Goal: Task Accomplishment & Management: Manage account settings

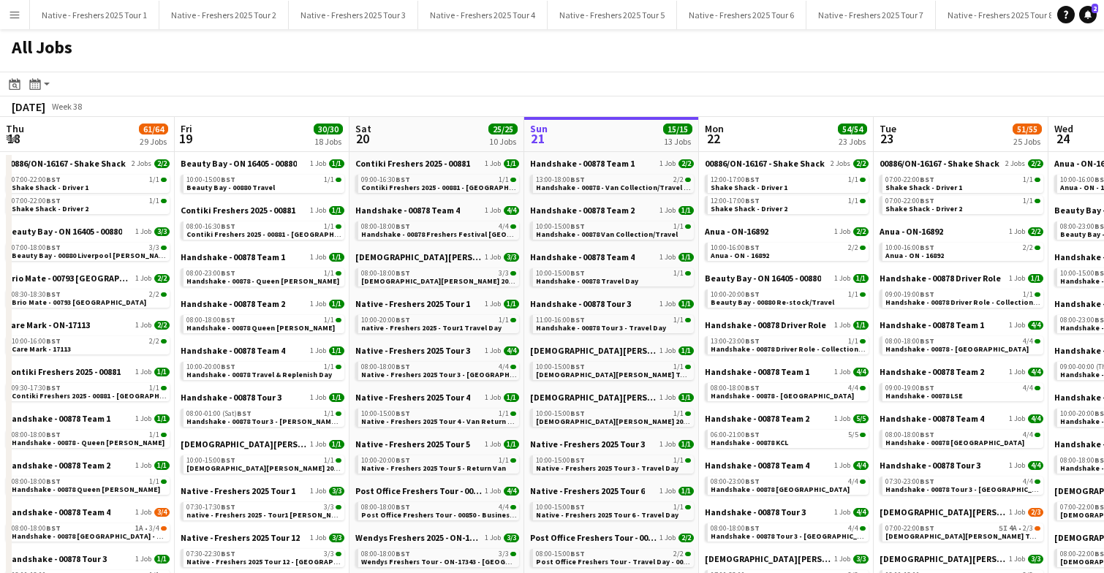
scroll to position [0, 349]
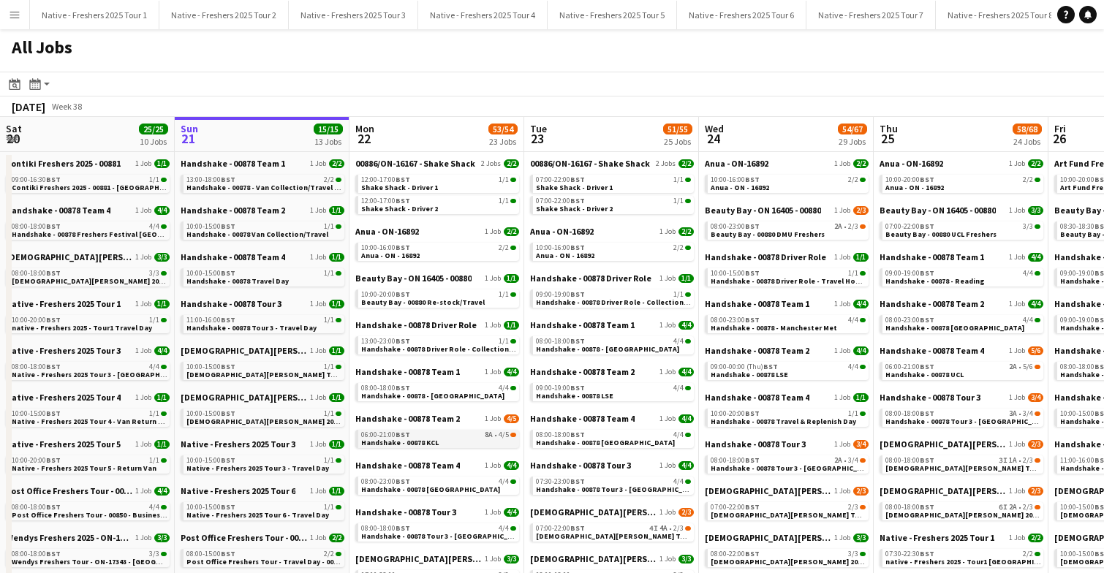
click at [426, 447] on app-brief-job-card "06:00-21:00 BST 8A • 4/5 Handshake - 00878 KCL" at bounding box center [437, 439] width 164 height 18
click at [444, 439] on link "06:00-21:00 BST 8A • 4/5 Handshake - 00878 KCL" at bounding box center [438, 438] width 155 height 17
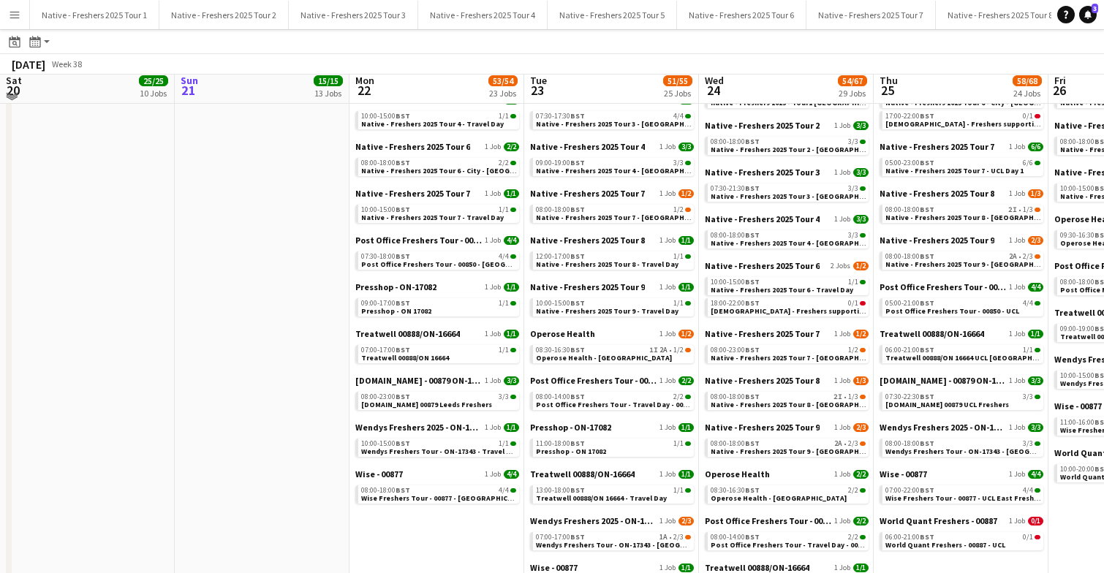
scroll to position [712, 0]
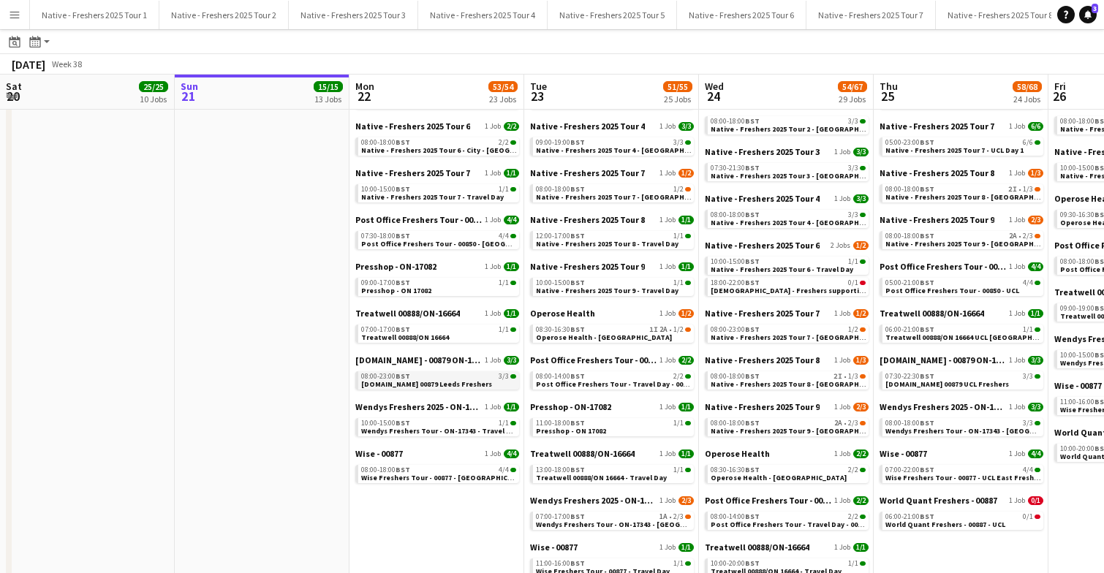
click at [411, 379] on div "08:00-23:00 BST 3/3" at bounding box center [438, 376] width 155 height 7
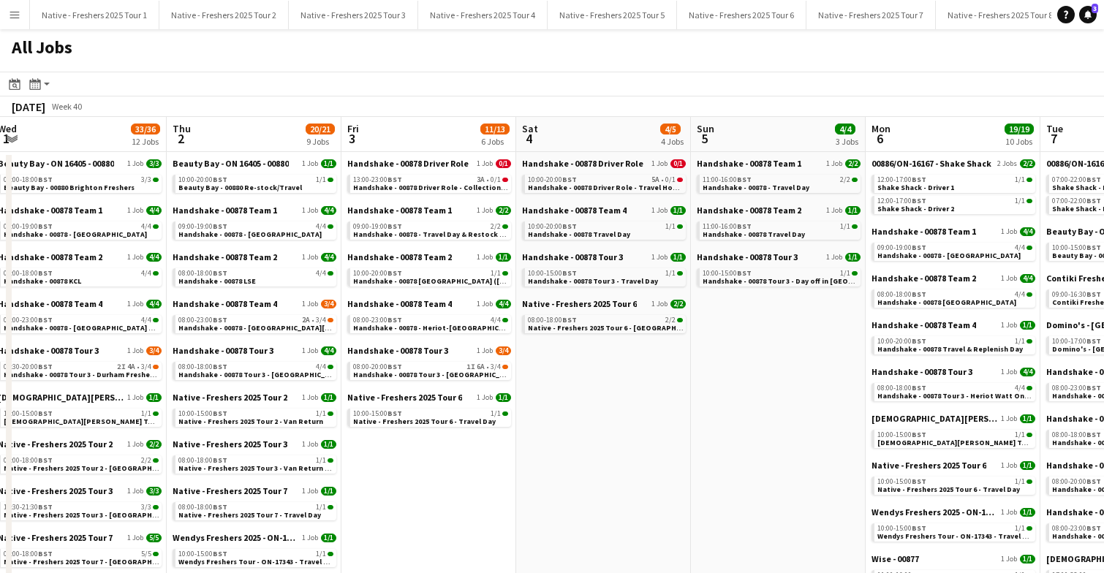
scroll to position [0, 354]
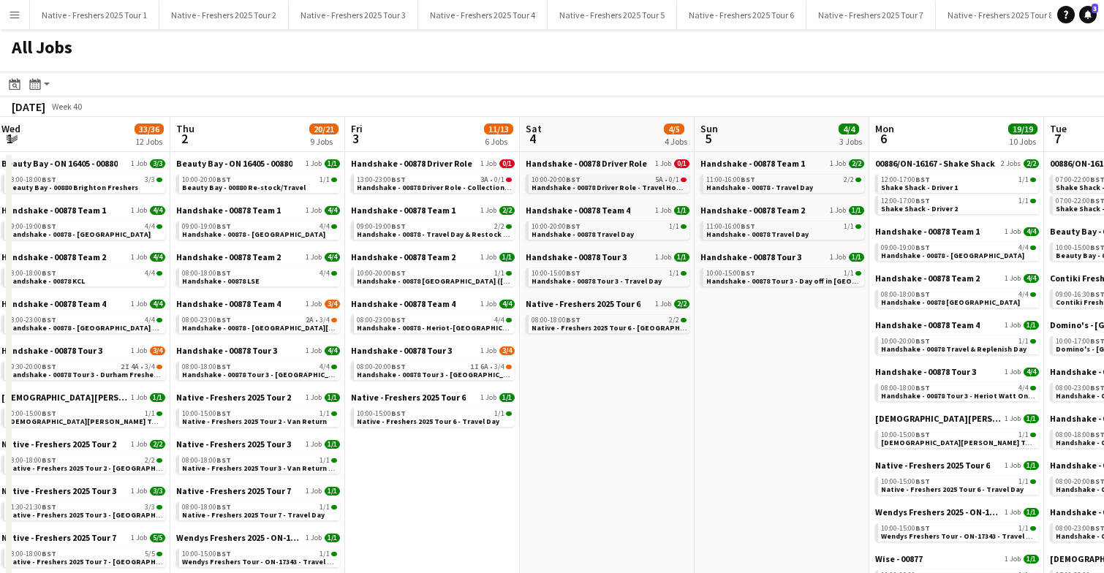
click at [618, 189] on span "Handshake - 00878 Driver Role - Travel Home" at bounding box center [610, 188] width 156 height 10
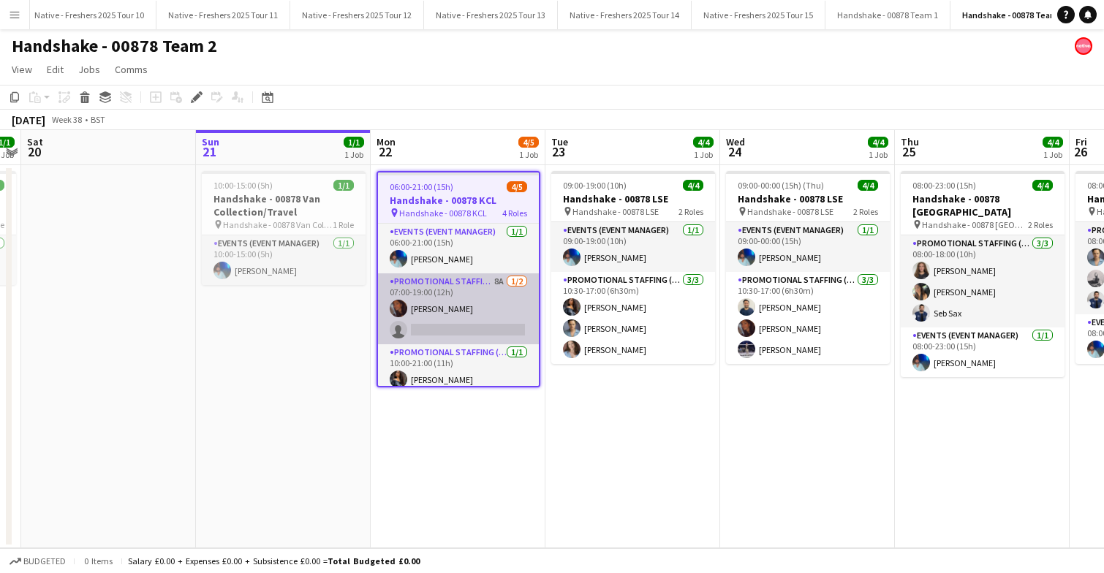
scroll to position [0, 1179]
click at [460, 304] on app-card-role "Promotional Staffing (Brand Ambassadors) 8A 1/2 07:00-19:00 (12h) Sanjana Ramla…" at bounding box center [458, 308] width 161 height 71
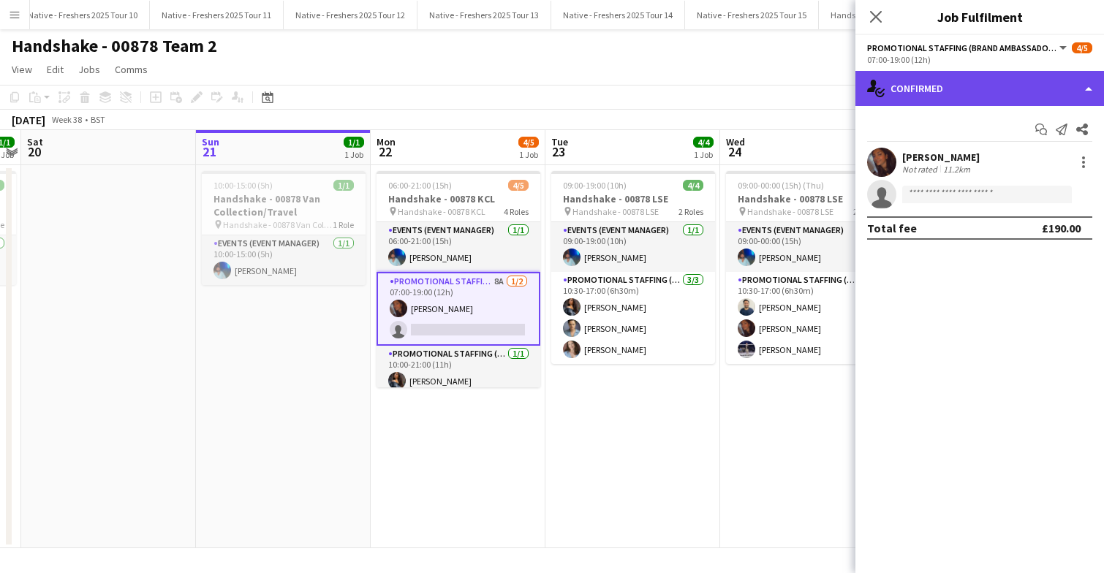
click at [989, 88] on div "single-neutral-actions-check-2 Confirmed" at bounding box center [979, 88] width 249 height 35
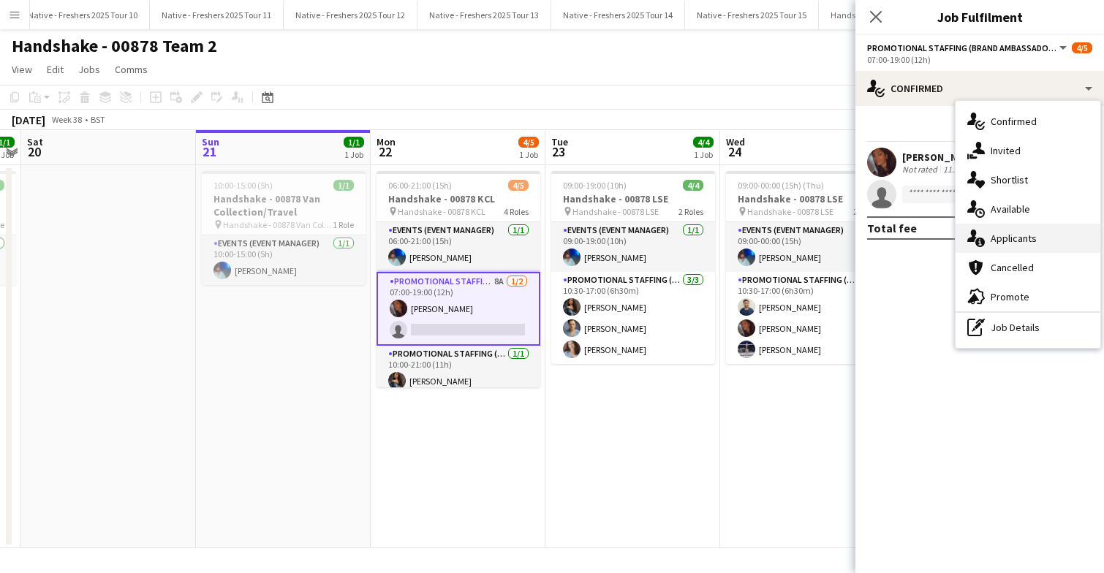
click at [1021, 238] on span "Applicants" at bounding box center [1014, 238] width 46 height 13
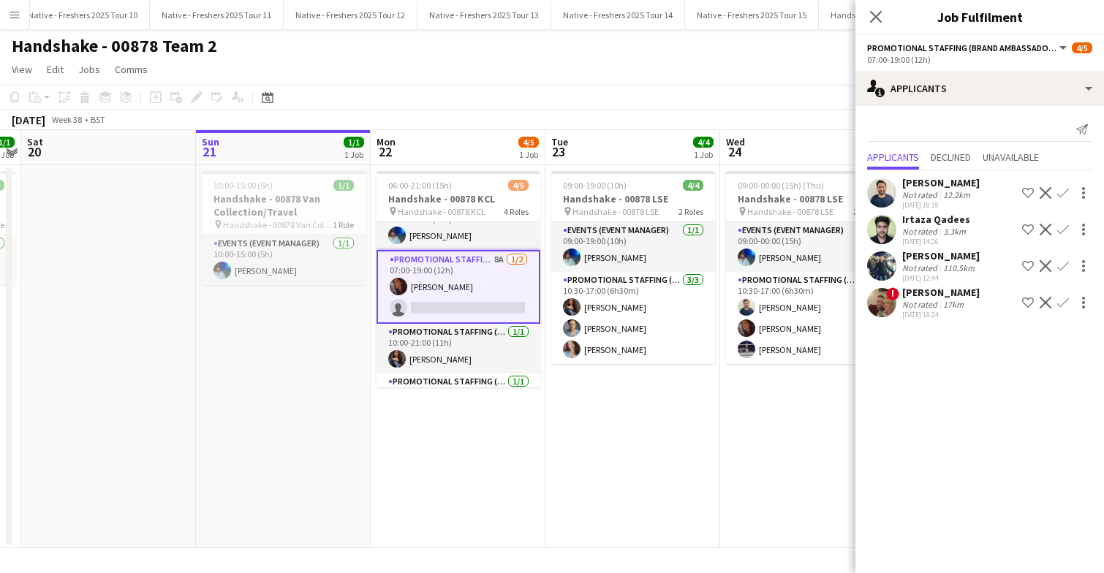
scroll to position [0, 0]
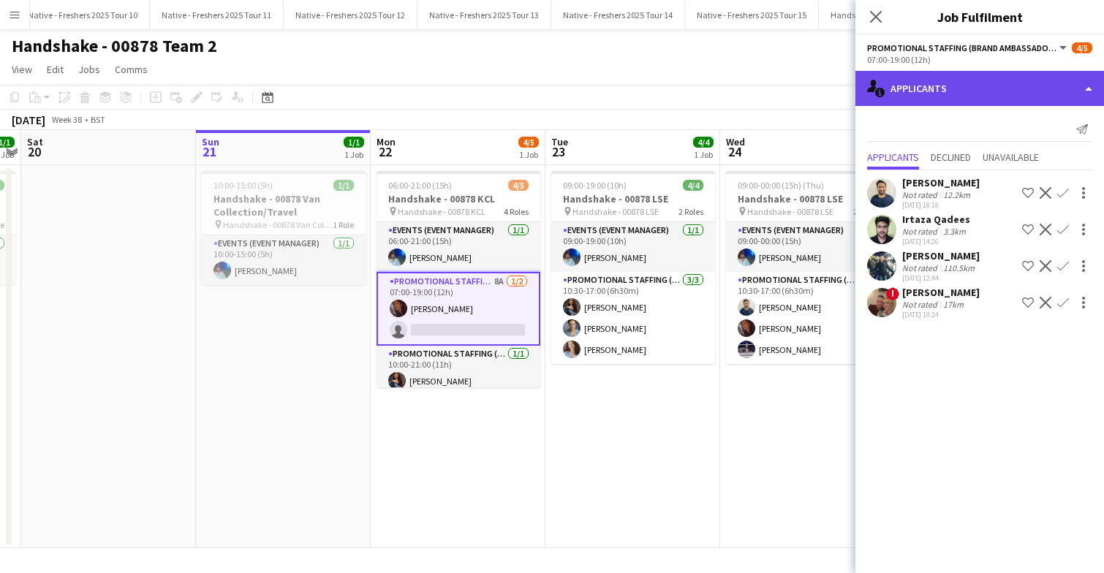
click at [1009, 86] on div "single-neutral-actions-information Applicants" at bounding box center [979, 88] width 249 height 35
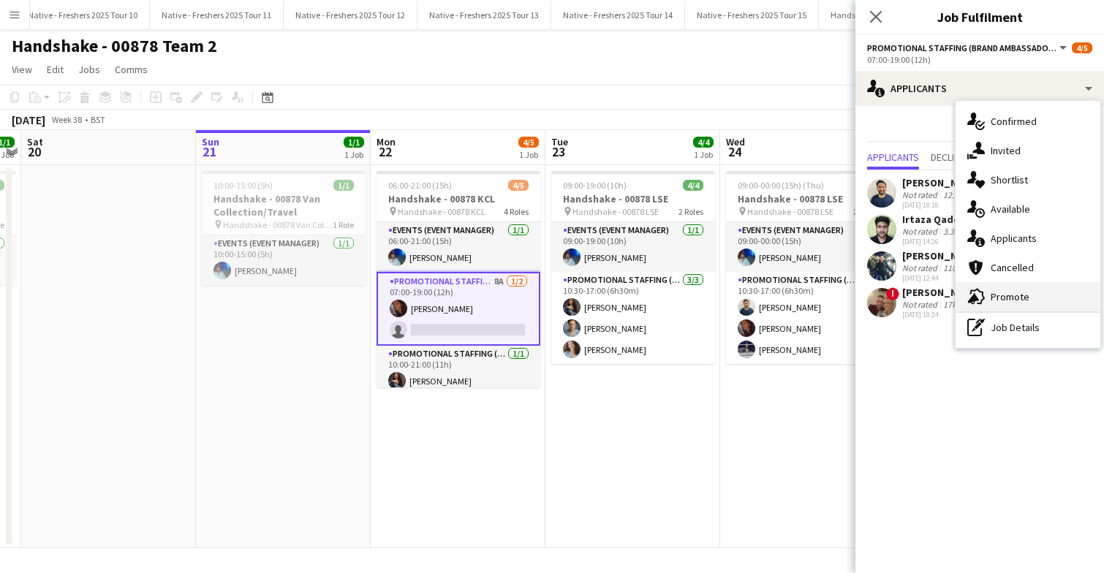
click at [1022, 290] on span "Promote" at bounding box center [1010, 296] width 39 height 13
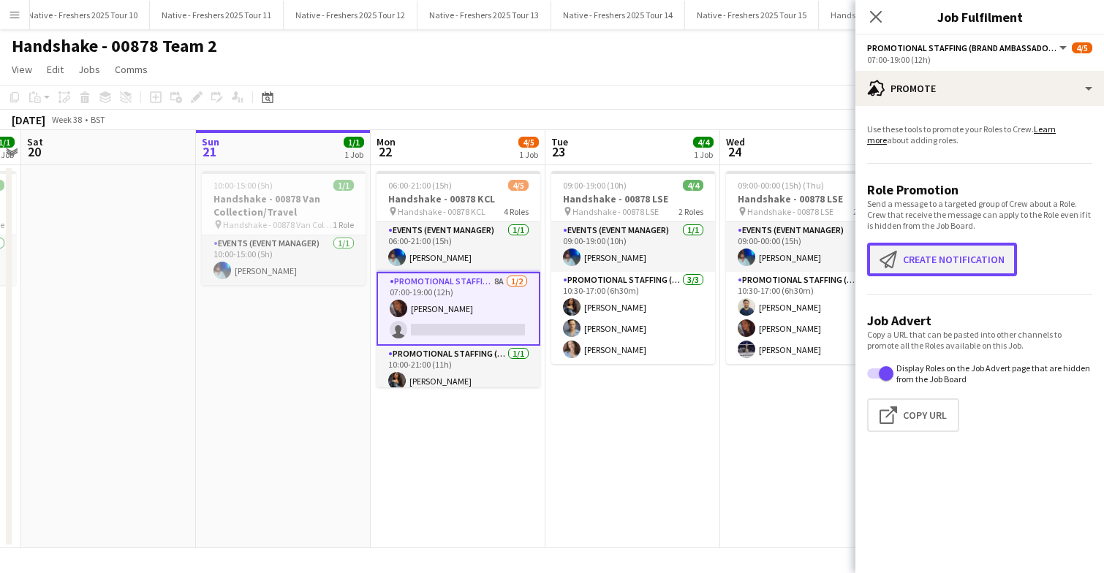
click at [970, 262] on button "Create notification Create notification" at bounding box center [942, 260] width 150 height 34
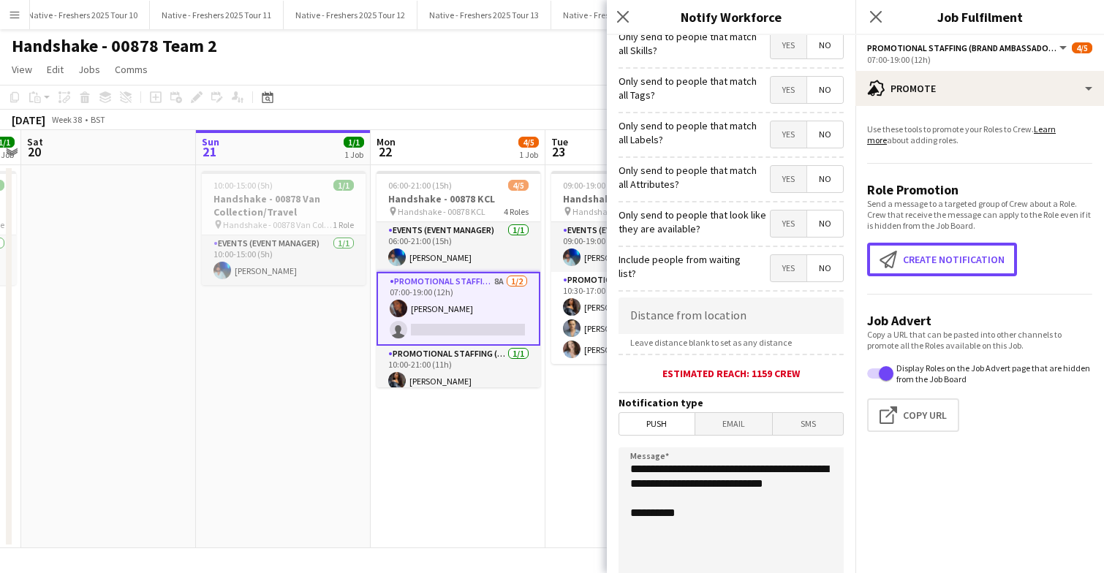
scroll to position [105, 0]
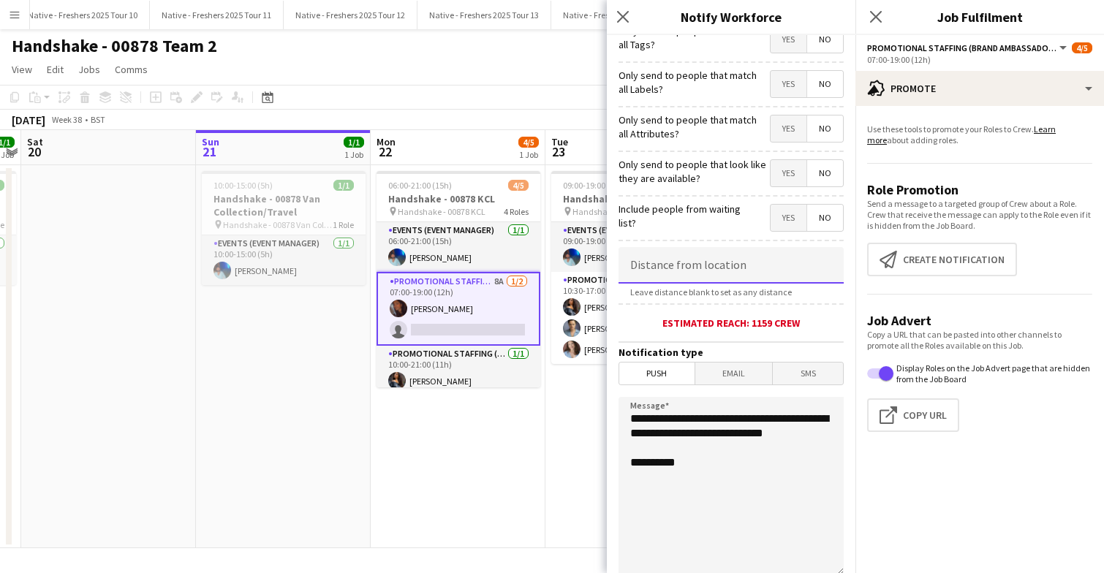
click at [724, 253] on input at bounding box center [731, 265] width 225 height 37
type input "*****"
click at [722, 374] on span "Email" at bounding box center [734, 374] width 78 height 22
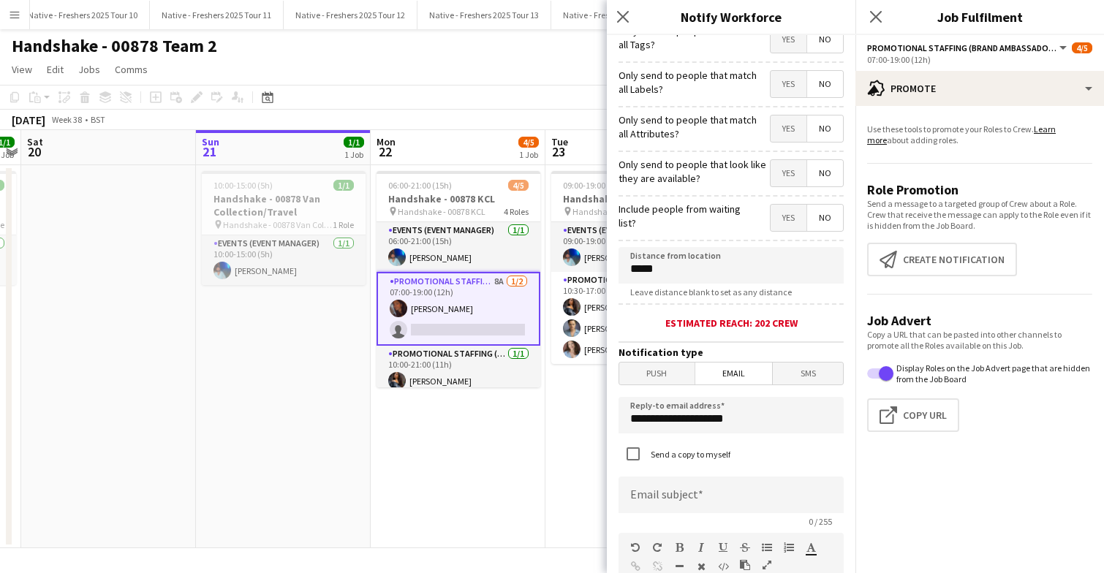
click at [657, 369] on span "Push" at bounding box center [656, 374] width 75 height 22
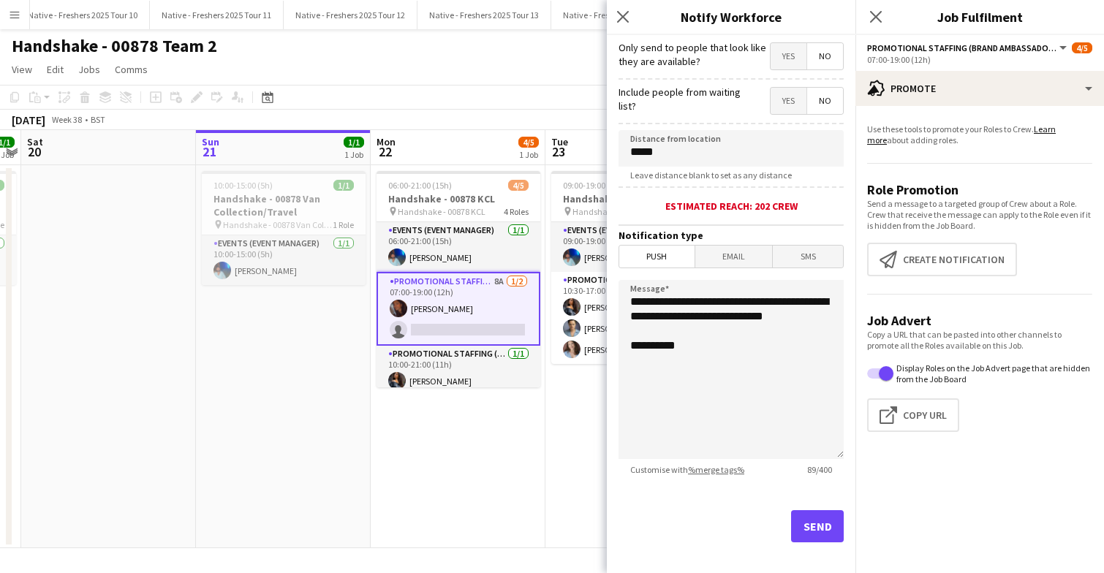
scroll to position [235, 0]
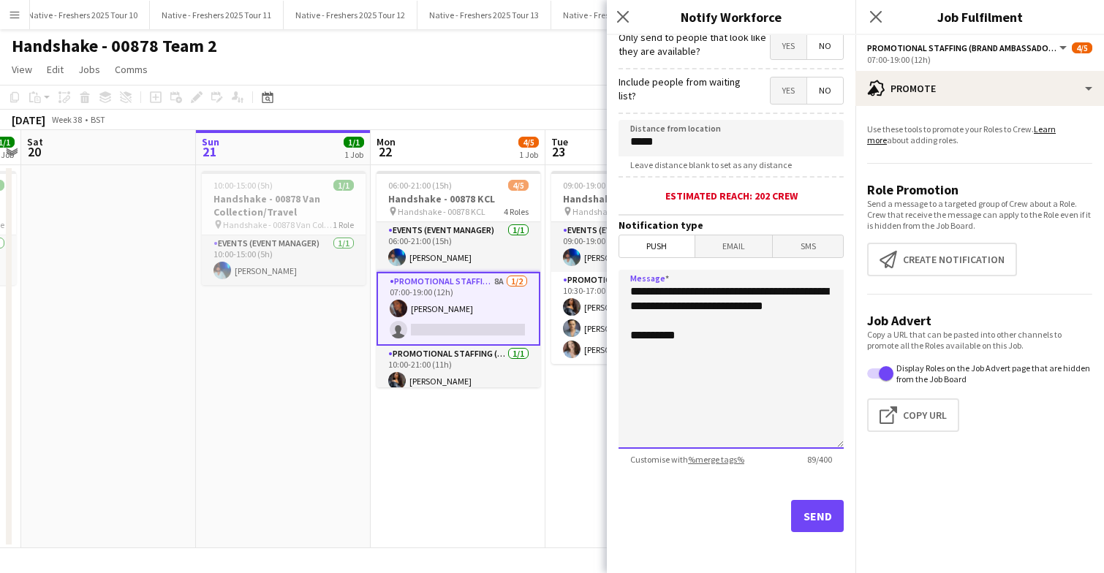
click at [745, 341] on textarea "**********" at bounding box center [731, 359] width 225 height 179
click at [739, 352] on textarea "**********" at bounding box center [731, 359] width 225 height 179
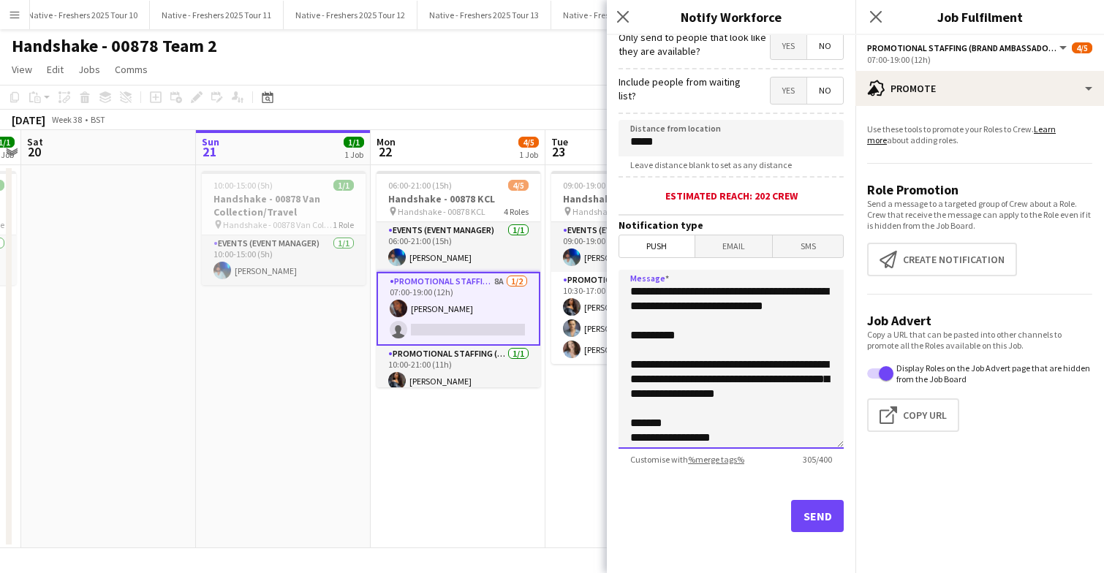
scroll to position [77, 0]
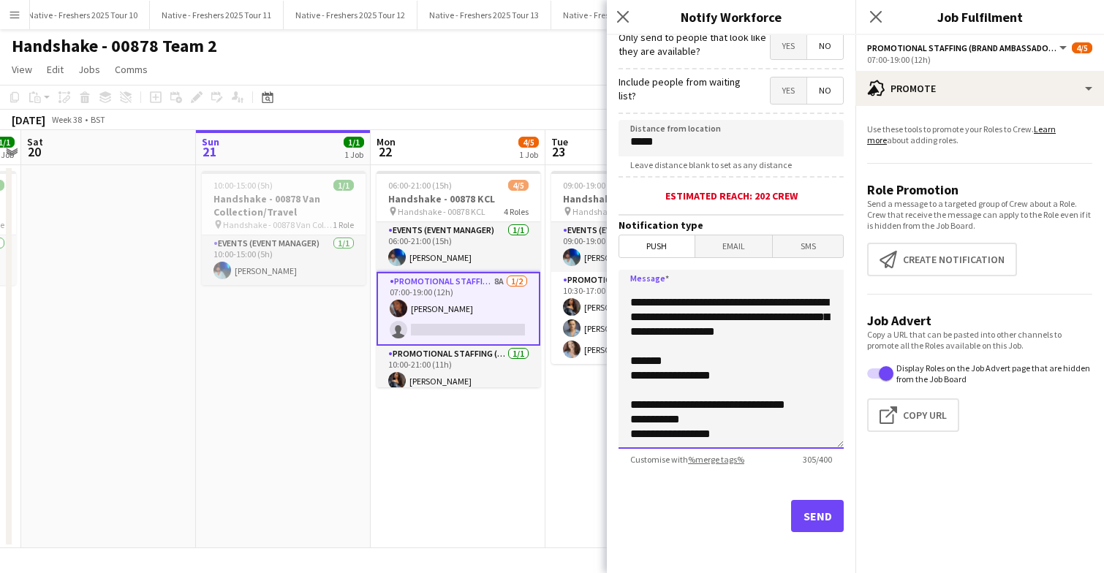
drag, startPoint x: 630, startPoint y: 376, endPoint x: 809, endPoint y: 480, distance: 206.4
click at [809, 480] on form "**********" at bounding box center [731, 188] width 249 height 770
click at [740, 341] on textarea "**********" at bounding box center [731, 359] width 225 height 179
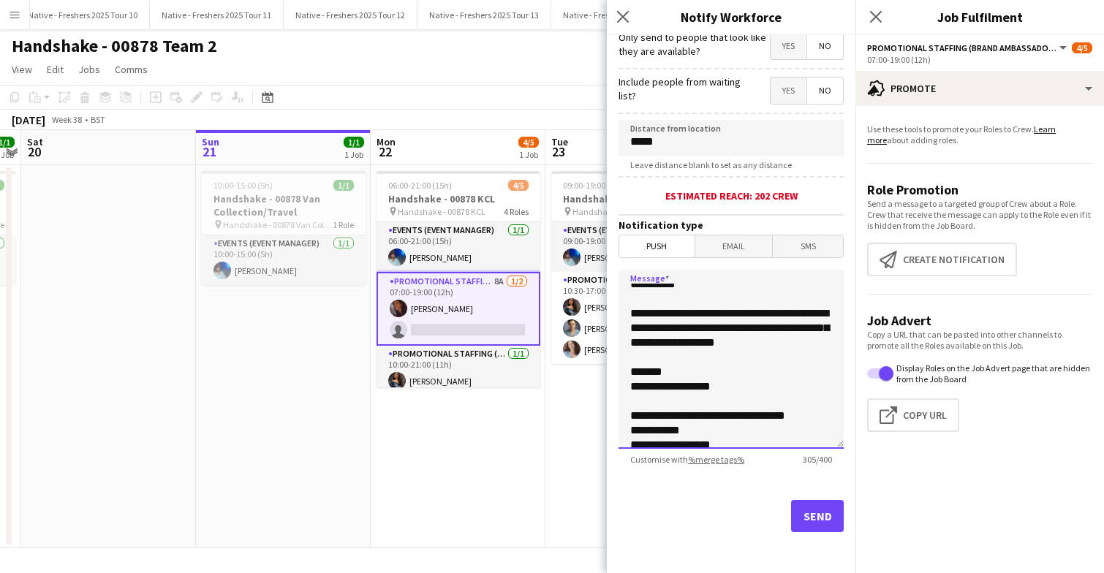
click at [635, 321] on textarea "**********" at bounding box center [731, 359] width 225 height 179
click at [627, 322] on textarea "**********" at bounding box center [731, 359] width 225 height 179
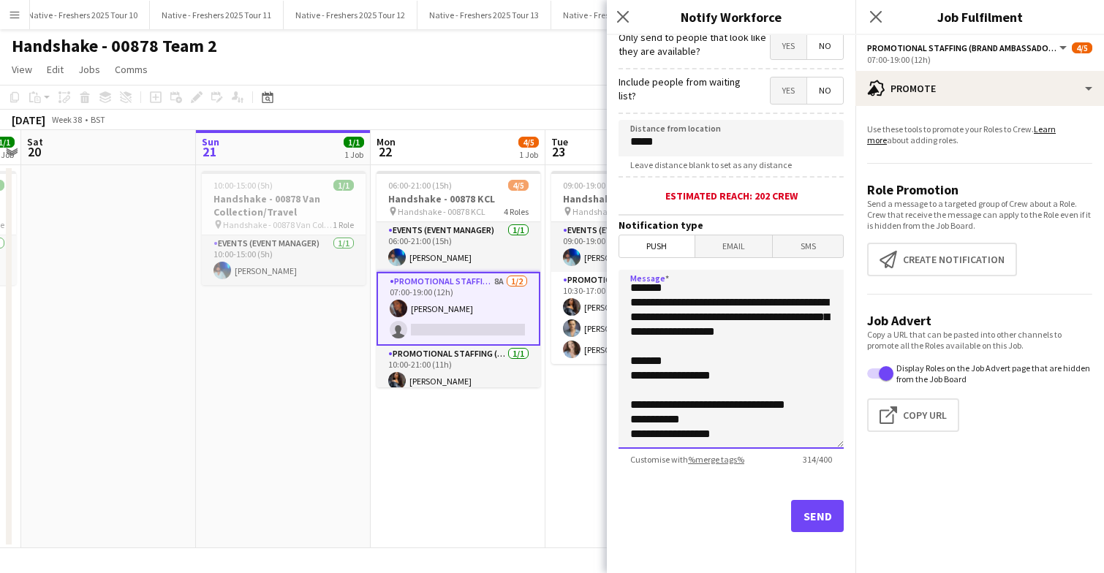
scroll to position [91, 0]
click at [749, 426] on textarea "**********" at bounding box center [731, 359] width 225 height 179
click at [746, 433] on textarea "**********" at bounding box center [731, 359] width 225 height 179
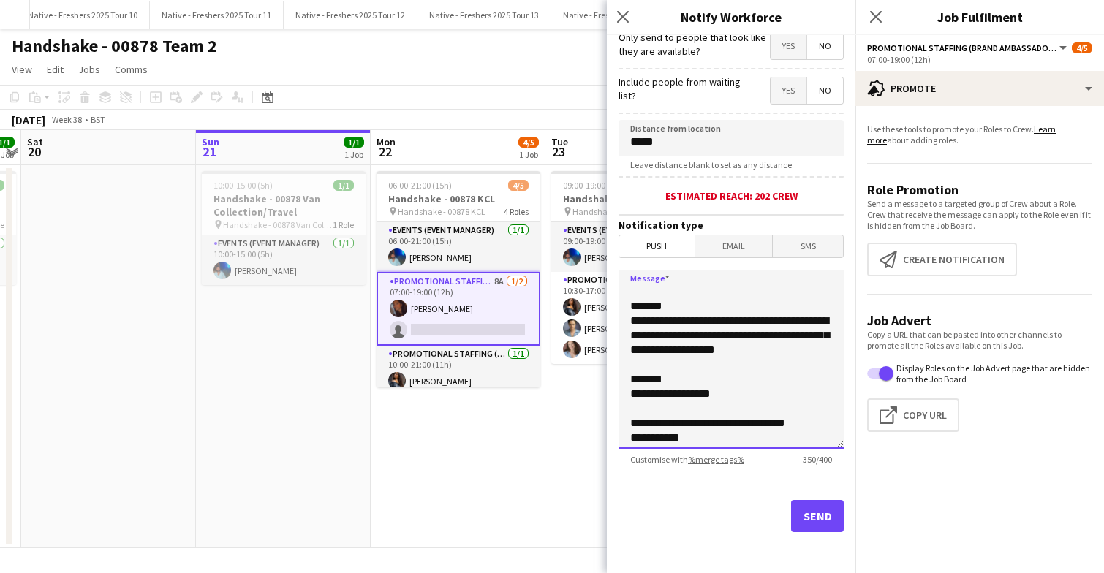
scroll to position [0, 0]
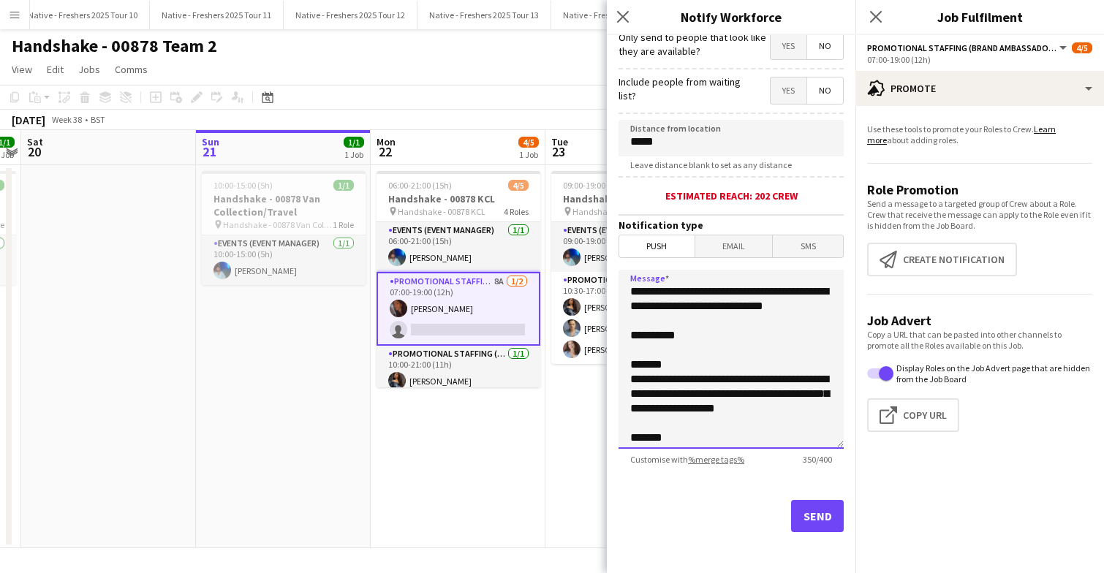
drag, startPoint x: 720, startPoint y: 439, endPoint x: 621, endPoint y: 376, distance: 118.0
click at [621, 376] on textarea "**********" at bounding box center [731, 359] width 225 height 179
type textarea "**********"
click at [812, 514] on button "Send" at bounding box center [817, 516] width 53 height 32
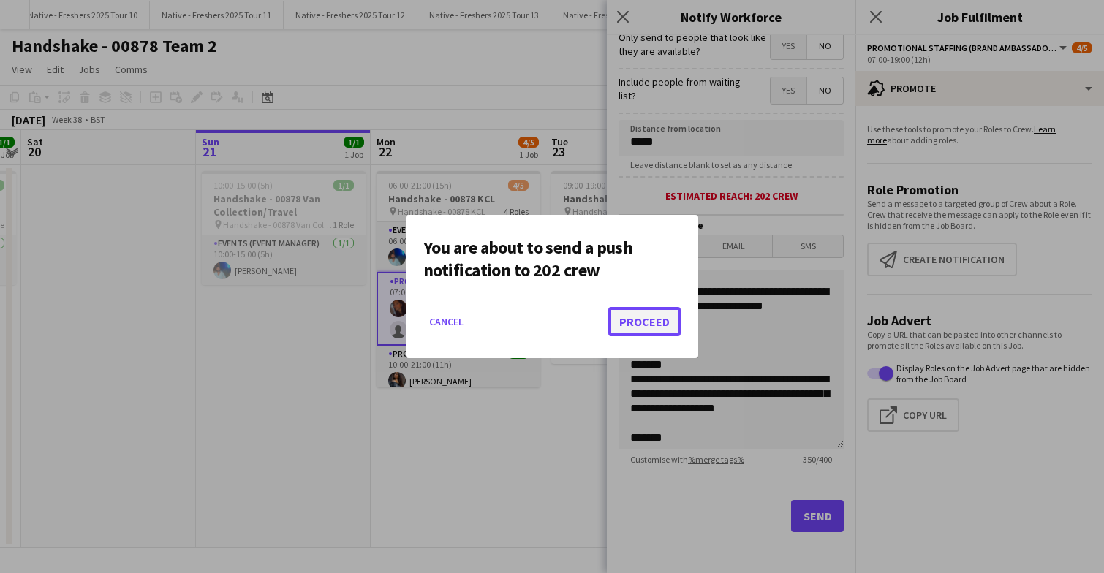
click at [644, 325] on button "Proceed" at bounding box center [644, 321] width 72 height 29
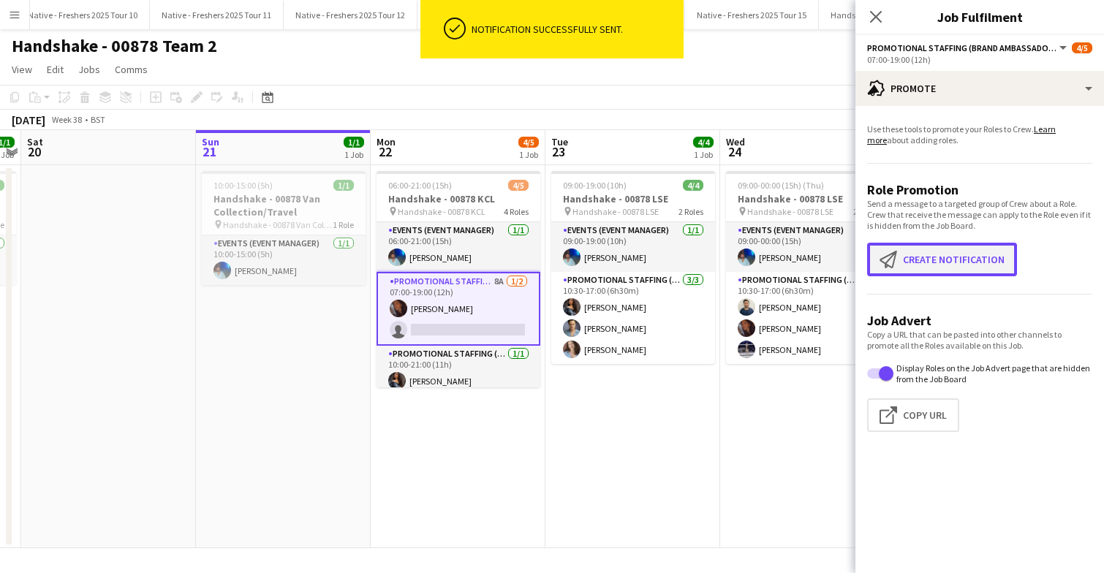
click at [930, 265] on button "Create notification Create notification" at bounding box center [942, 260] width 150 height 34
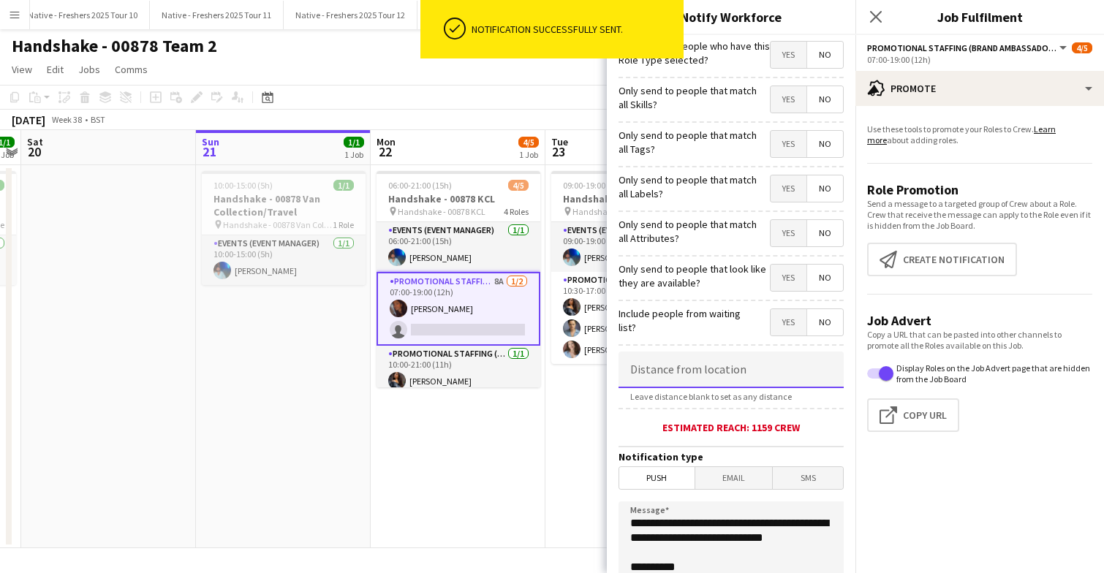
click at [727, 382] on input at bounding box center [731, 370] width 225 height 37
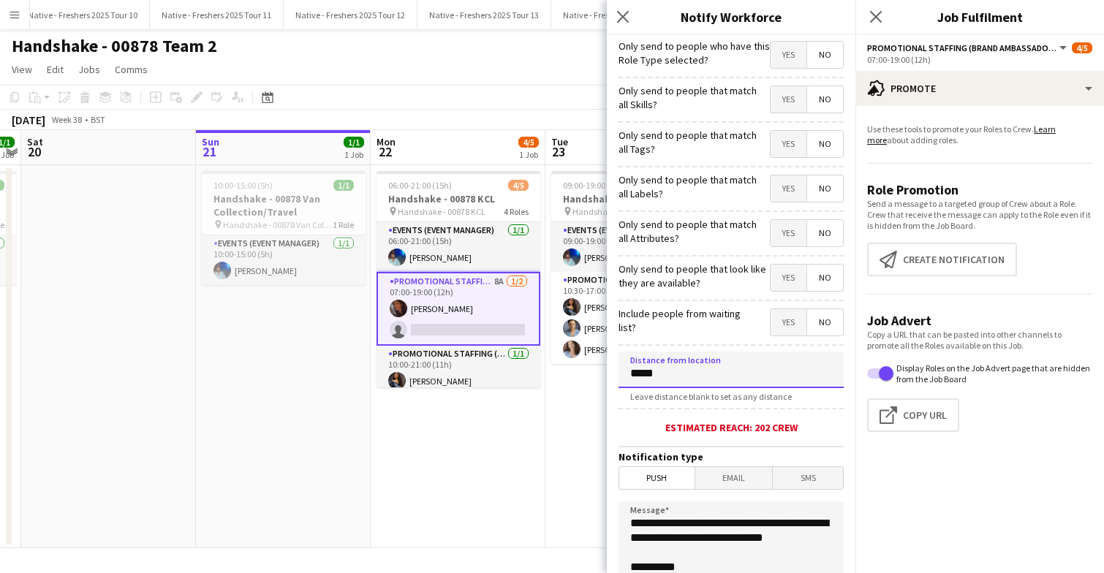
type input "*****"
click at [730, 471] on span "Email" at bounding box center [734, 478] width 78 height 22
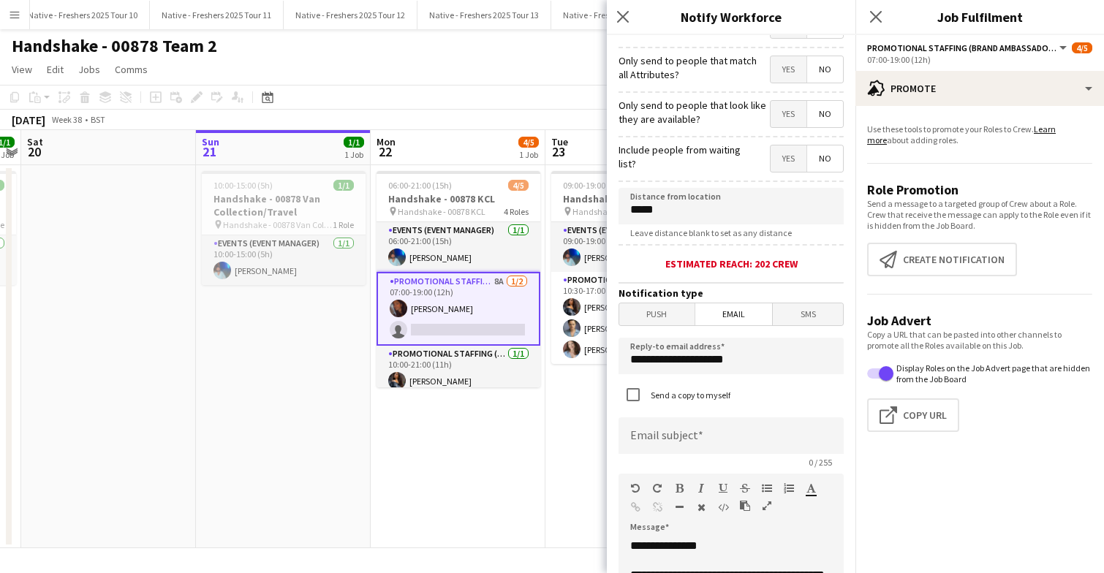
scroll to position [171, 0]
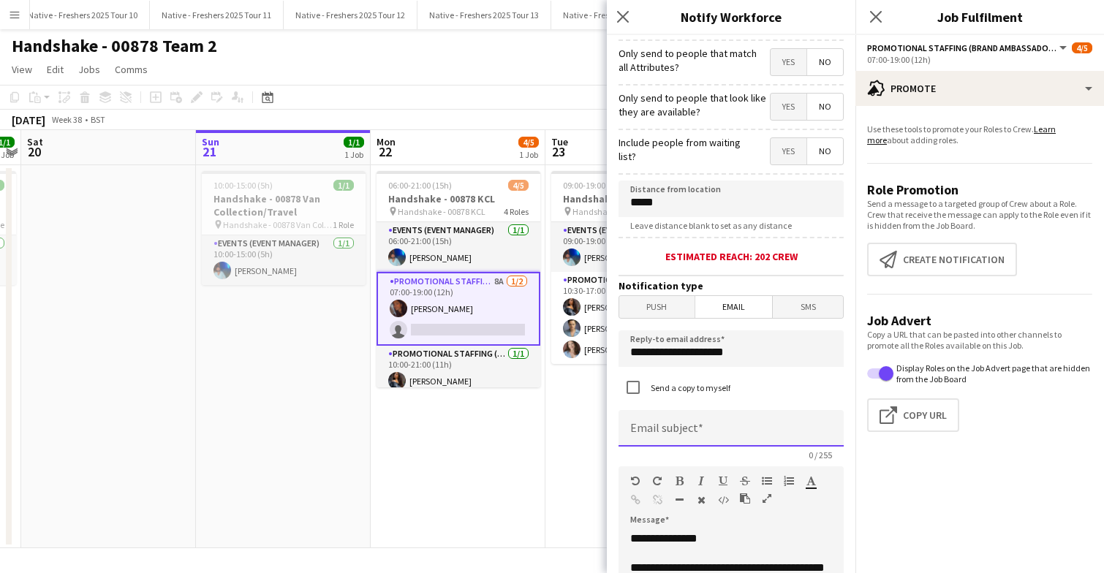
click at [693, 428] on input at bounding box center [731, 428] width 225 height 37
type input "*"
type input "**********"
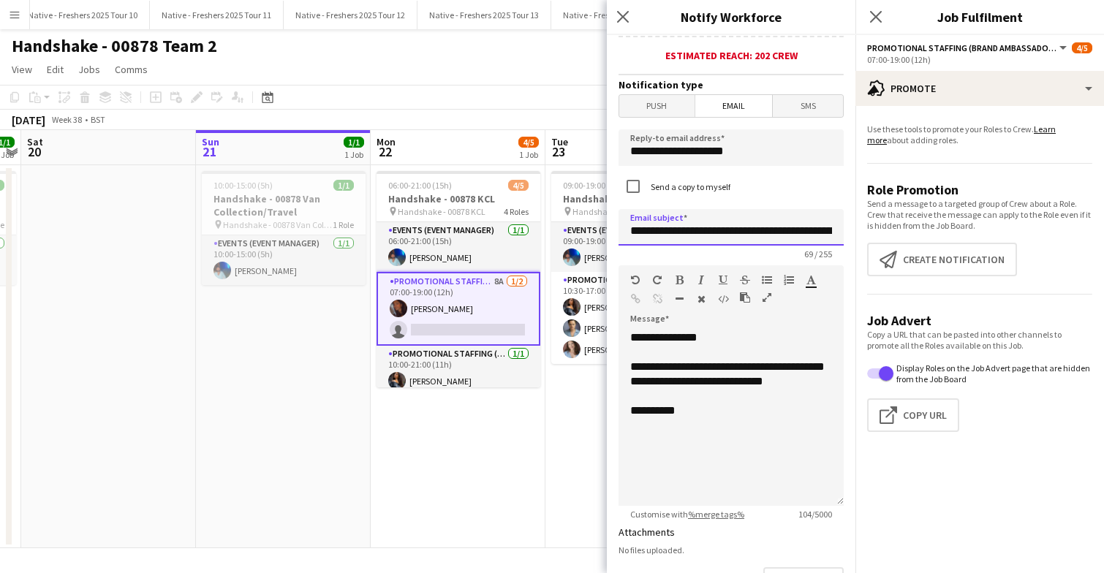
scroll to position [375, 0]
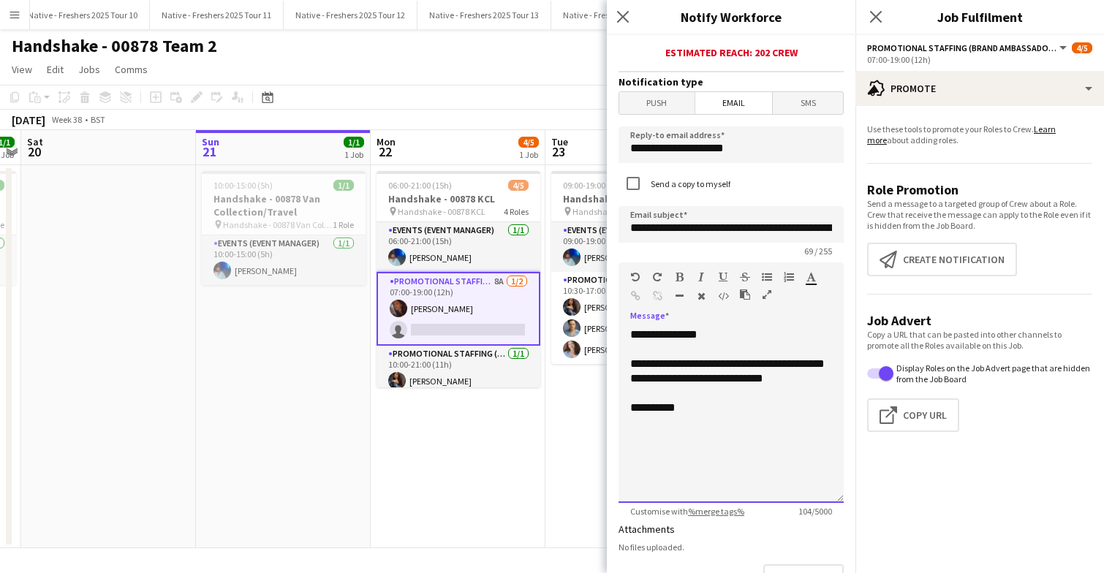
click at [711, 435] on div "**********" at bounding box center [731, 415] width 225 height 175
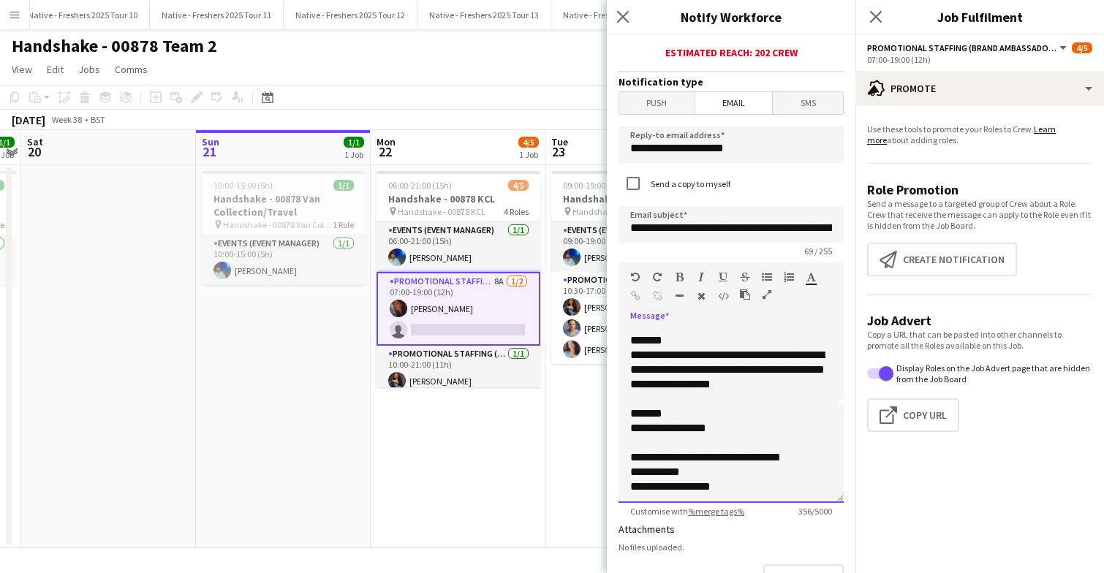
scroll to position [85, 0]
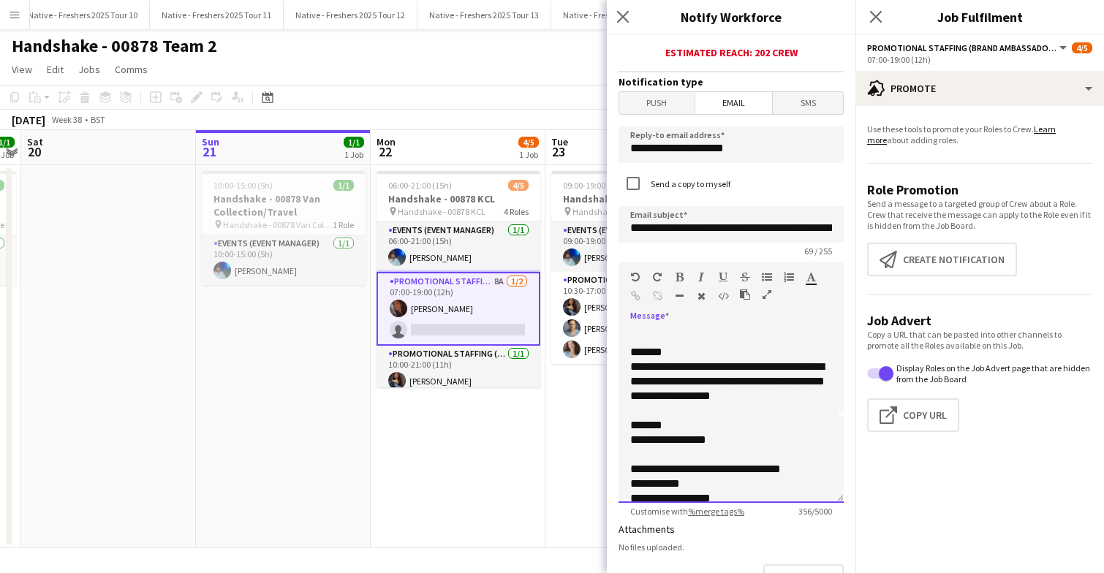
click at [804, 404] on div "**********" at bounding box center [731, 382] width 202 height 44
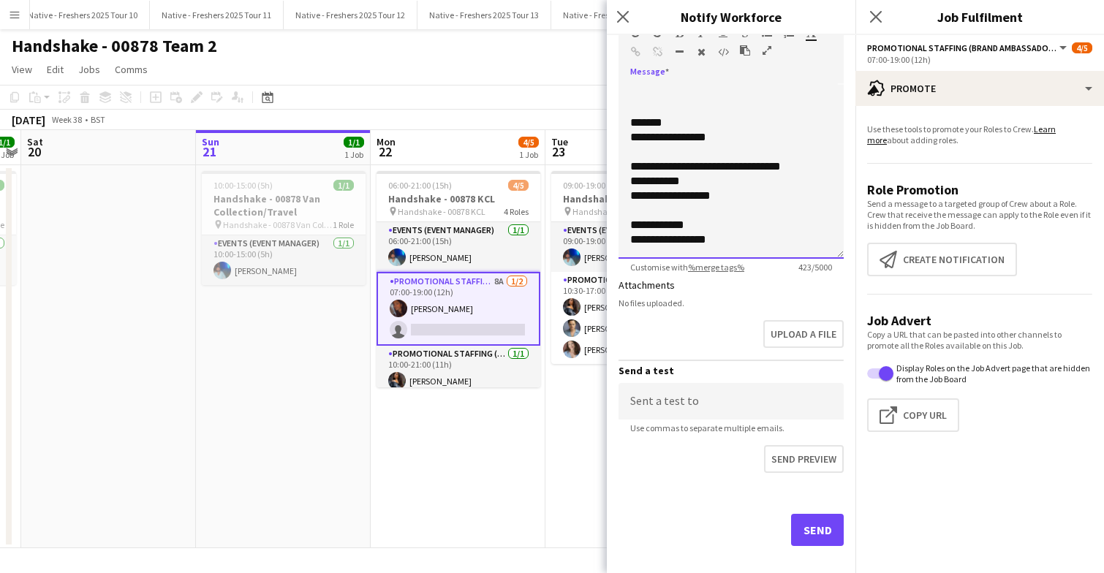
scroll to position [636, 0]
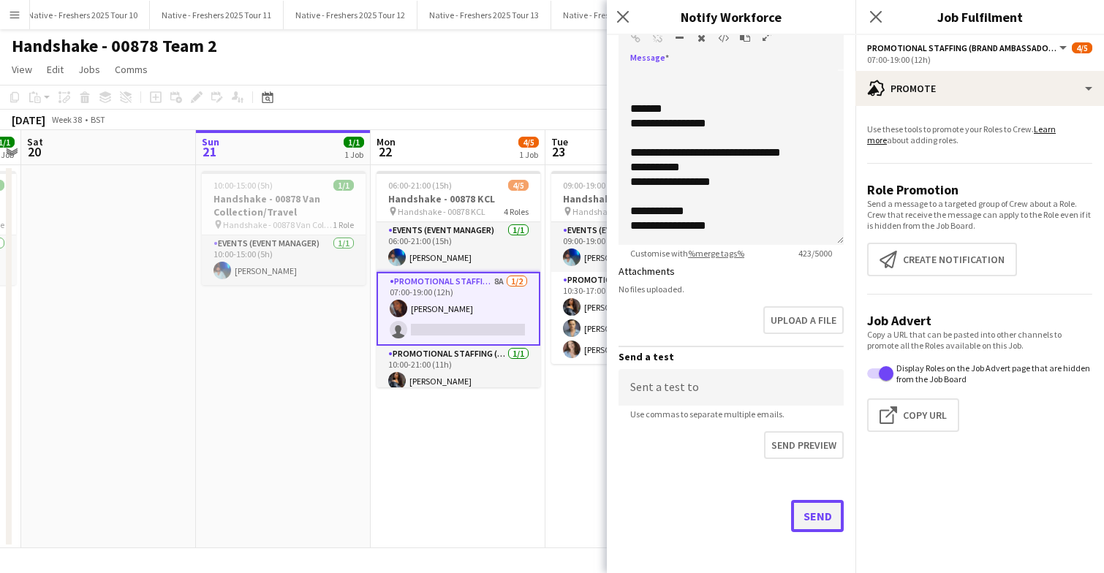
click at [811, 518] on button "Send" at bounding box center [817, 516] width 53 height 32
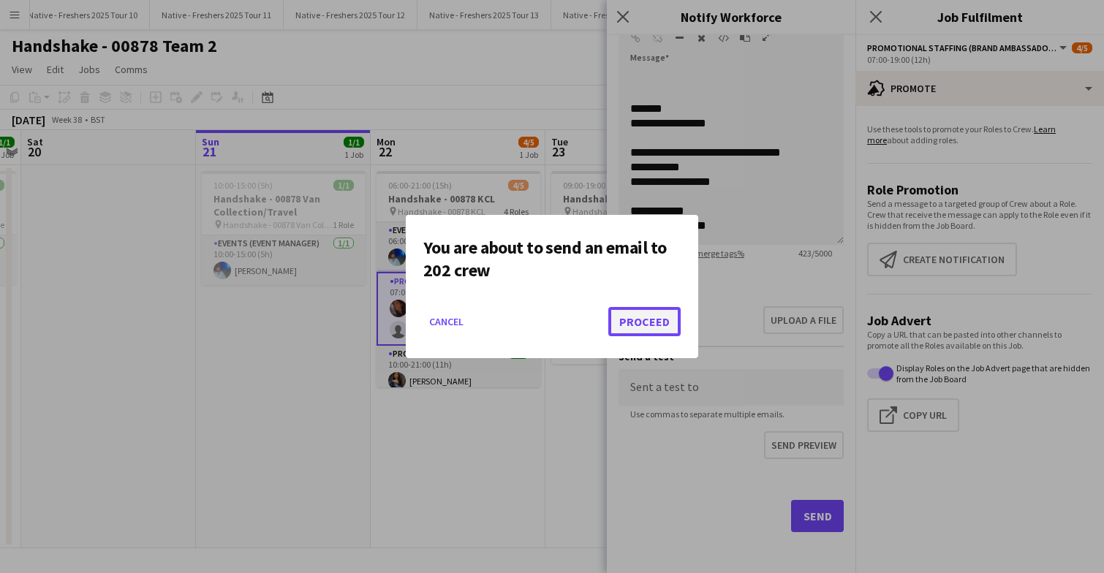
click at [641, 317] on button "Proceed" at bounding box center [644, 321] width 72 height 29
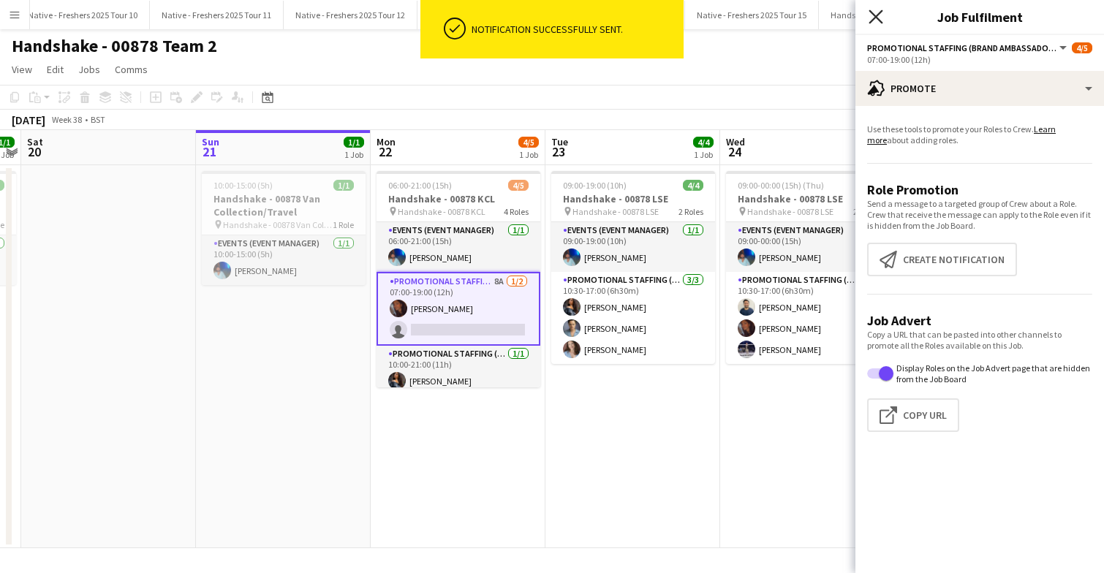
click at [877, 12] on icon "Close pop-in" at bounding box center [876, 17] width 14 height 14
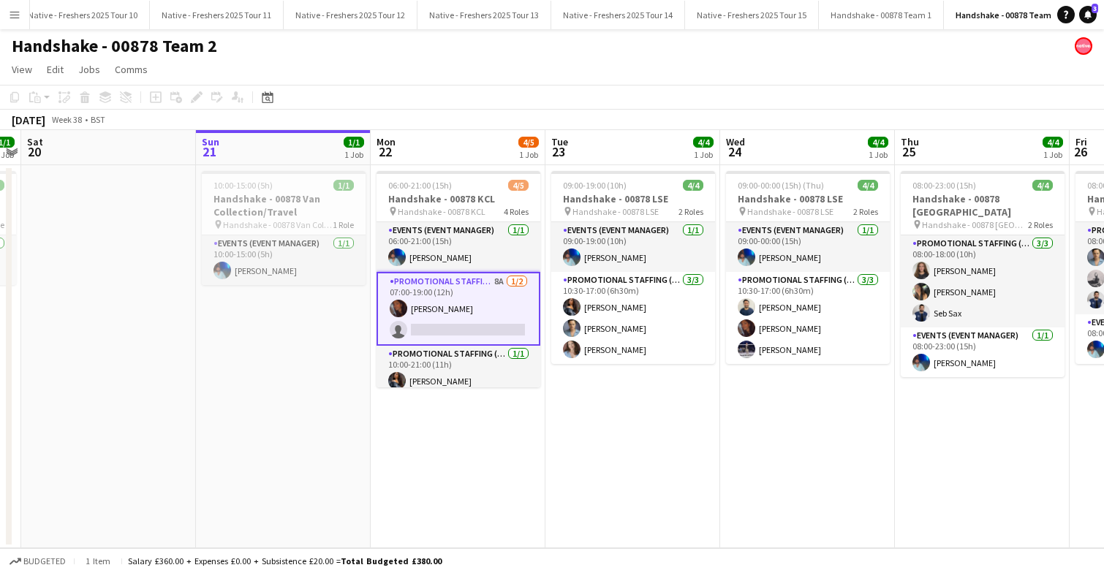
scroll to position [0, 502]
click at [591, 450] on app-date-cell "09:00-19:00 (10h) 4/4 Handshake - 00878 LSE pin Handshake - 00878 LSE 2 Roles E…" at bounding box center [633, 356] width 175 height 383
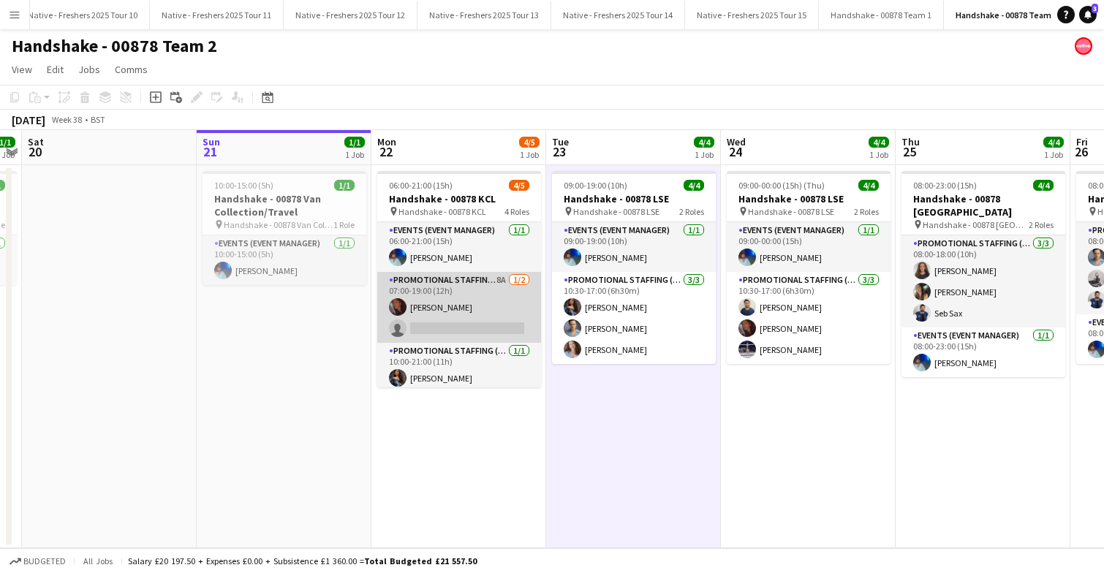
click at [477, 314] on app-card-role "Promotional Staffing (Brand Ambassadors) 8A 1/2 07:00-19:00 (12h) Sanjana Ramla…" at bounding box center [459, 307] width 164 height 71
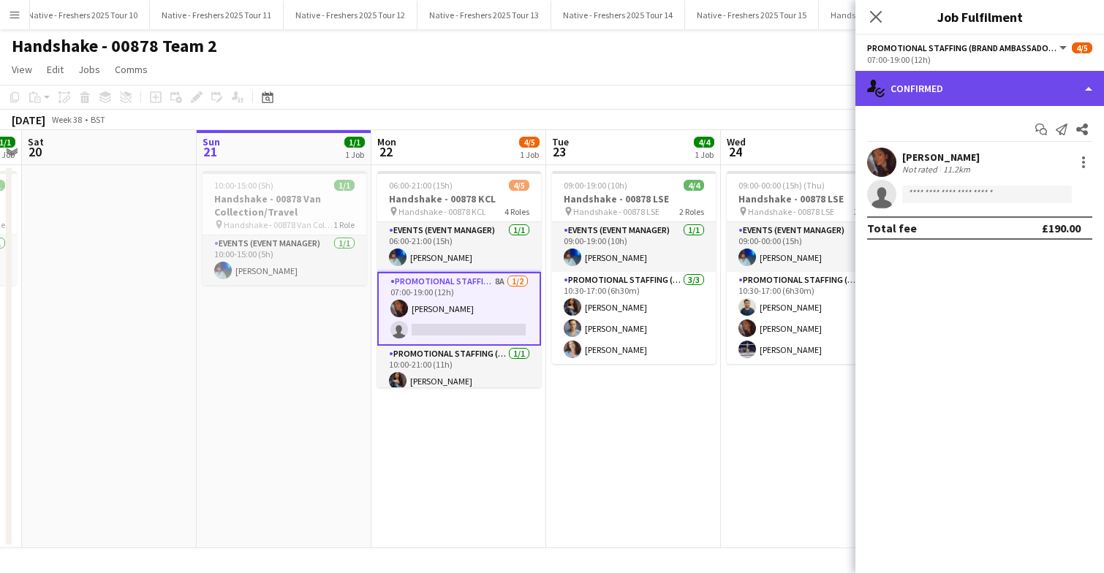
click at [1027, 97] on div "single-neutral-actions-check-2 Confirmed" at bounding box center [979, 88] width 249 height 35
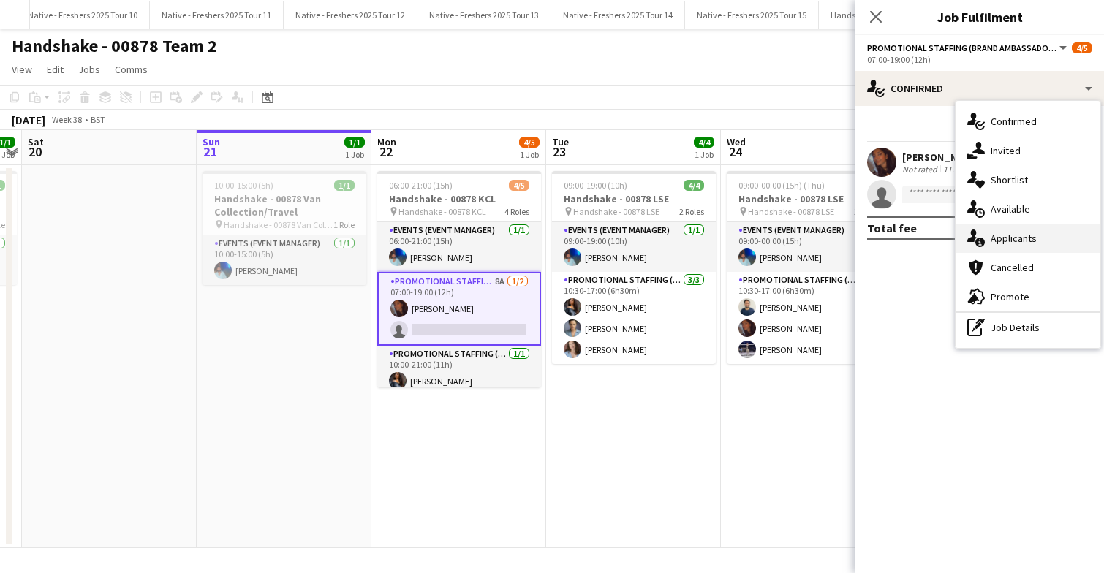
click at [1029, 250] on div "single-neutral-actions-information Applicants" at bounding box center [1028, 238] width 145 height 29
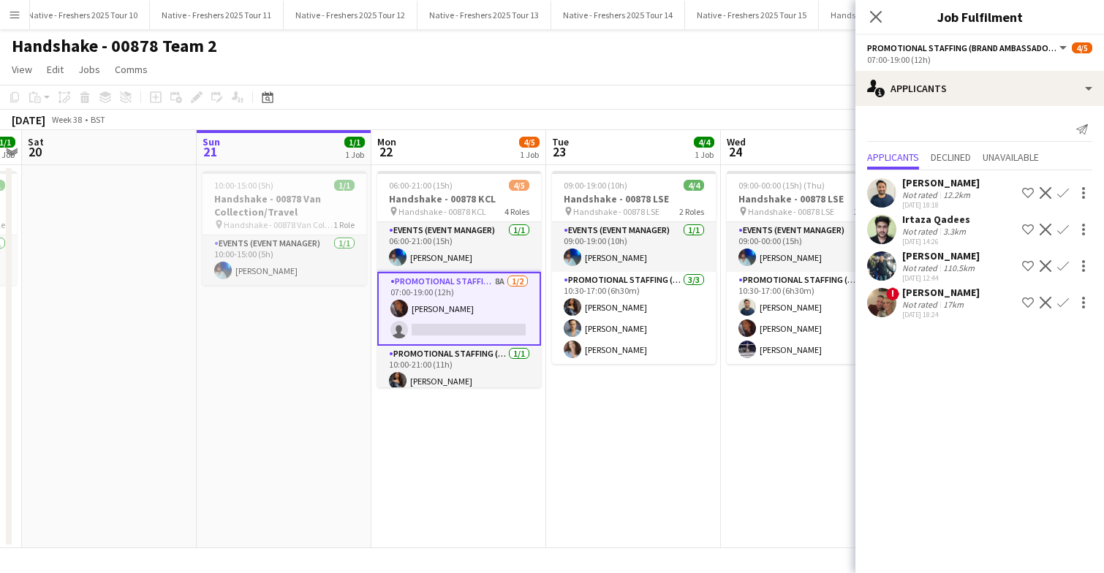
click at [893, 302] on app-user-avatar at bounding box center [881, 302] width 29 height 29
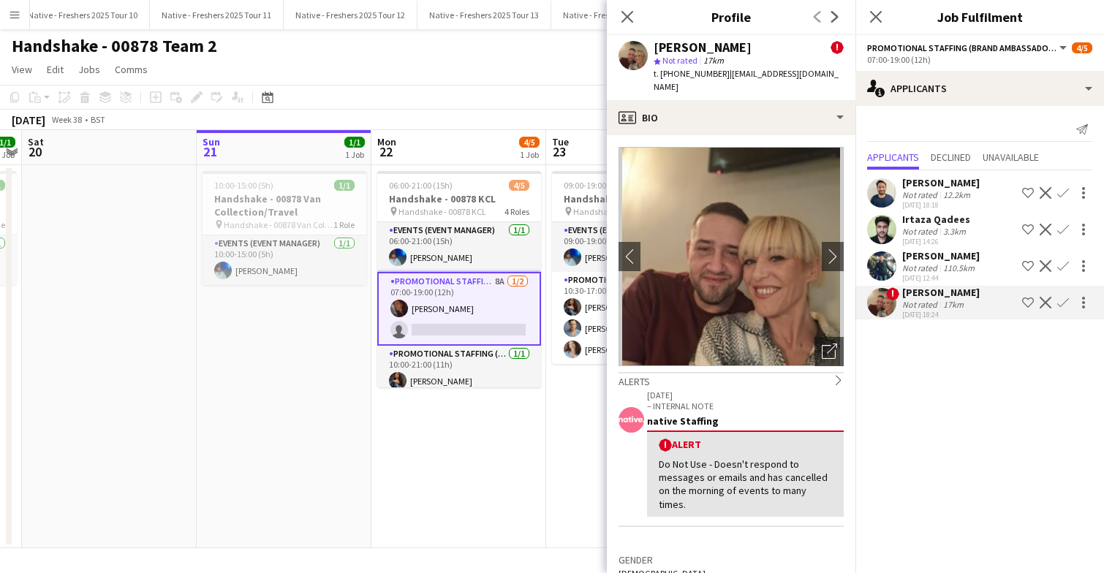
click at [888, 263] on app-user-avatar at bounding box center [881, 266] width 29 height 29
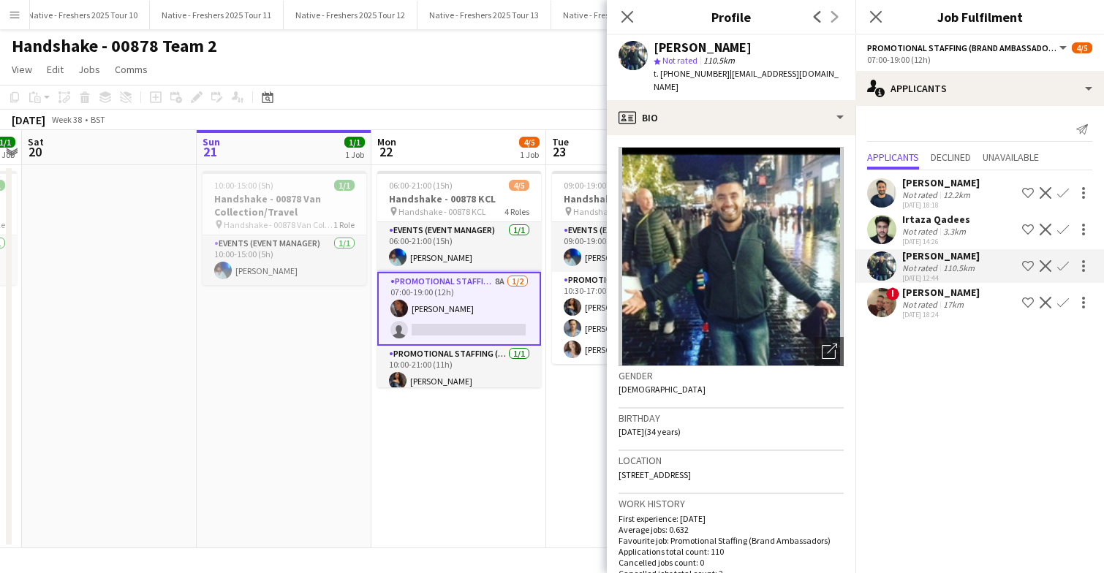
click at [888, 244] on div "Irtaza Qadees Not rated 3.3km 26-07-2025 14:26 Shortlist crew Decline Confirm" at bounding box center [979, 230] width 249 height 34
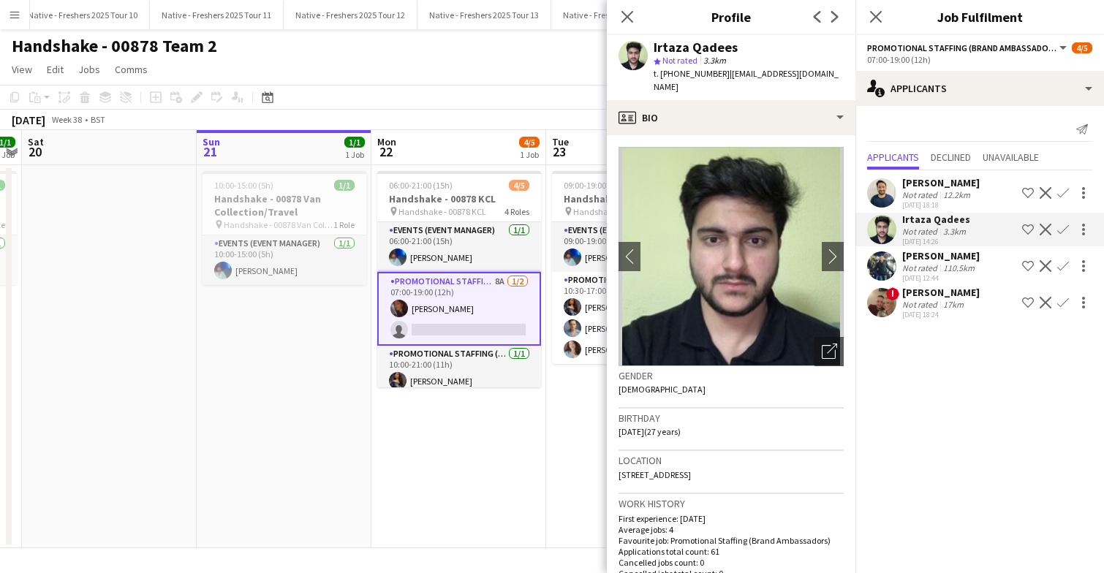
click at [889, 200] on app-user-avatar at bounding box center [881, 192] width 29 height 29
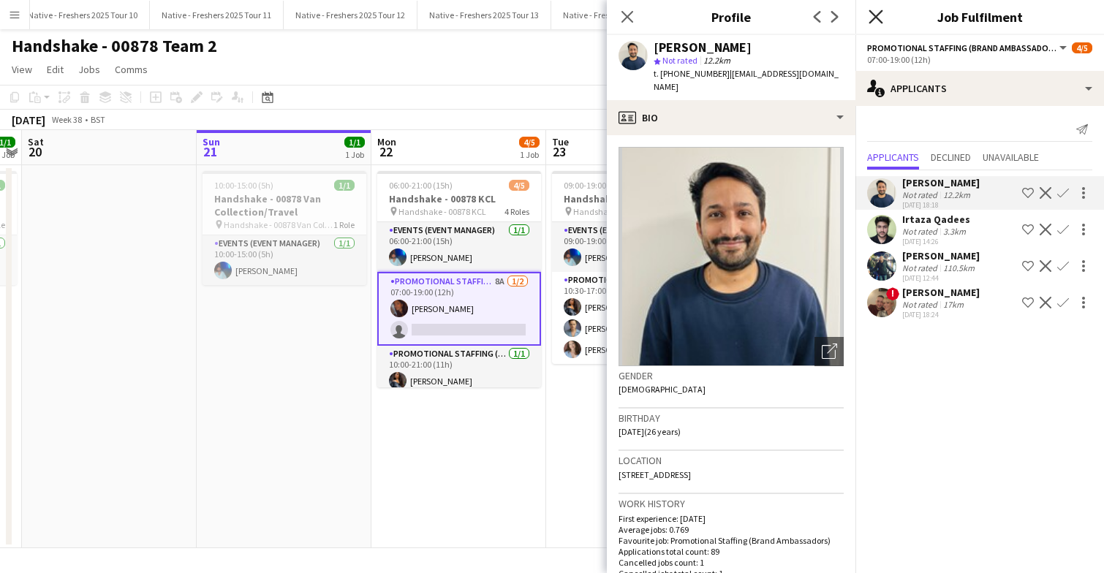
click at [880, 18] on icon "Close pop-in" at bounding box center [876, 17] width 14 height 14
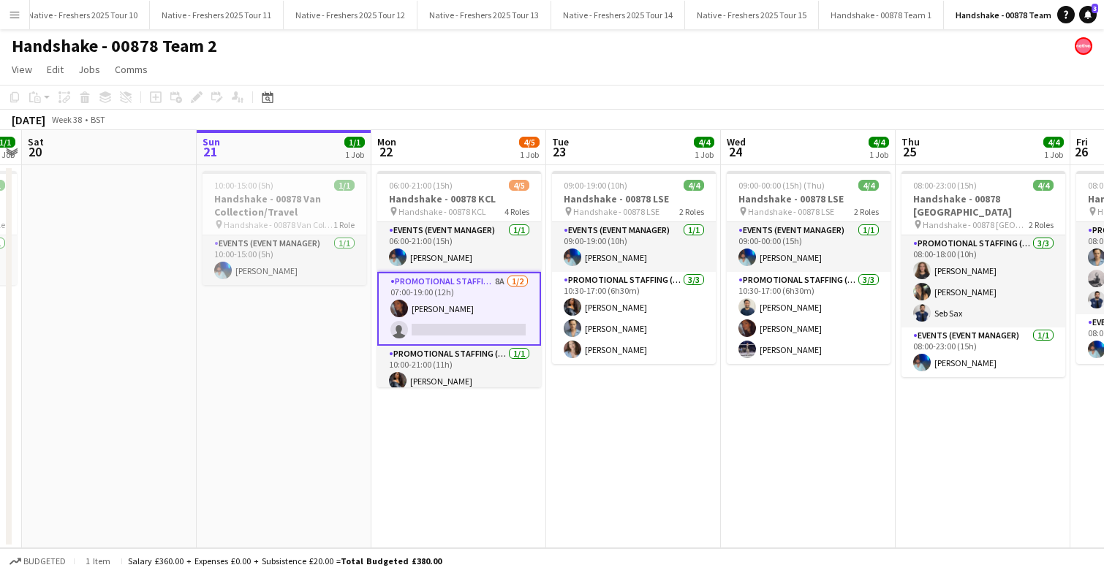
click at [483, 303] on app-card-role "Promotional Staffing (Brand Ambassadors) 8A 1/2 07:00-19:00 (12h) Sanjana Ramla…" at bounding box center [459, 309] width 164 height 74
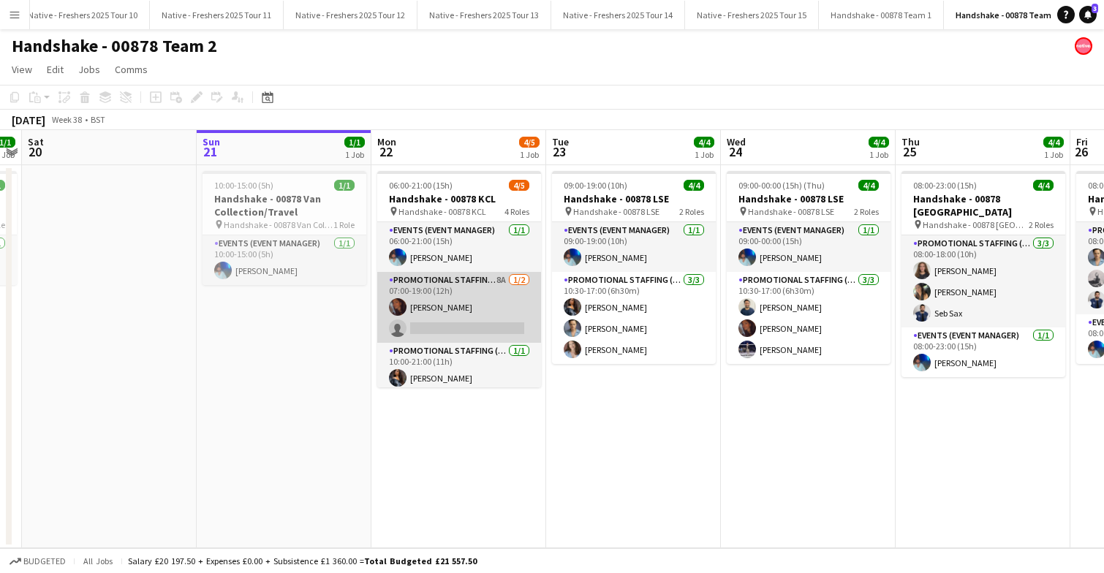
click at [491, 300] on app-card-role "Promotional Staffing (Brand Ambassadors) 8A 1/2 07:00-19:00 (12h) Sanjana Ramla…" at bounding box center [459, 307] width 164 height 71
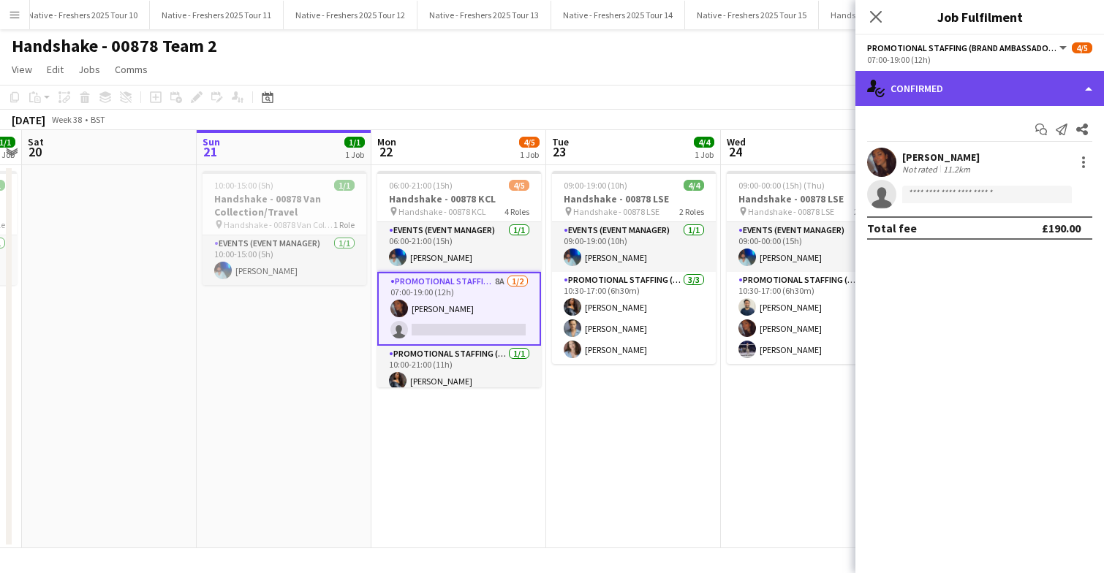
click at [1027, 80] on div "single-neutral-actions-check-2 Confirmed" at bounding box center [979, 88] width 249 height 35
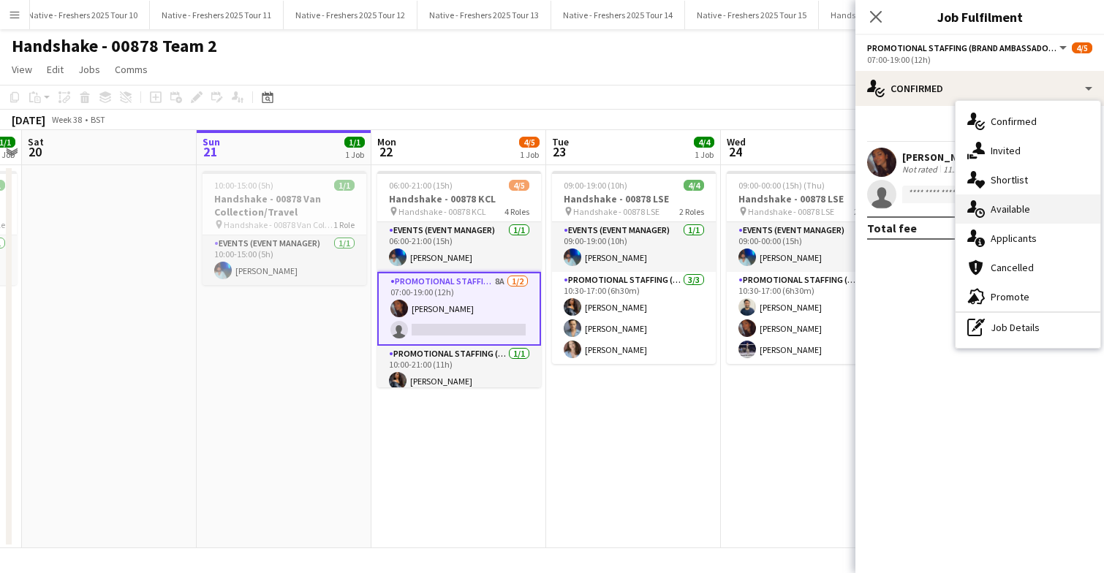
click at [1040, 205] on div "single-neutral-actions-upload Available" at bounding box center [1028, 208] width 145 height 29
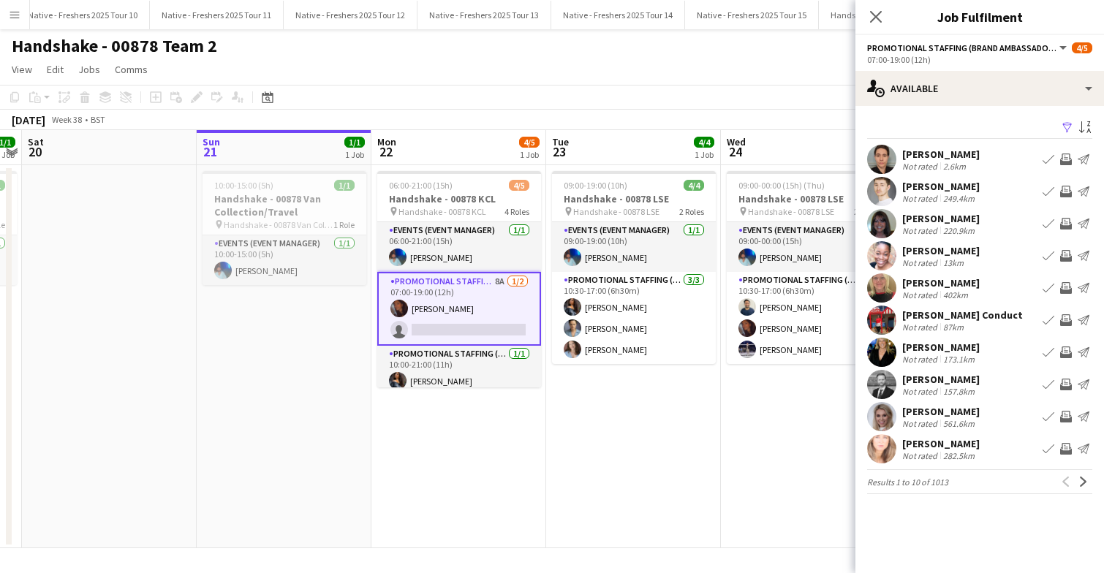
click at [1067, 124] on app-icon "Filter" at bounding box center [1068, 128] width 12 height 14
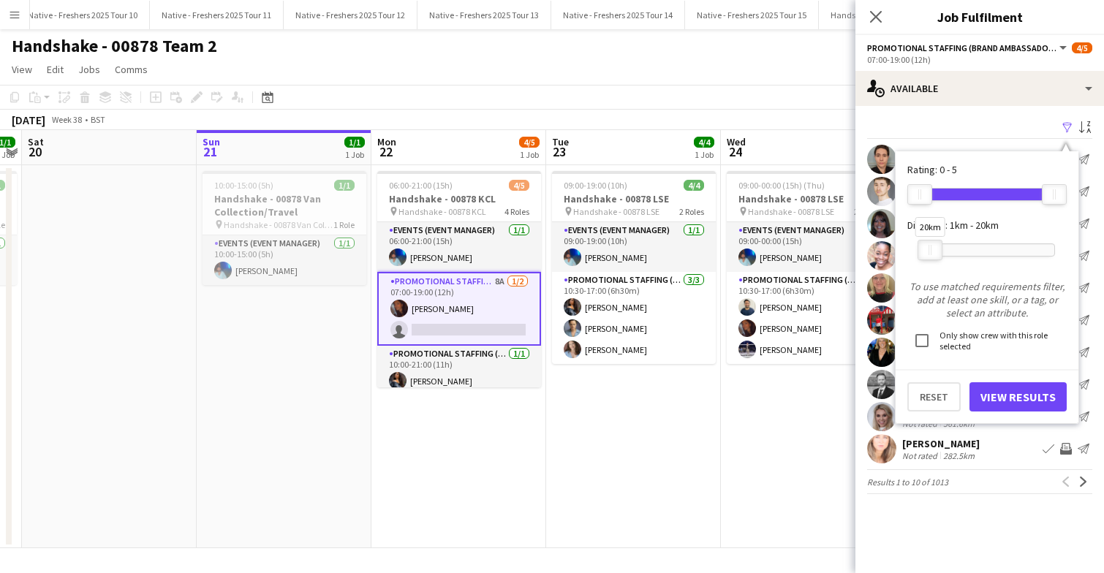
drag, startPoint x: 1050, startPoint y: 246, endPoint x: 926, endPoint y: 252, distance: 124.4
click at [926, 252] on div at bounding box center [929, 250] width 23 height 19
click at [1003, 396] on button "View Results" at bounding box center [1018, 396] width 97 height 29
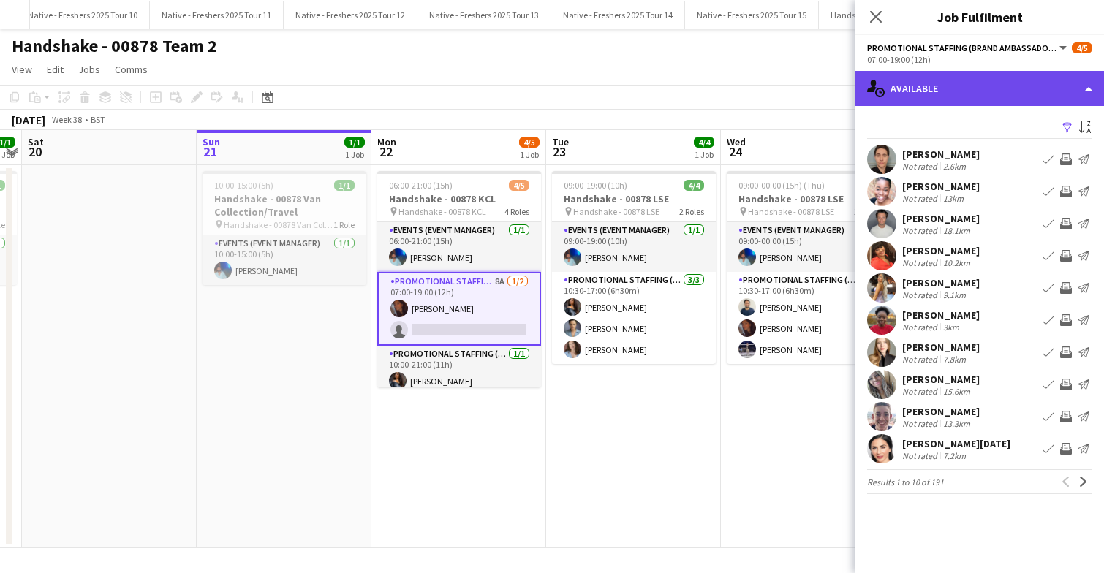
click at [951, 86] on div "single-neutral-actions-upload Available" at bounding box center [979, 88] width 249 height 35
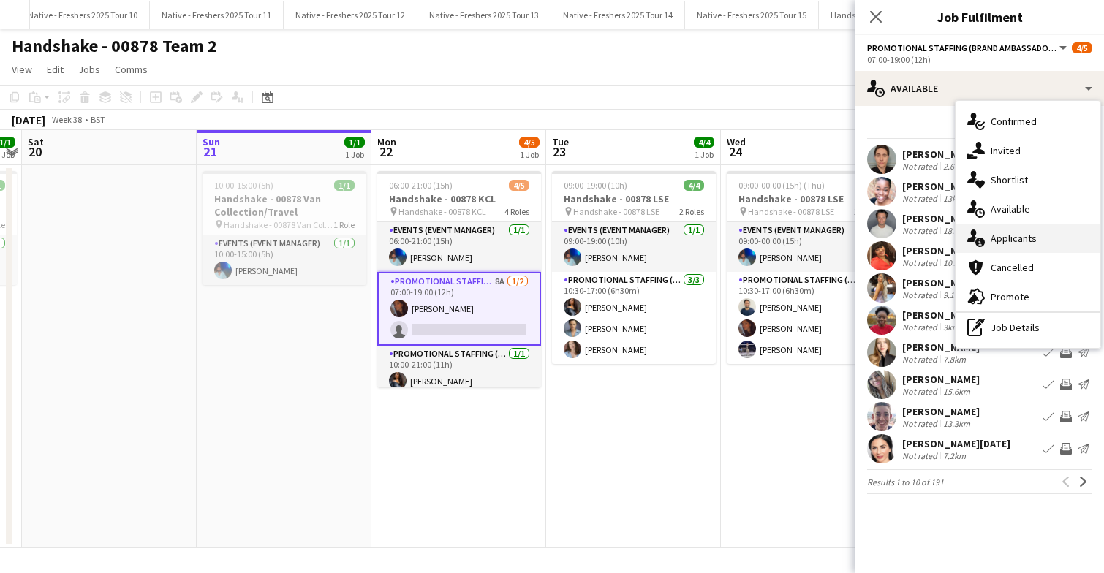
click at [1002, 230] on div "single-neutral-actions-information Applicants" at bounding box center [1028, 238] width 145 height 29
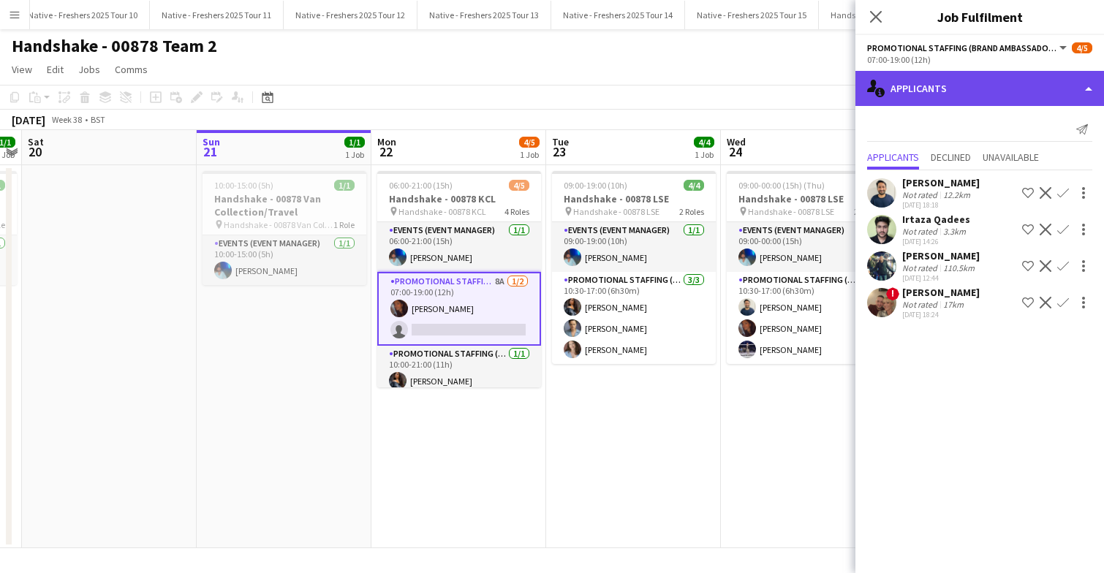
click at [992, 79] on div "single-neutral-actions-information Applicants" at bounding box center [979, 88] width 249 height 35
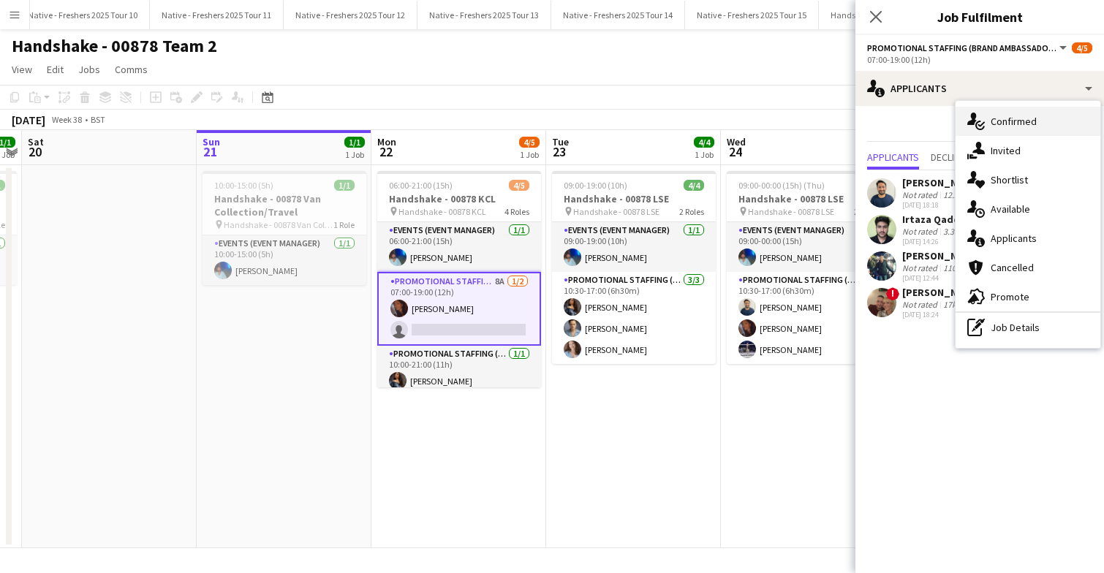
click at [1014, 126] on span "Confirmed" at bounding box center [1014, 121] width 46 height 13
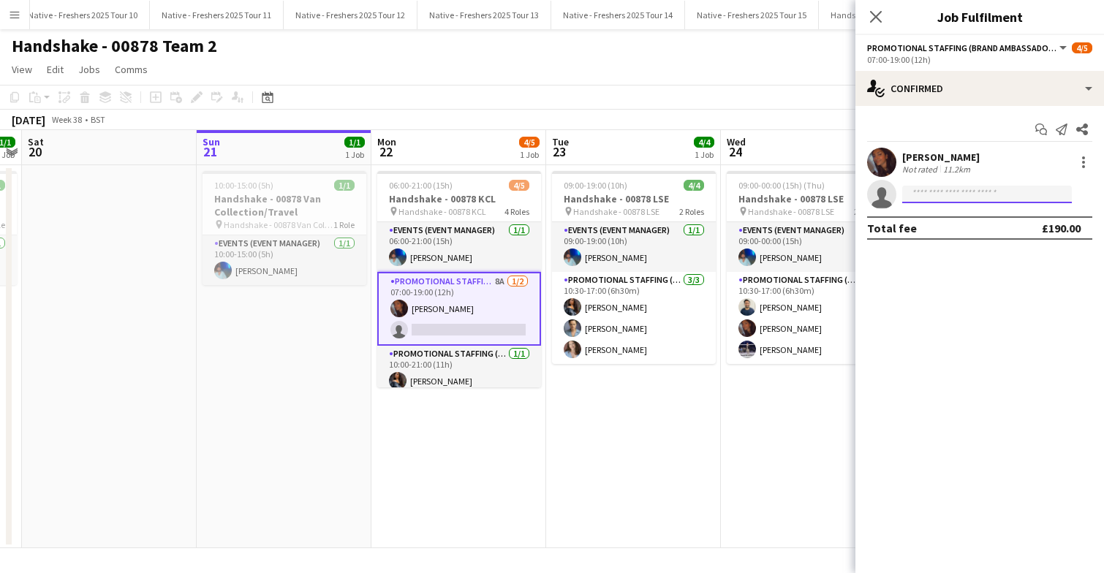
click at [940, 193] on input at bounding box center [987, 195] width 170 height 18
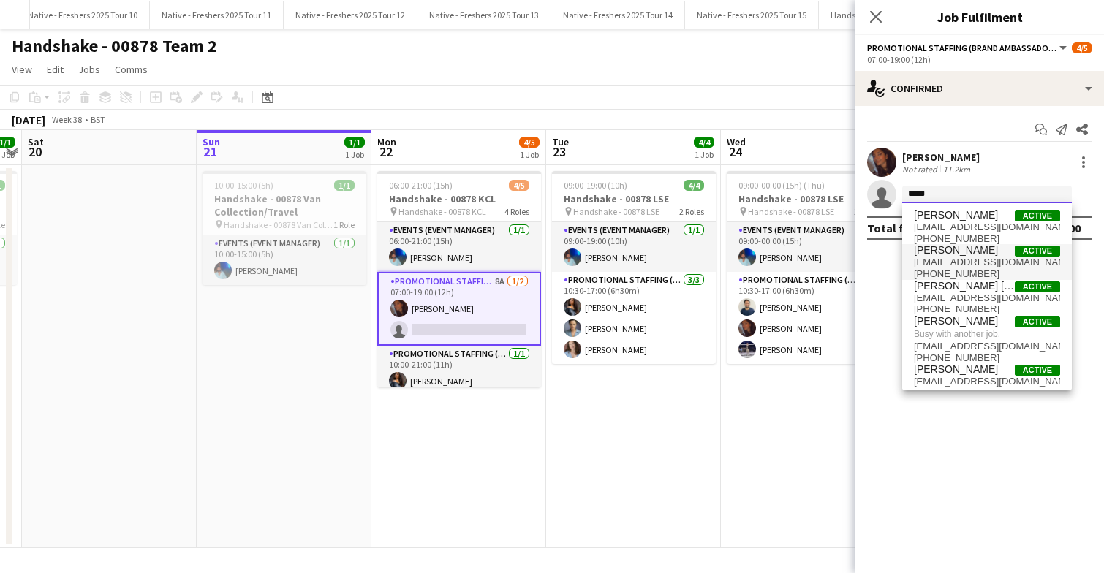
type input "*****"
click at [955, 263] on span "elizaclark397@gmail.com" at bounding box center [987, 263] width 146 height 12
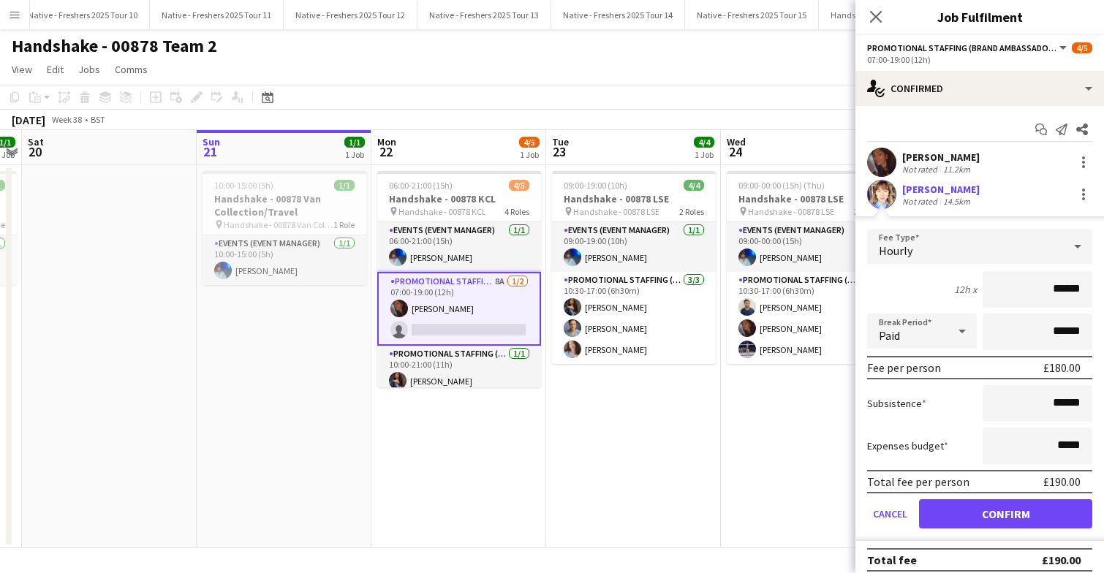
scroll to position [10, 0]
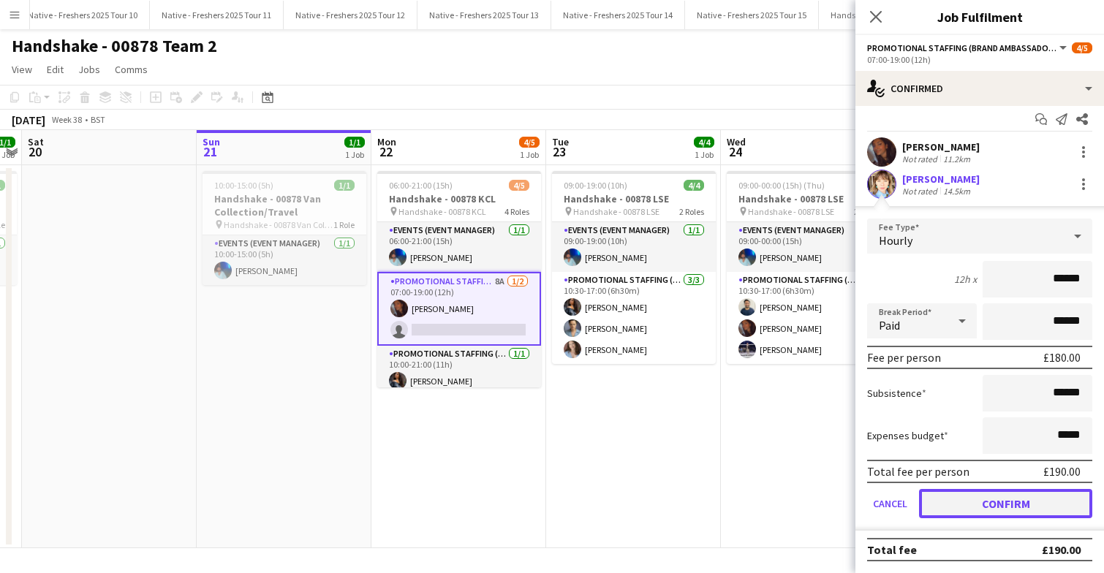
click at [973, 506] on button "Confirm" at bounding box center [1005, 503] width 173 height 29
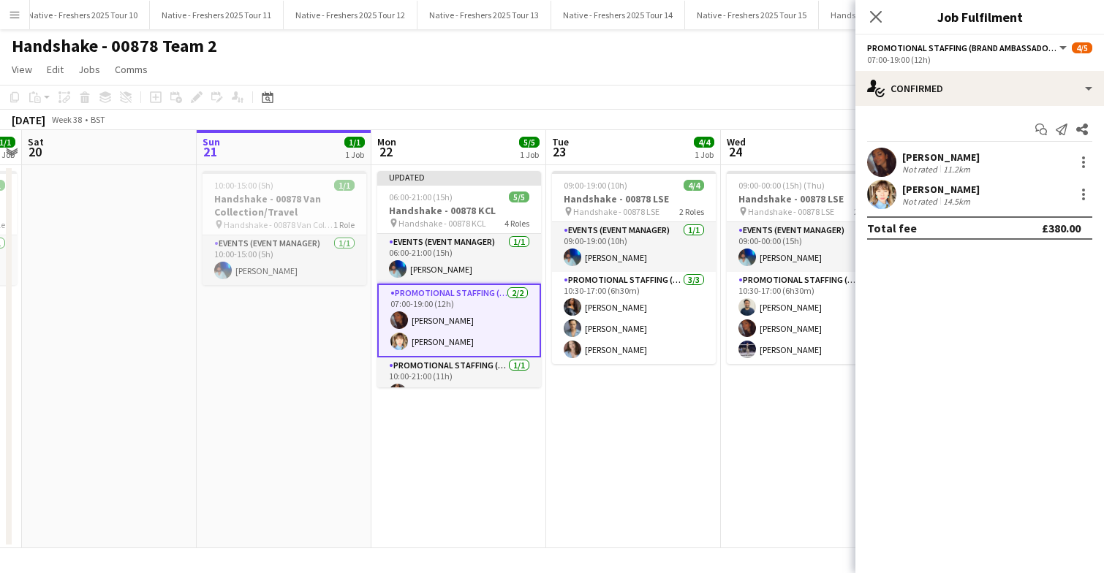
click at [686, 396] on app-date-cell "09:00-19:00 (10h) 4/4 Handshake - 00878 LSE pin Handshake - 00878 LSE 2 Roles E…" at bounding box center [633, 356] width 175 height 383
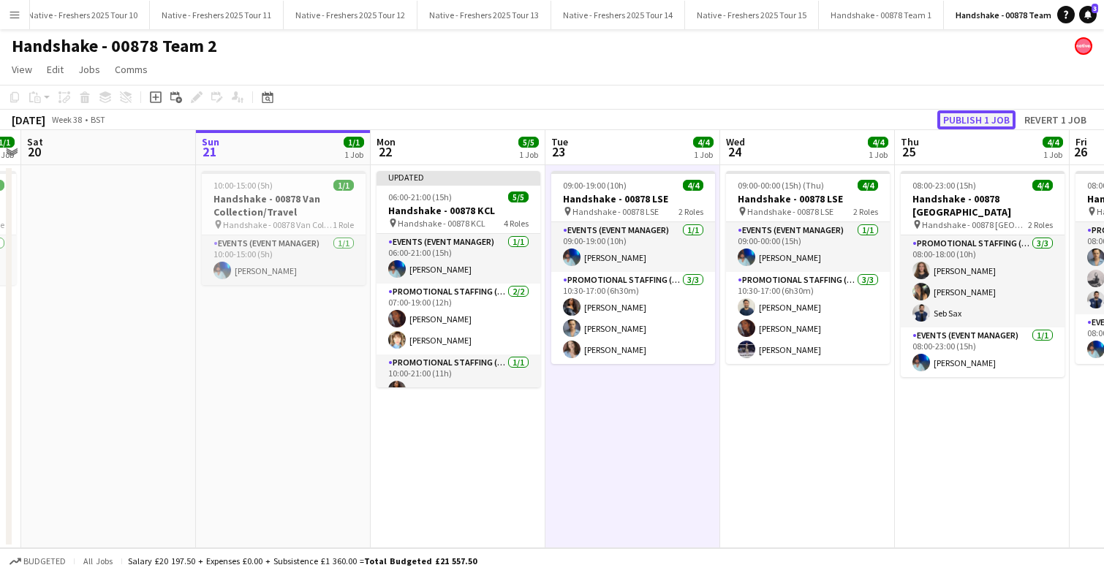
click at [981, 120] on button "Publish 1 job" at bounding box center [976, 119] width 78 height 19
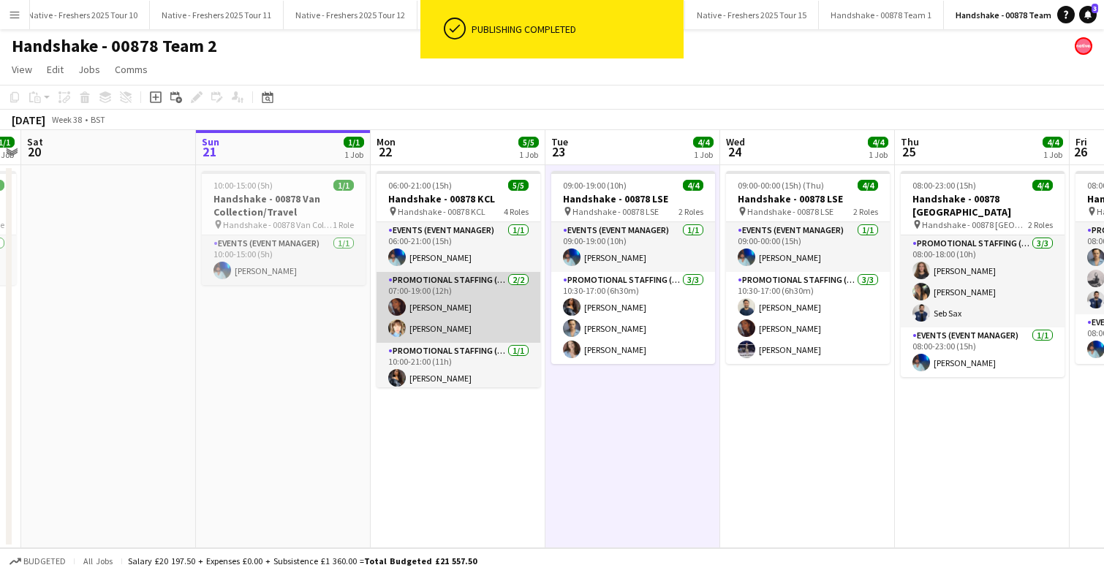
click at [434, 309] on app-card-role "Promotional Staffing (Brand Ambassadors) 2/2 07:00-19:00 (12h) Sanjana Ramlall …" at bounding box center [459, 307] width 164 height 71
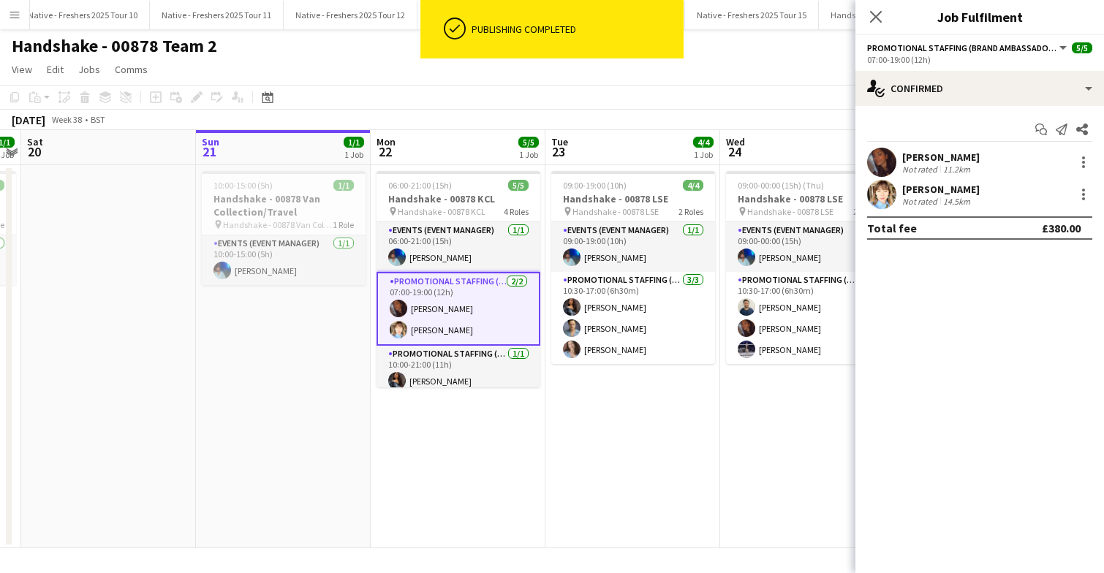
click at [888, 196] on app-user-avatar at bounding box center [881, 194] width 29 height 29
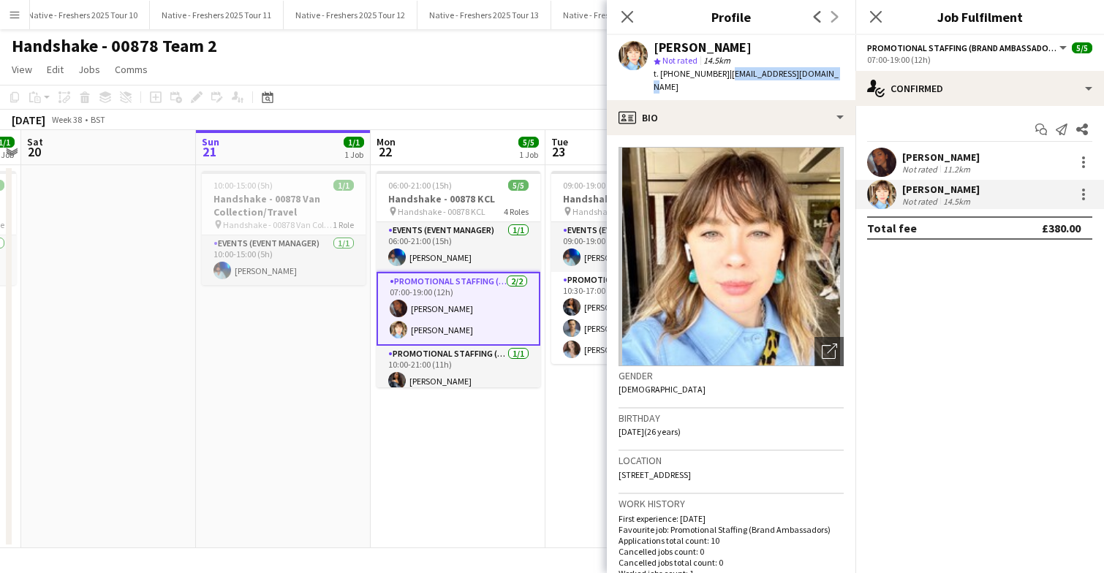
drag, startPoint x: 725, startPoint y: 72, endPoint x: 823, endPoint y: 79, distance: 98.9
click at [823, 79] on div "Eliza Clark star Not rated 14.5km t. +447903577374 | elizaclark397@gmail.com" at bounding box center [731, 67] width 249 height 65
copy span "elizaclark397@gmail.com"
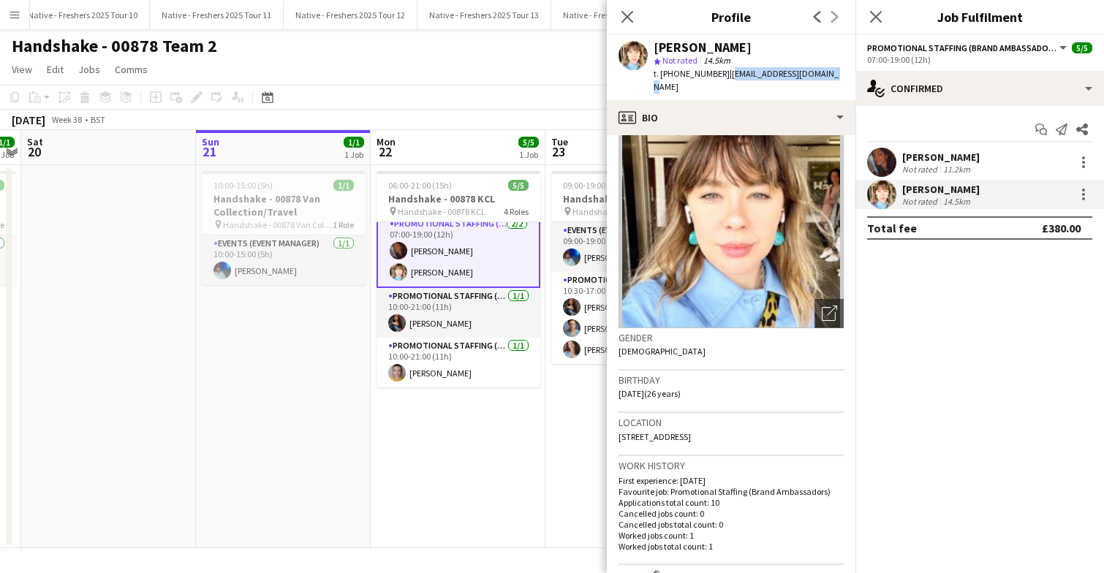
scroll to position [0, 0]
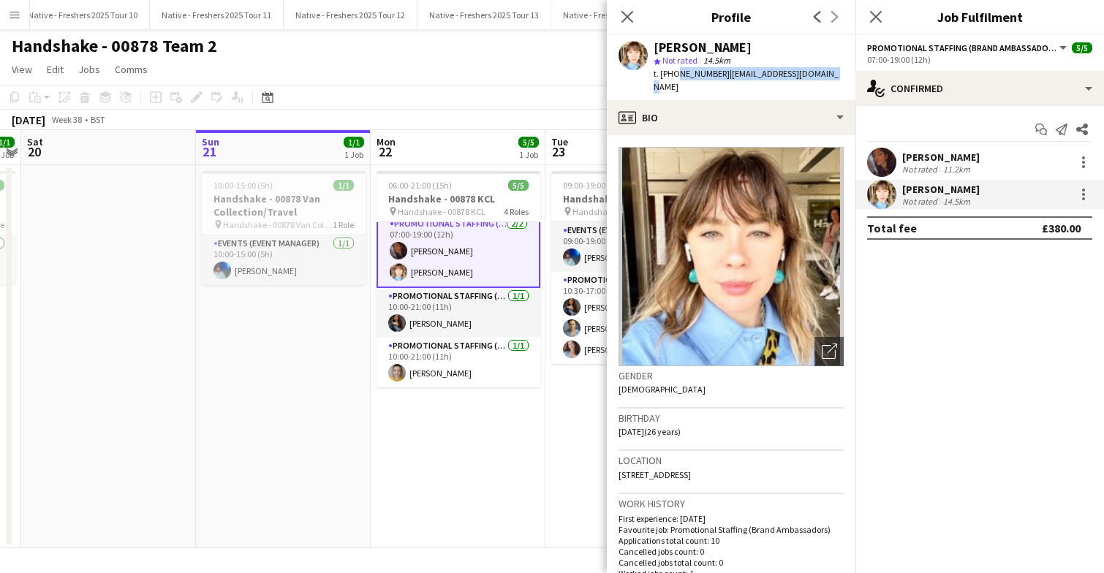
drag, startPoint x: 674, startPoint y: 74, endPoint x: 819, endPoint y: 75, distance: 144.8
click at [819, 75] on div "Eliza Clark star Not rated 14.5km t. +447903577374 | elizaclark397@gmail.com" at bounding box center [731, 67] width 249 height 65
copy div "7903577374 | elizaclark397@gmail.com"
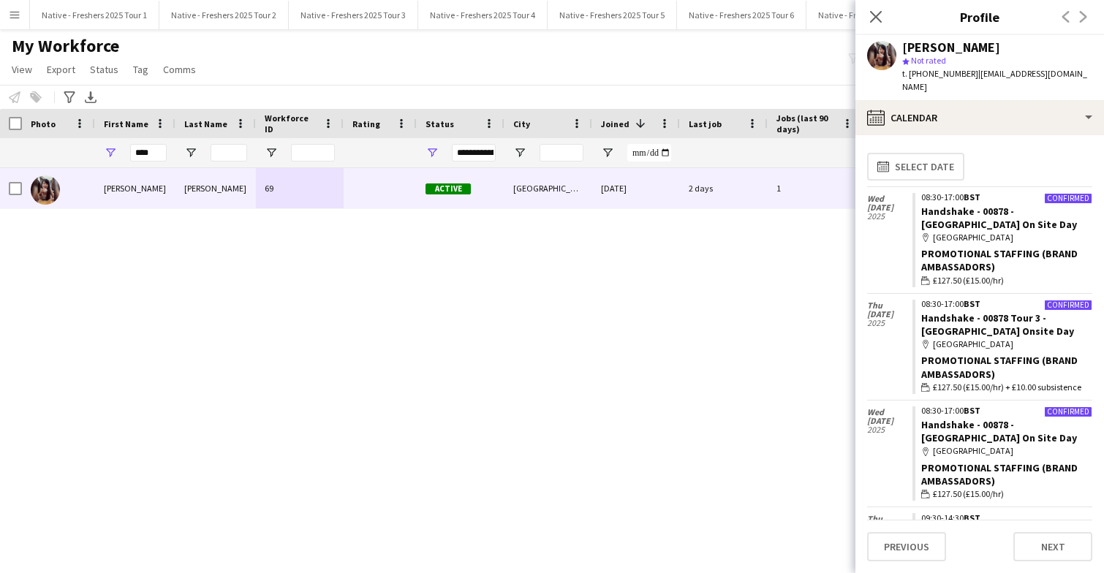
scroll to position [283, 0]
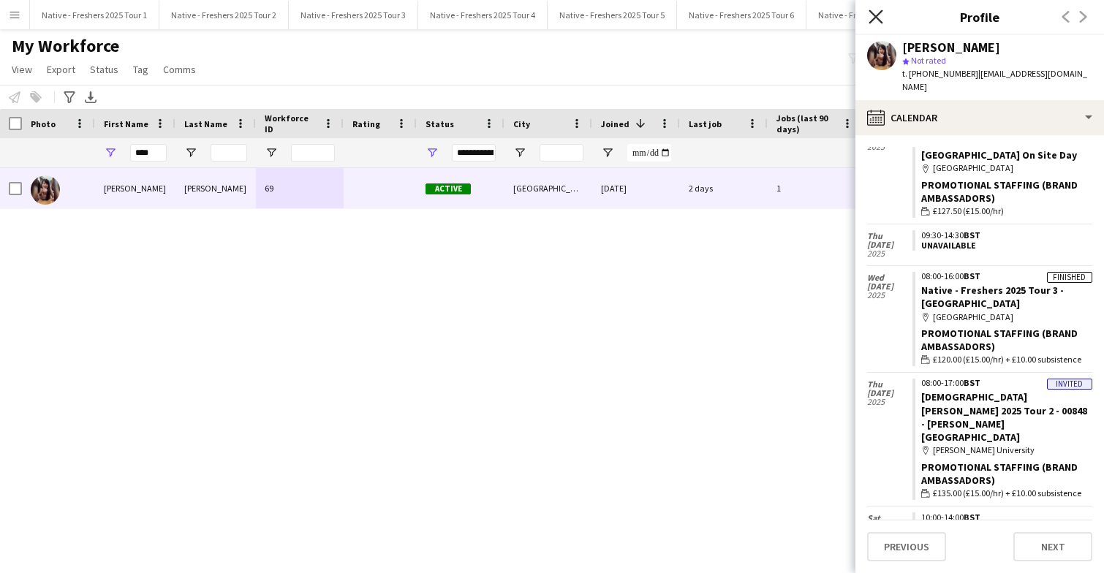
click at [879, 13] on icon at bounding box center [876, 17] width 14 height 14
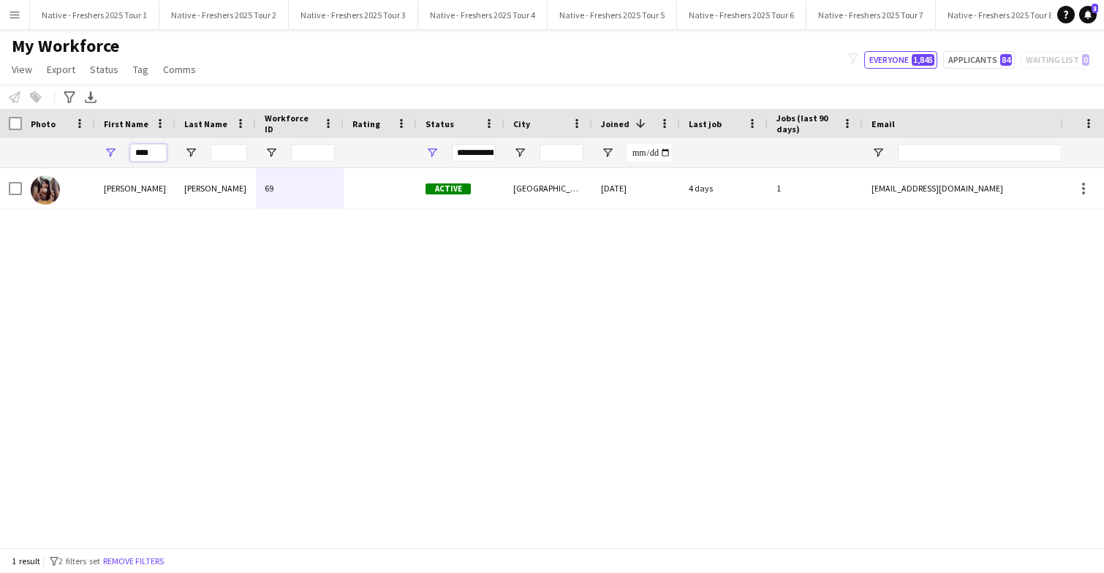
click at [156, 151] on input "****" at bounding box center [148, 153] width 37 height 18
type input "*"
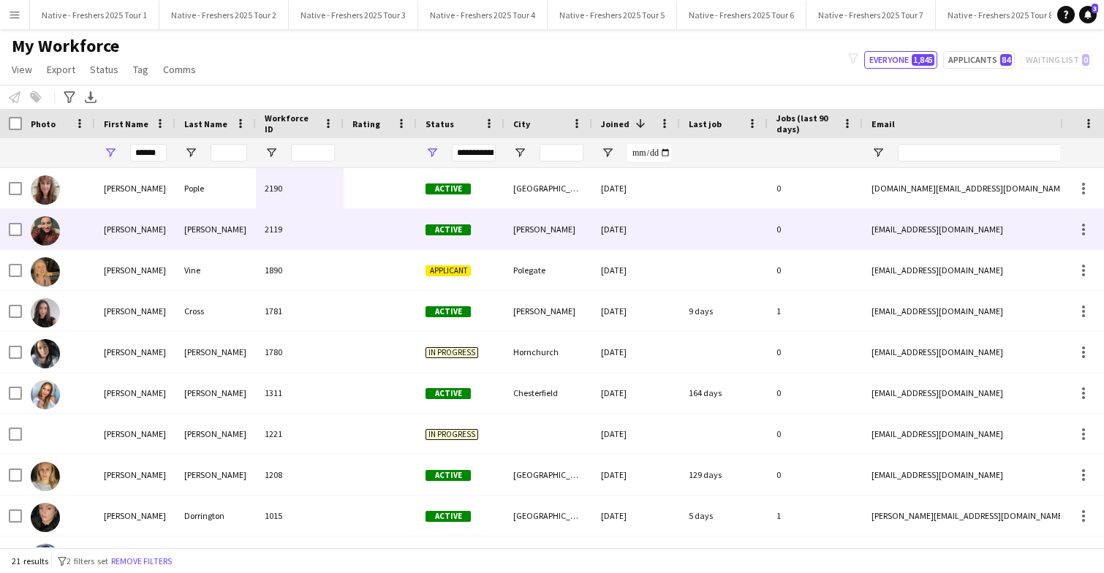
click at [387, 228] on div at bounding box center [380, 229] width 73 height 40
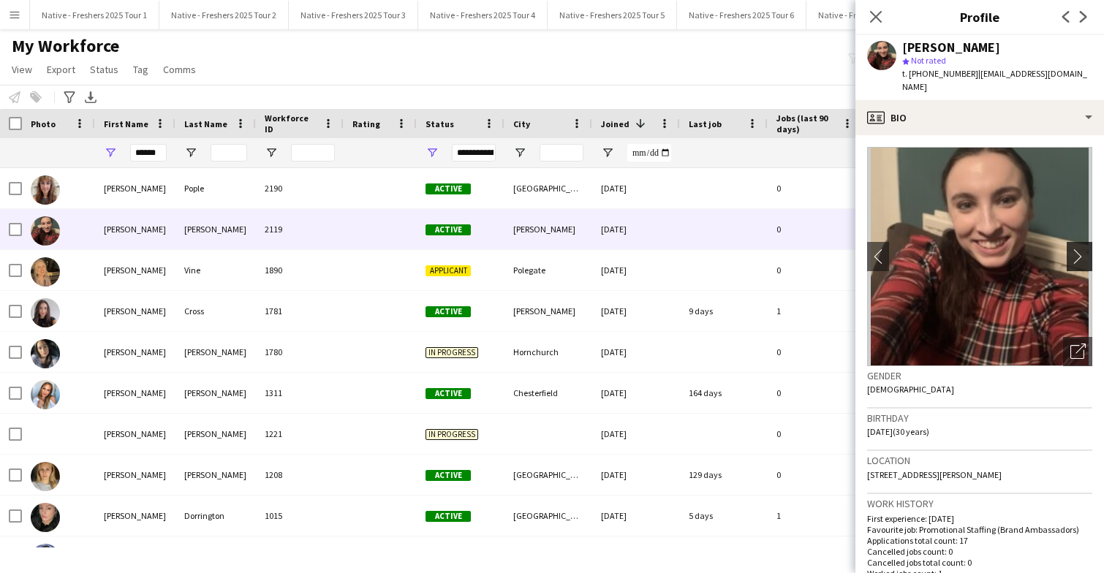
click at [1081, 249] on app-icon "chevron-right" at bounding box center [1081, 256] width 23 height 15
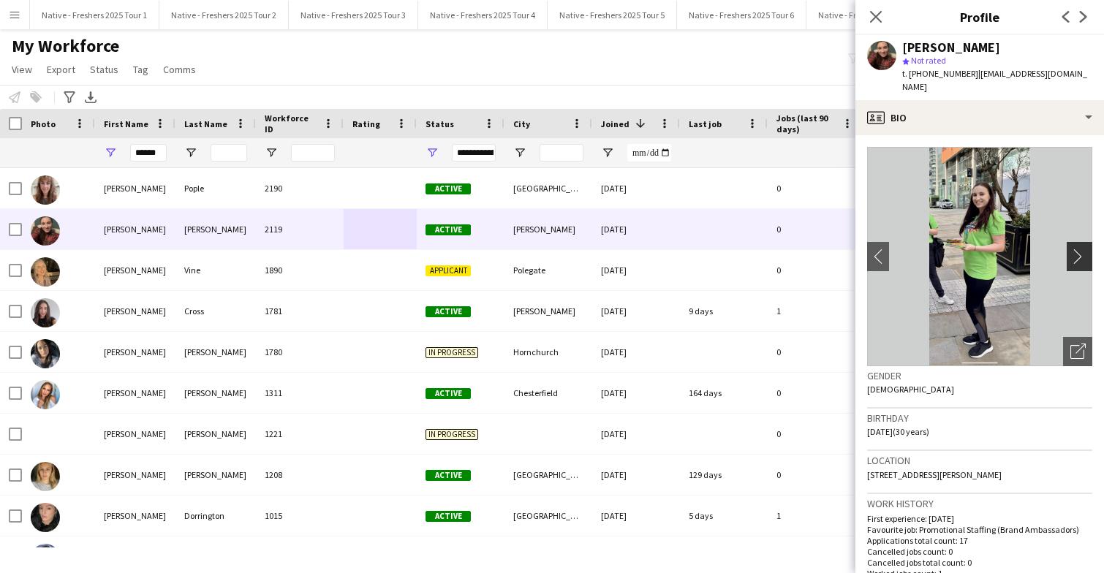
click at [1074, 249] on app-icon "chevron-right" at bounding box center [1081, 256] width 23 height 15
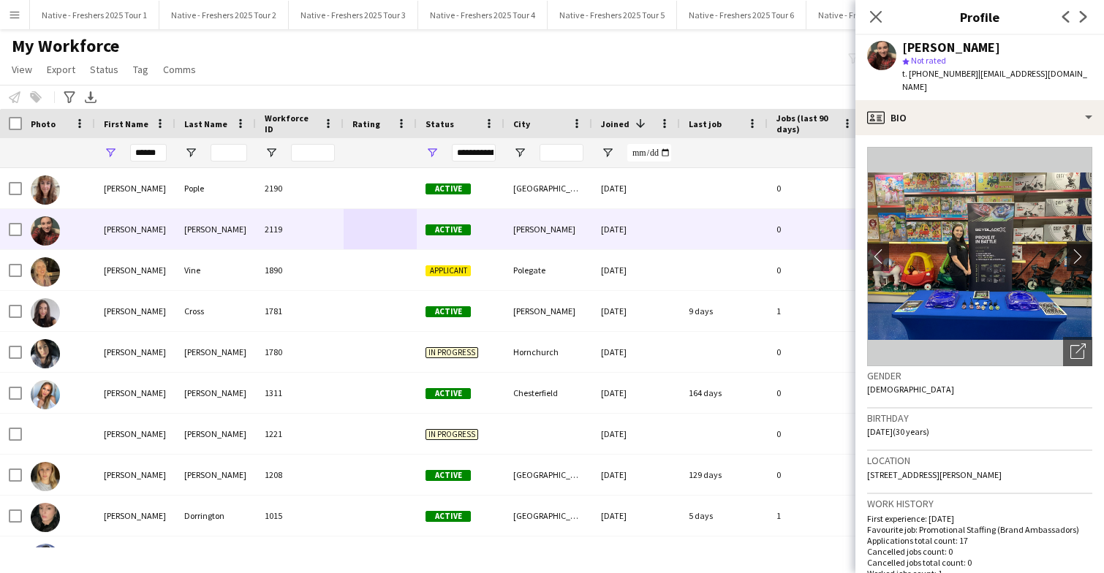
click at [1074, 249] on app-icon "chevron-right" at bounding box center [1081, 256] width 23 height 15
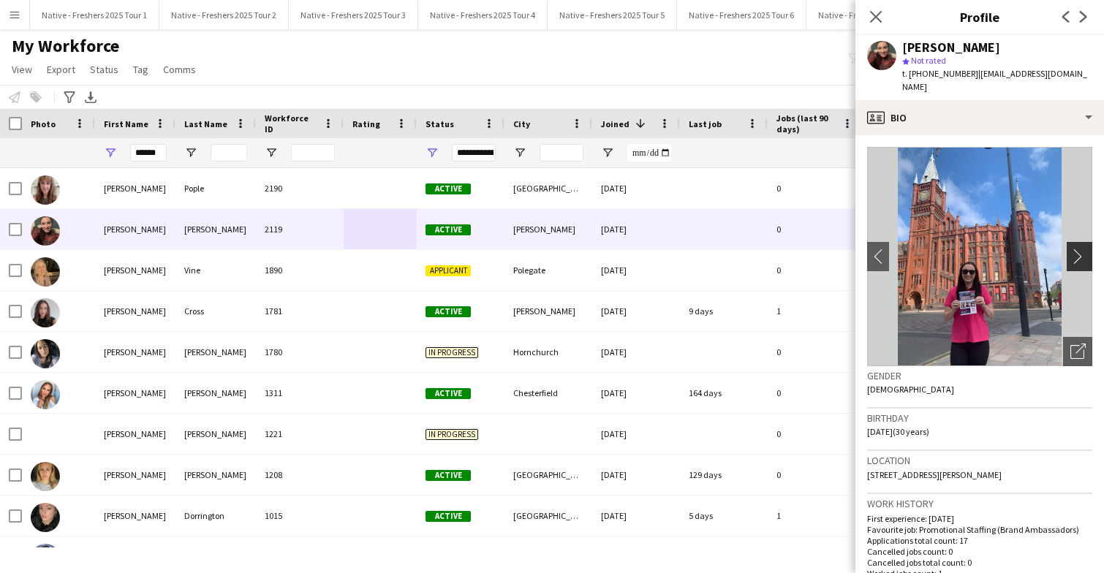
click at [1074, 249] on app-icon "chevron-right" at bounding box center [1081, 256] width 23 height 15
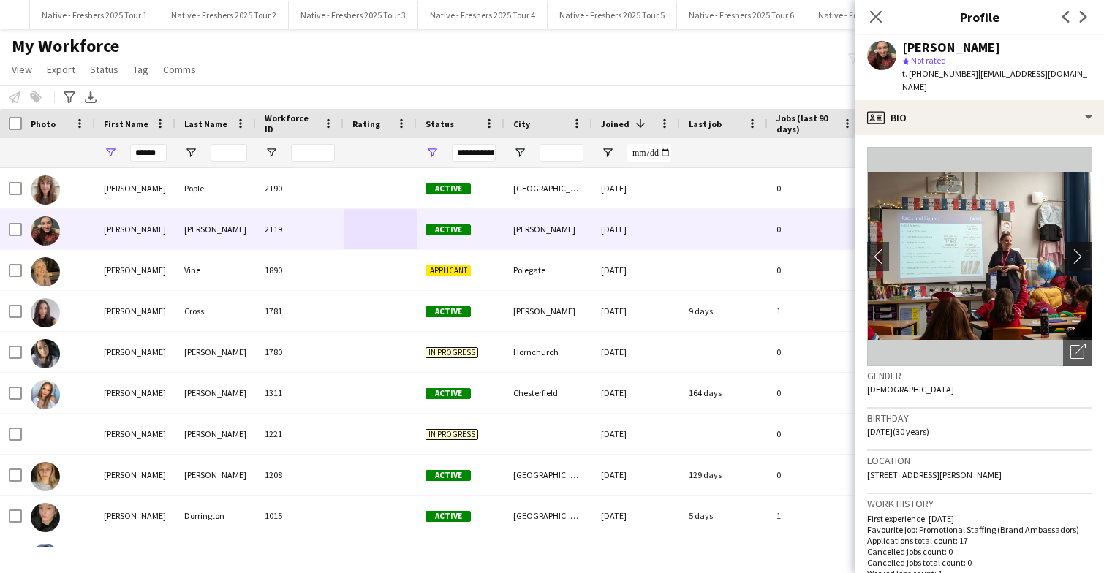
click at [1074, 249] on app-icon "chevron-right" at bounding box center [1081, 256] width 23 height 15
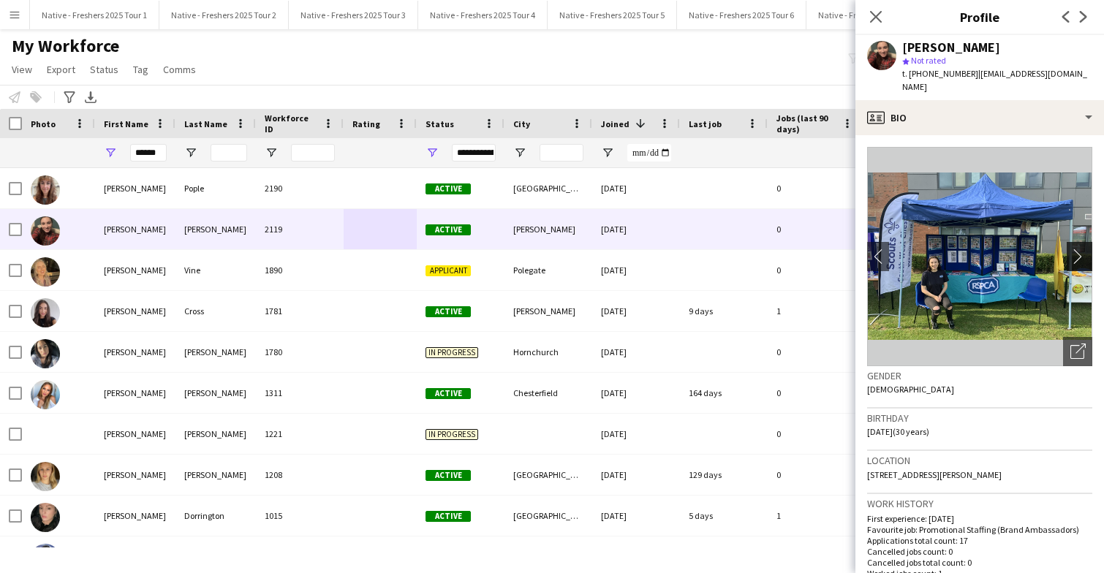
click at [1074, 249] on app-icon "chevron-right" at bounding box center [1081, 256] width 23 height 15
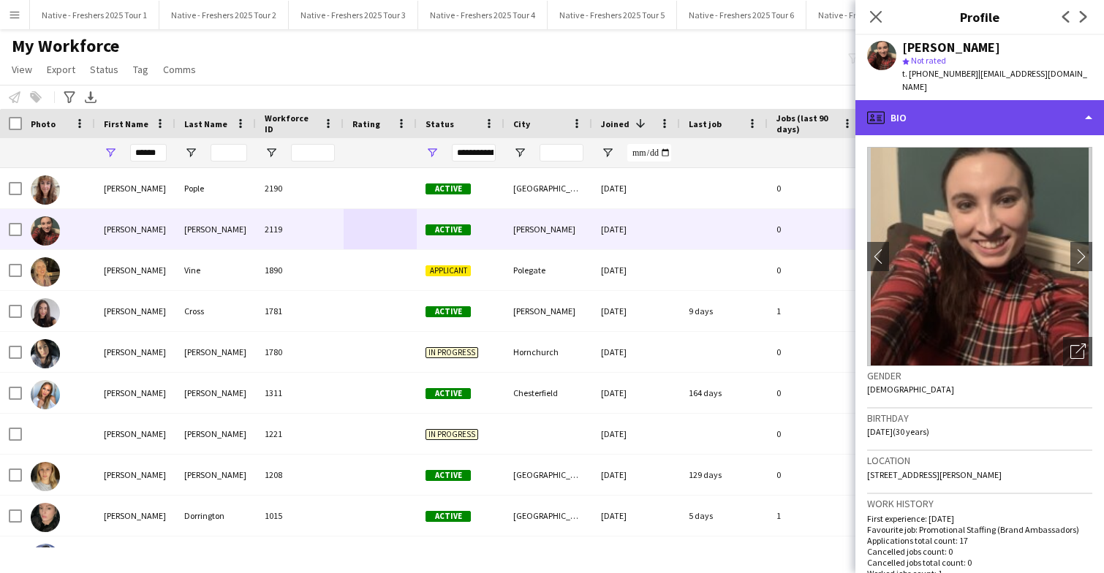
click at [1035, 107] on div "profile Bio" at bounding box center [979, 117] width 249 height 35
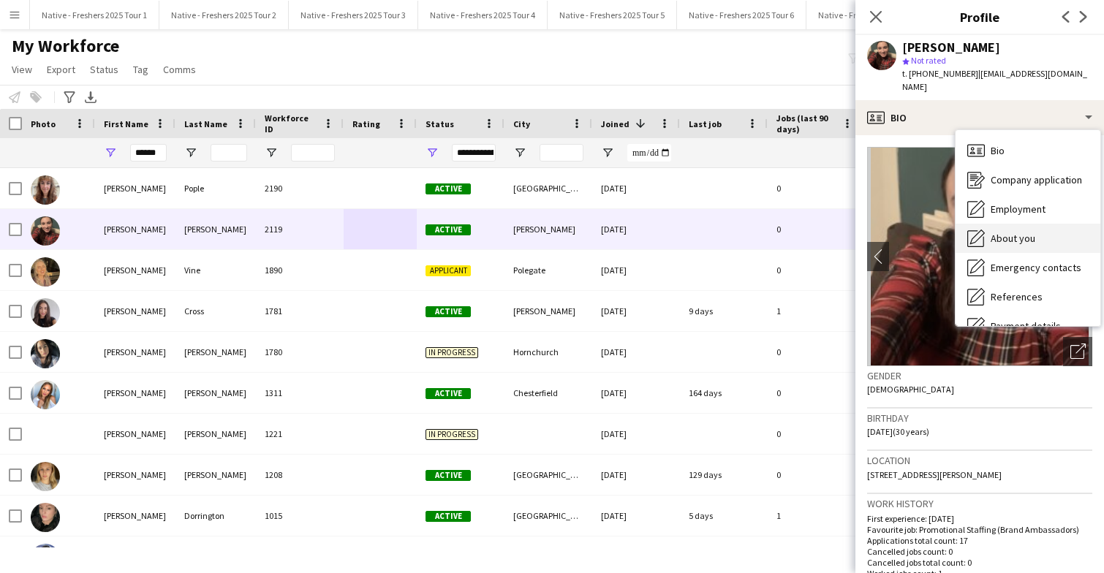
click at [1030, 232] on span "About you" at bounding box center [1013, 238] width 45 height 13
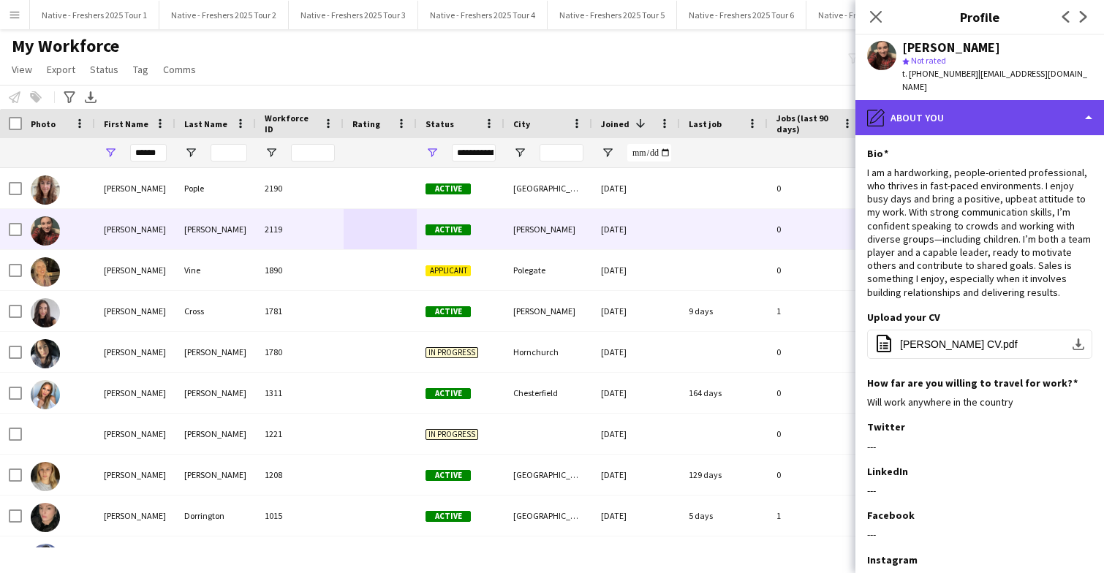
click at [992, 110] on div "pencil4 About you" at bounding box center [979, 117] width 249 height 35
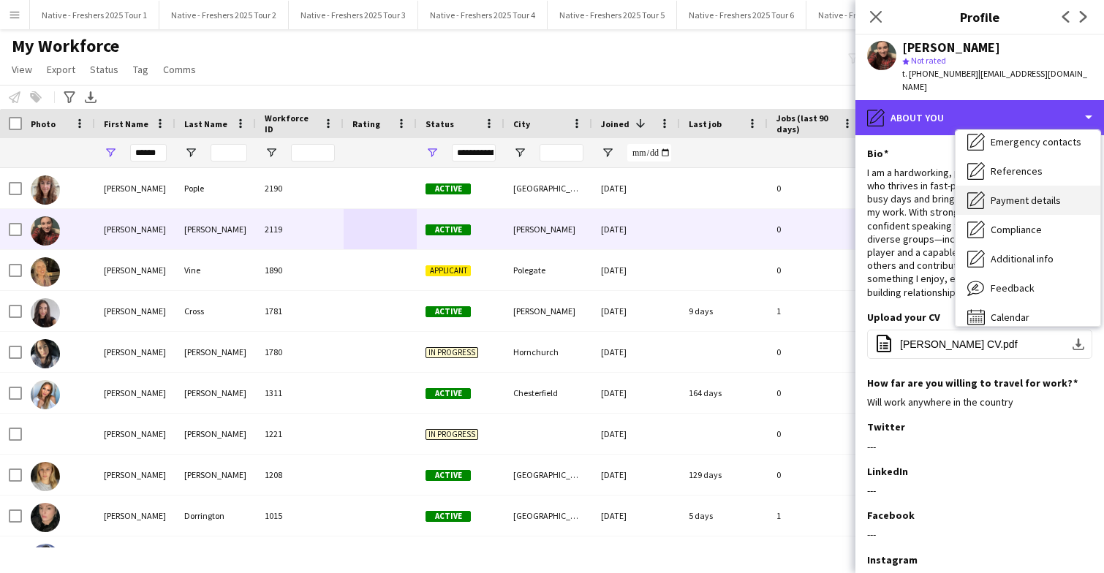
scroll to position [137, 0]
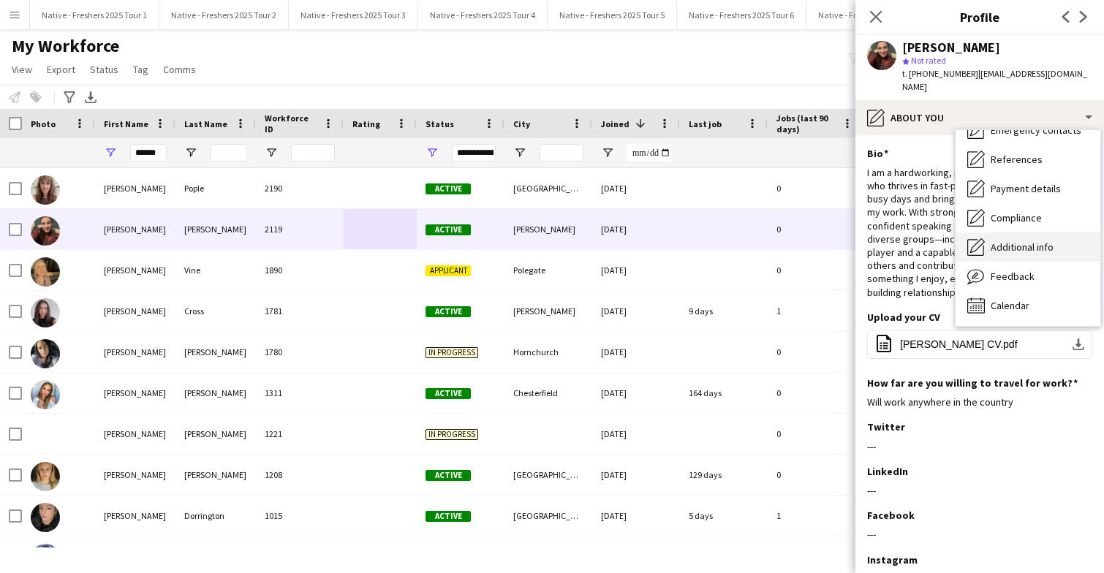
click at [1041, 241] on span "Additional info" at bounding box center [1022, 247] width 63 height 13
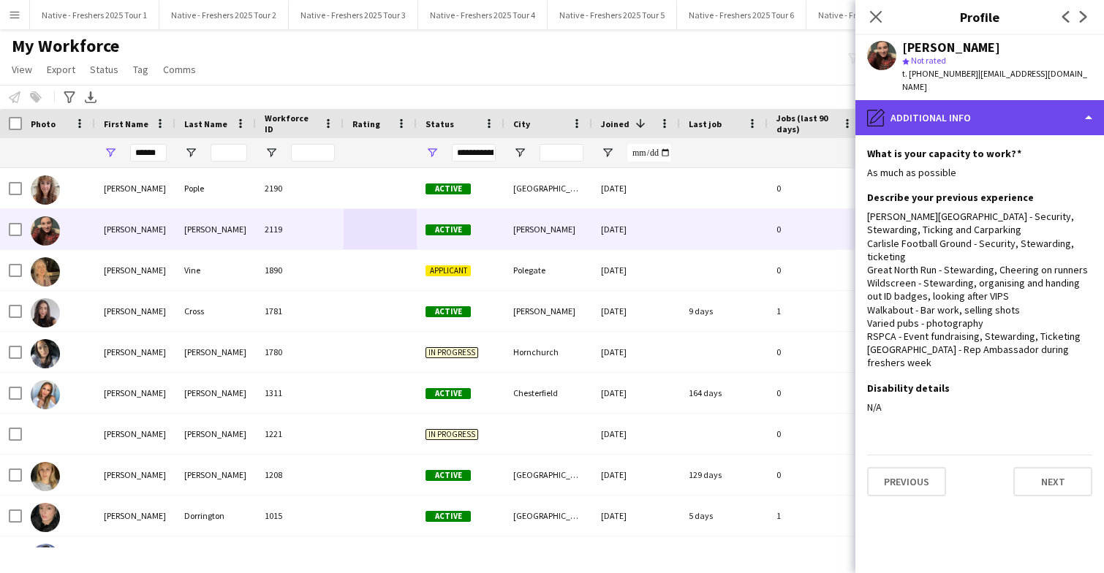
click at [1015, 105] on div "pencil4 Additional info" at bounding box center [979, 117] width 249 height 35
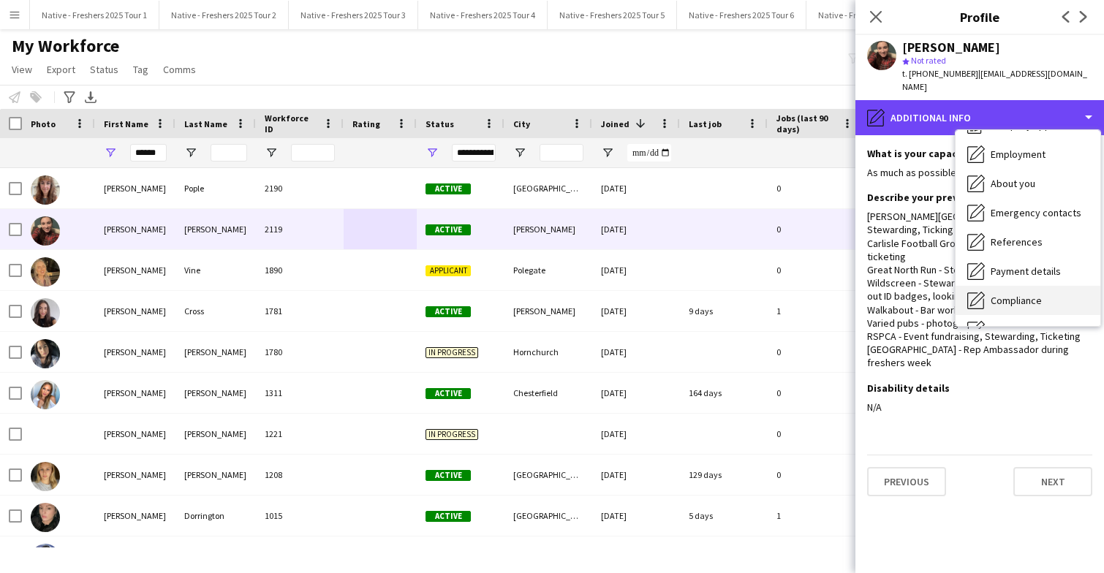
scroll to position [0, 0]
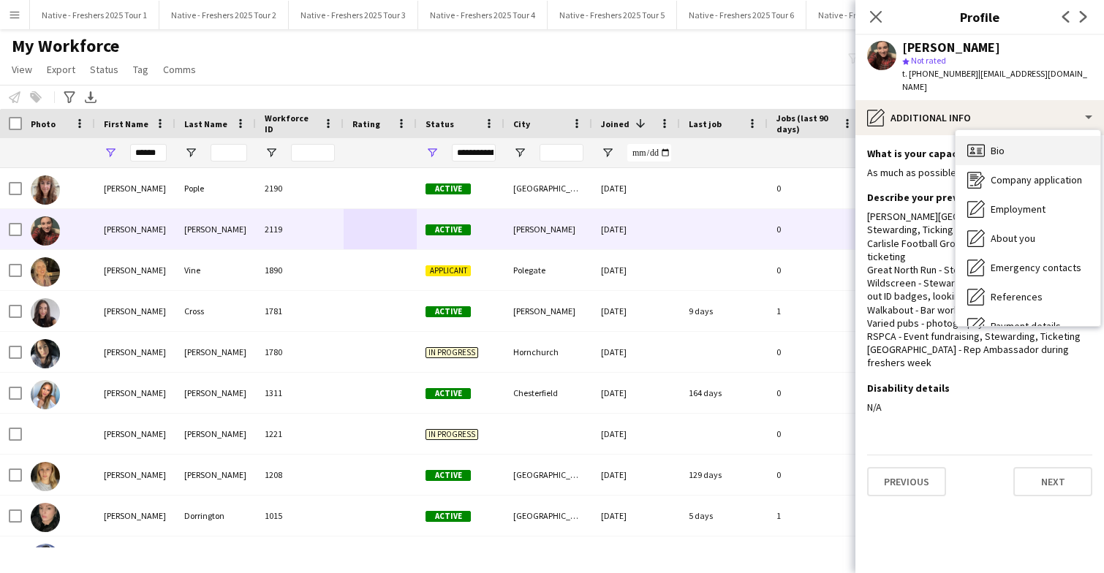
click at [1020, 138] on div "Bio Bio" at bounding box center [1028, 150] width 145 height 29
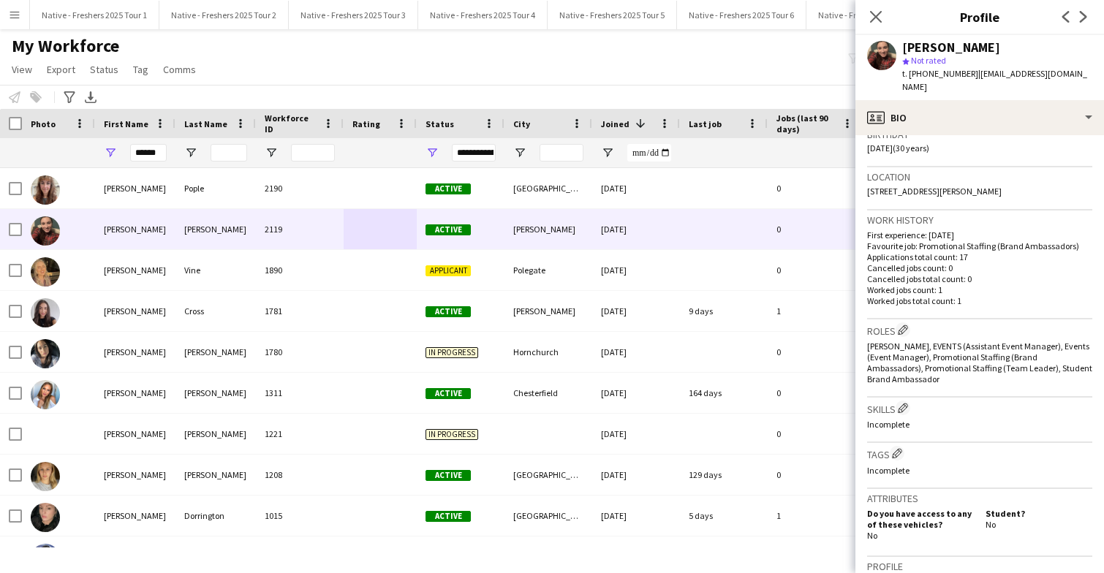
scroll to position [283, 0]
click at [877, 15] on icon at bounding box center [876, 17] width 14 height 14
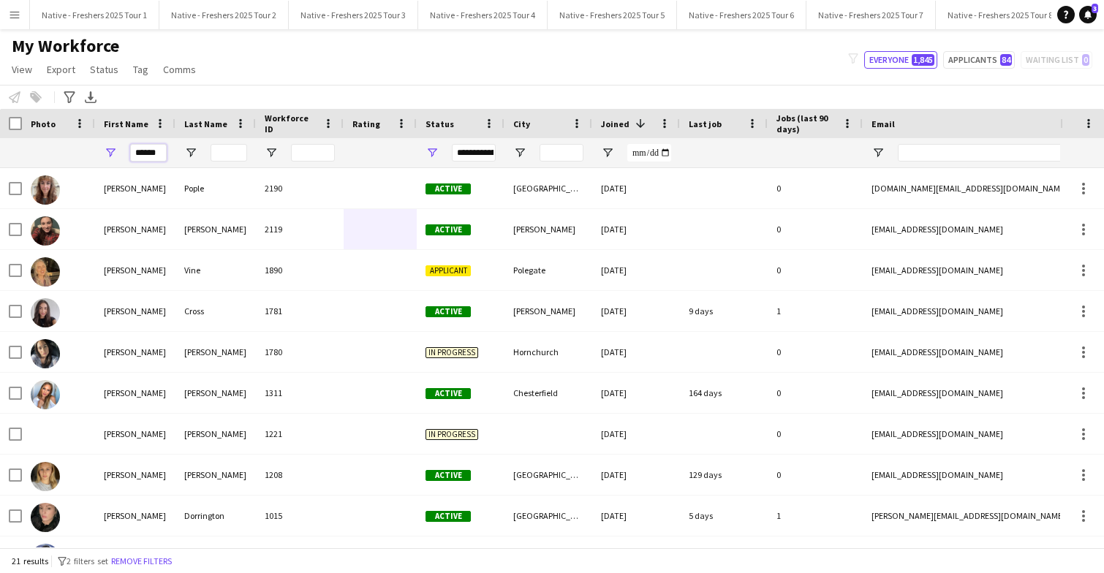
click at [165, 156] on input "******" at bounding box center [148, 153] width 37 height 18
type input "*"
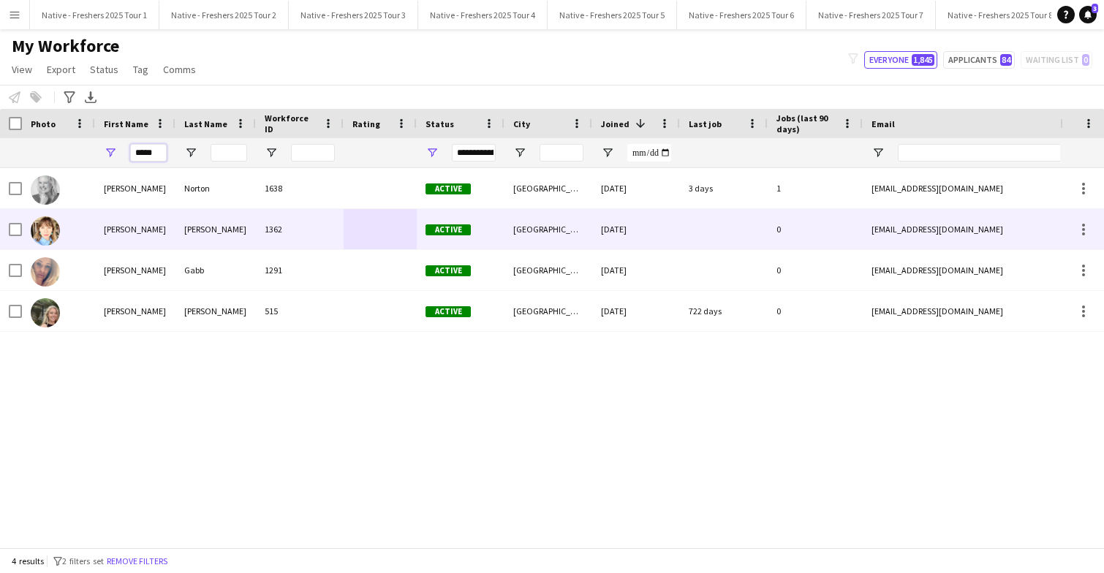
type input "*****"
click at [172, 226] on div "Eliza" at bounding box center [135, 229] width 80 height 40
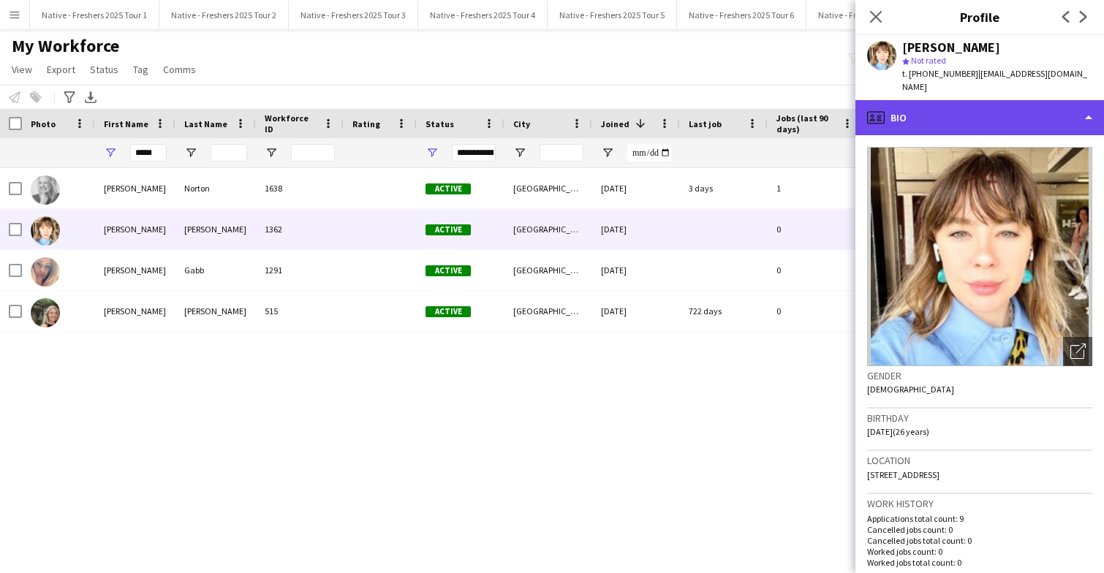
click at [1023, 110] on div "profile Bio" at bounding box center [979, 117] width 249 height 35
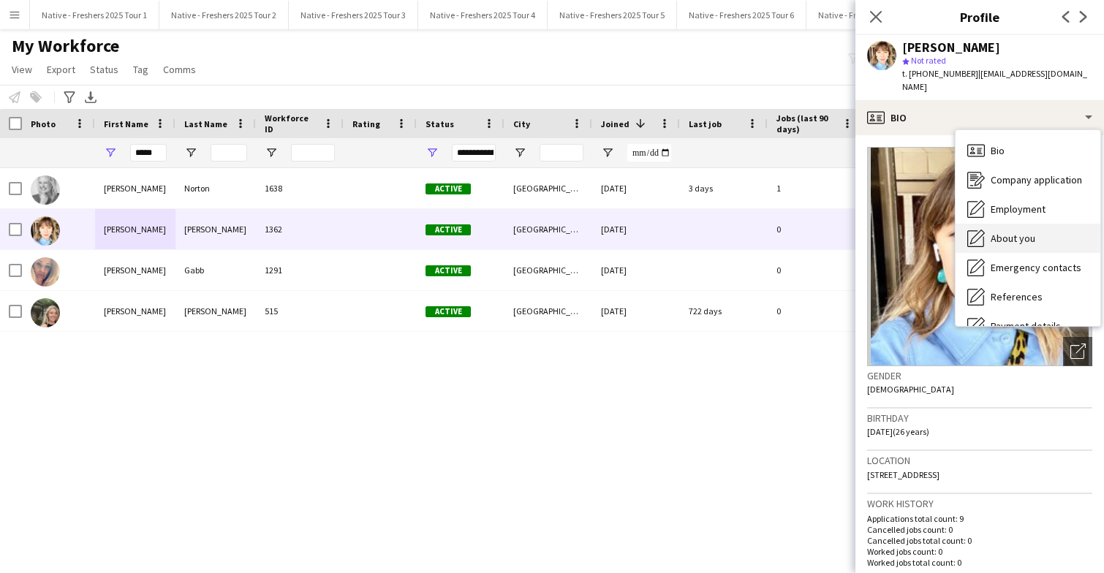
click at [1019, 232] on span "About you" at bounding box center [1013, 238] width 45 height 13
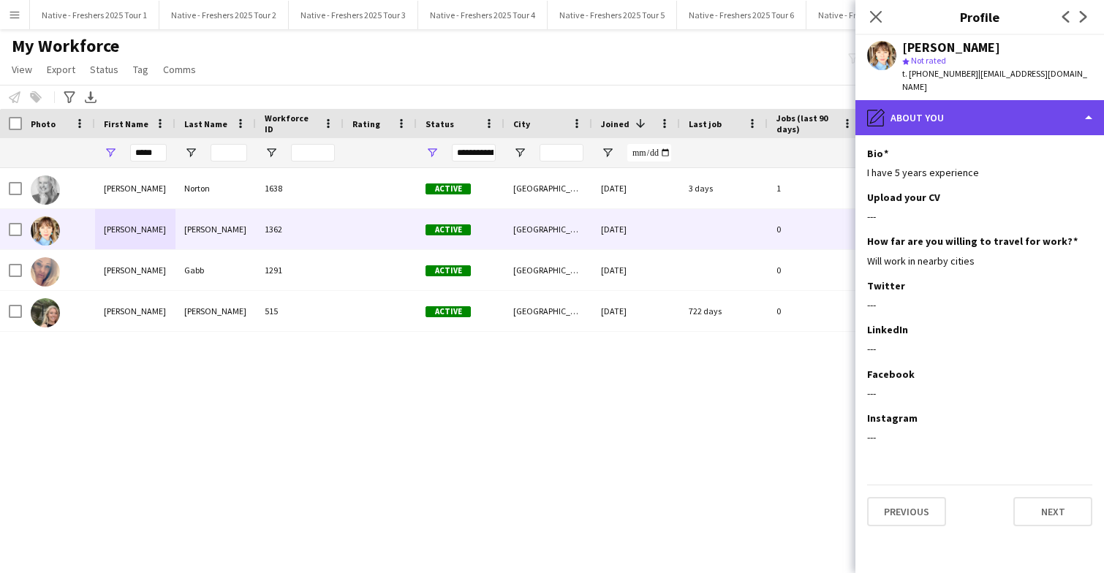
click at [1014, 100] on div "pencil4 About you" at bounding box center [979, 117] width 249 height 35
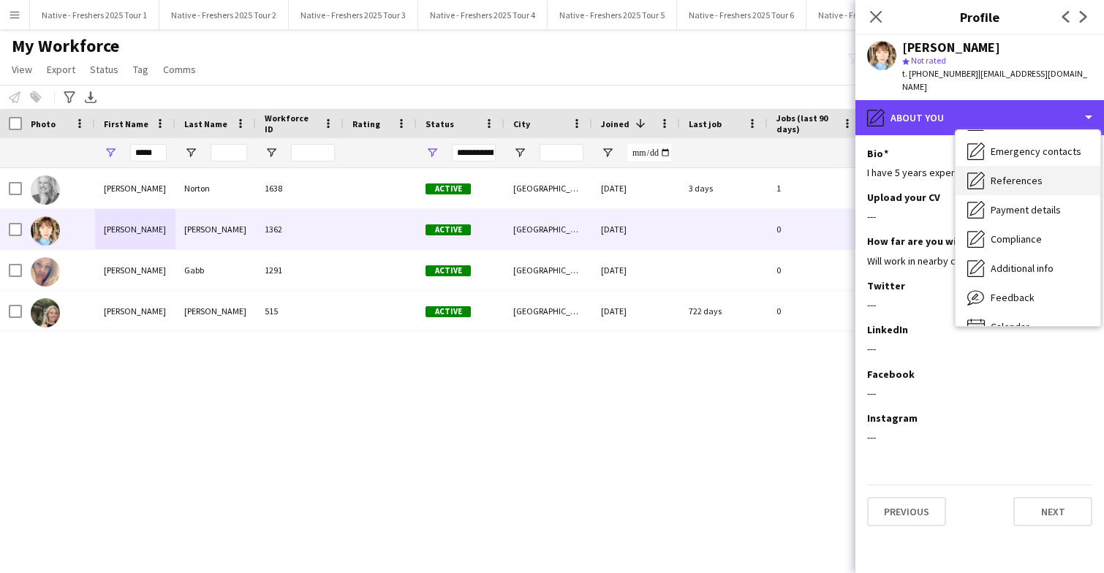
scroll to position [137, 0]
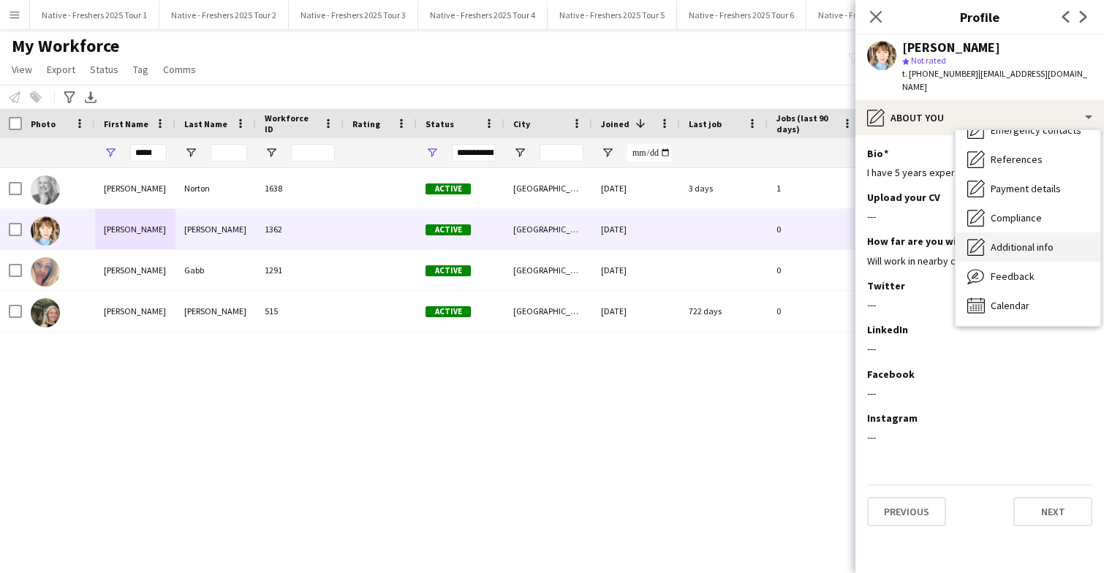
click at [1031, 241] on span "Additional info" at bounding box center [1022, 247] width 63 height 13
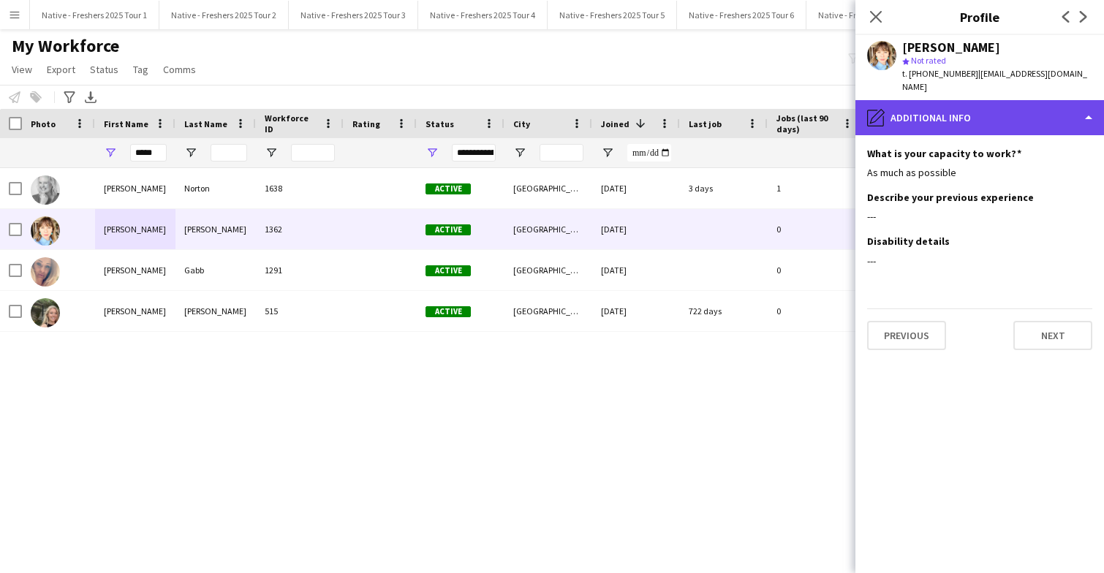
click at [1020, 103] on div "pencil4 Additional info" at bounding box center [979, 117] width 249 height 35
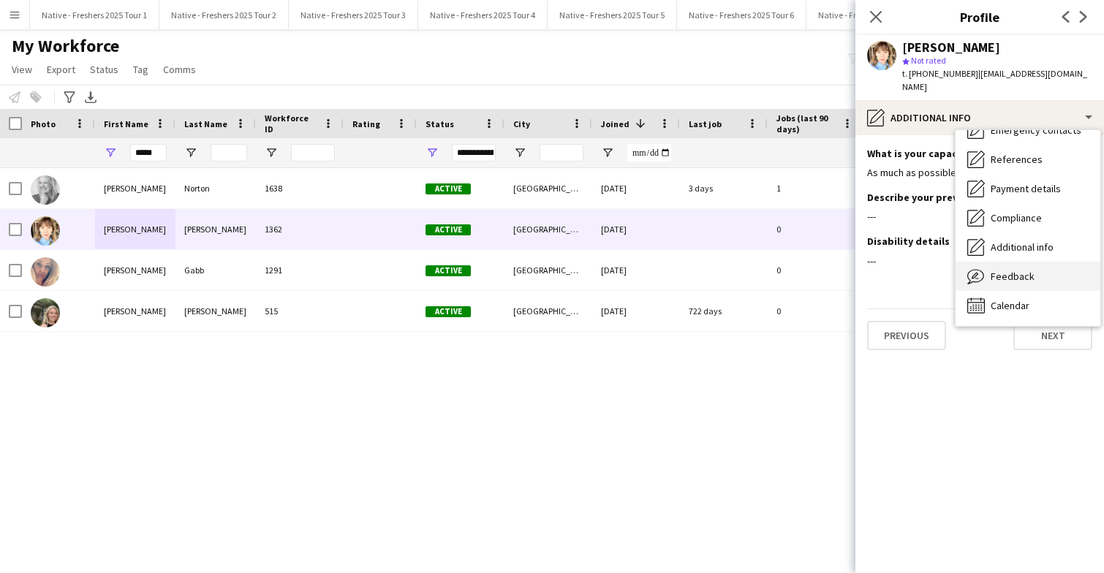
click at [1017, 270] on span "Feedback" at bounding box center [1013, 276] width 44 height 13
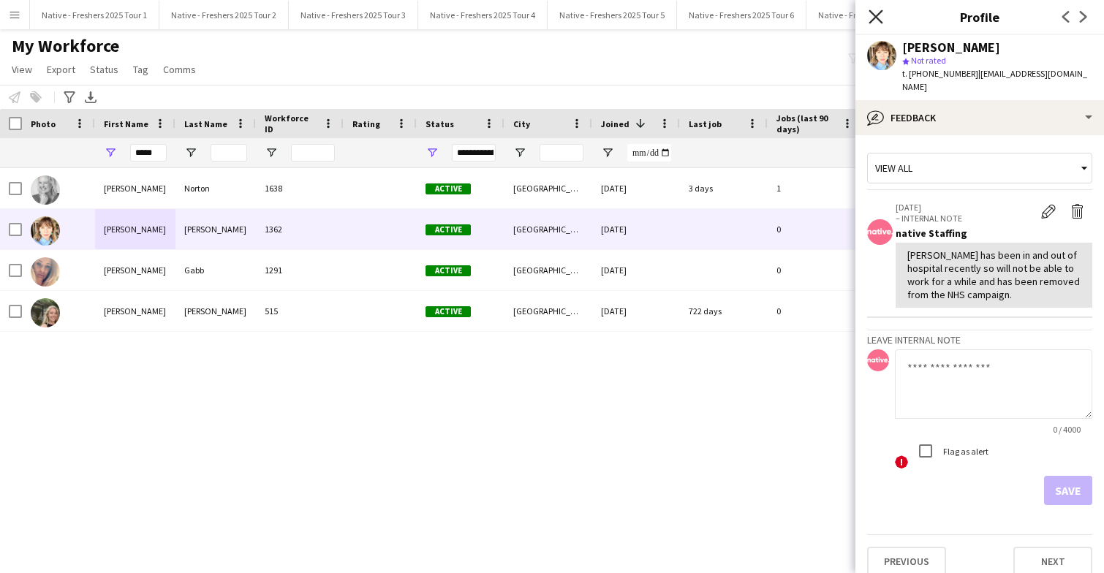
click at [877, 18] on icon at bounding box center [876, 17] width 14 height 14
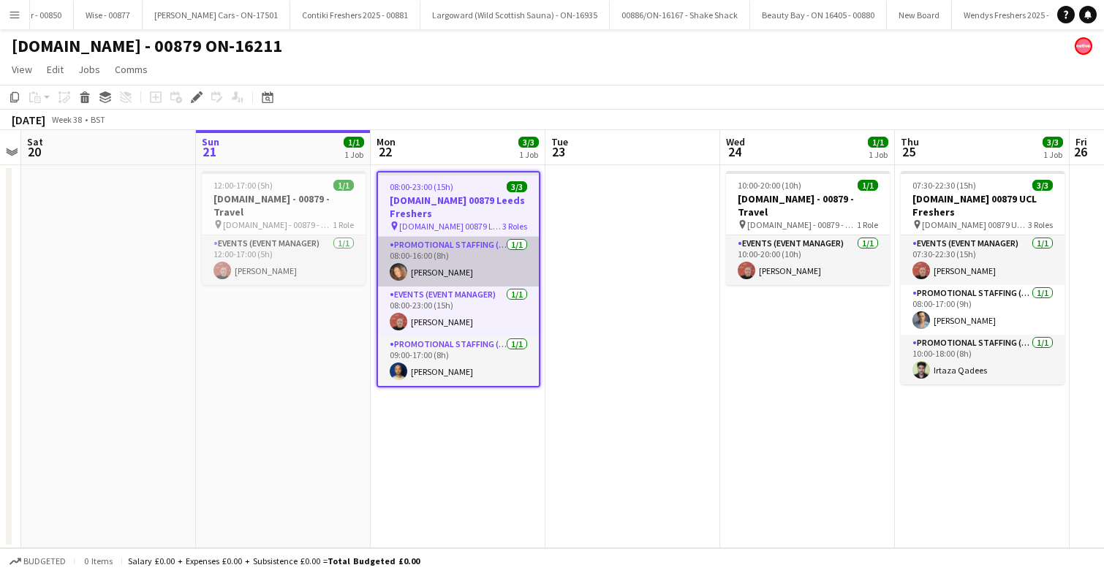
scroll to position [0, 3052]
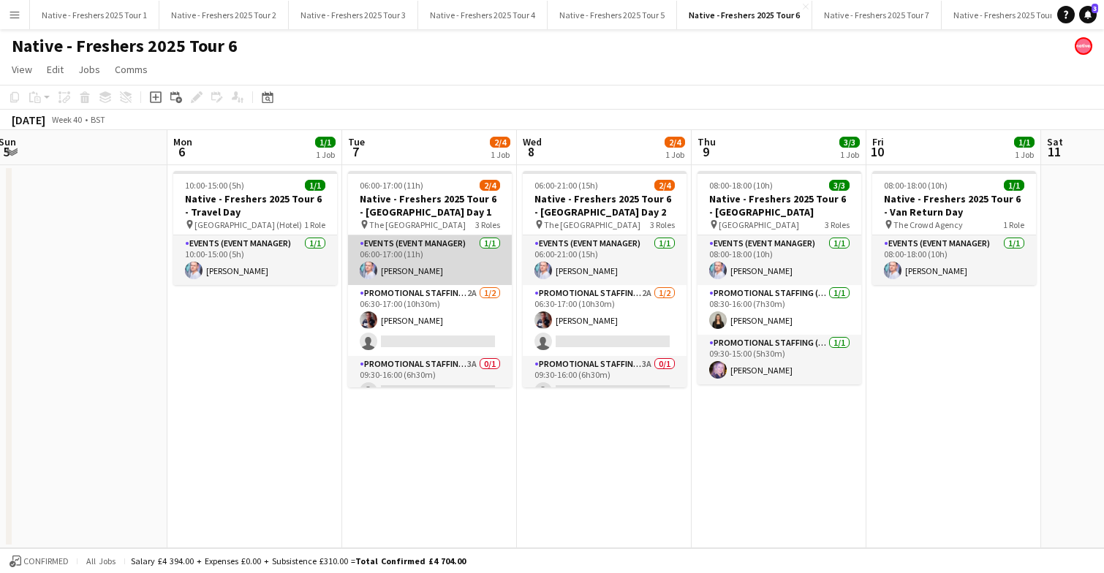
scroll to position [0, 354]
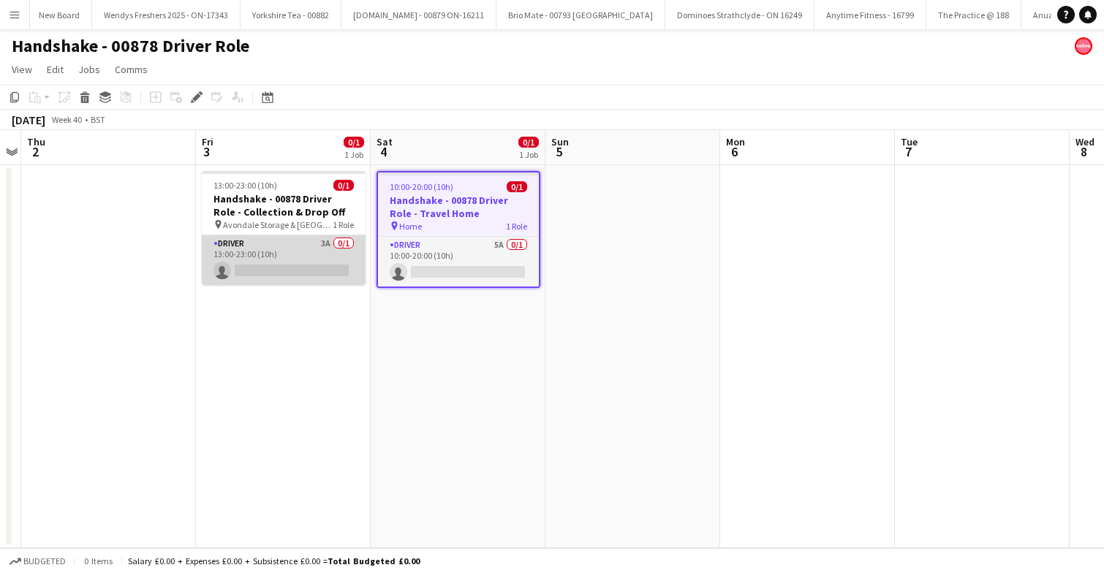
scroll to position [0, 504]
click at [324, 252] on app-card-role "Driver 3A 0/1 13:00-23:00 (10h) single-neutral-actions" at bounding box center [283, 260] width 164 height 50
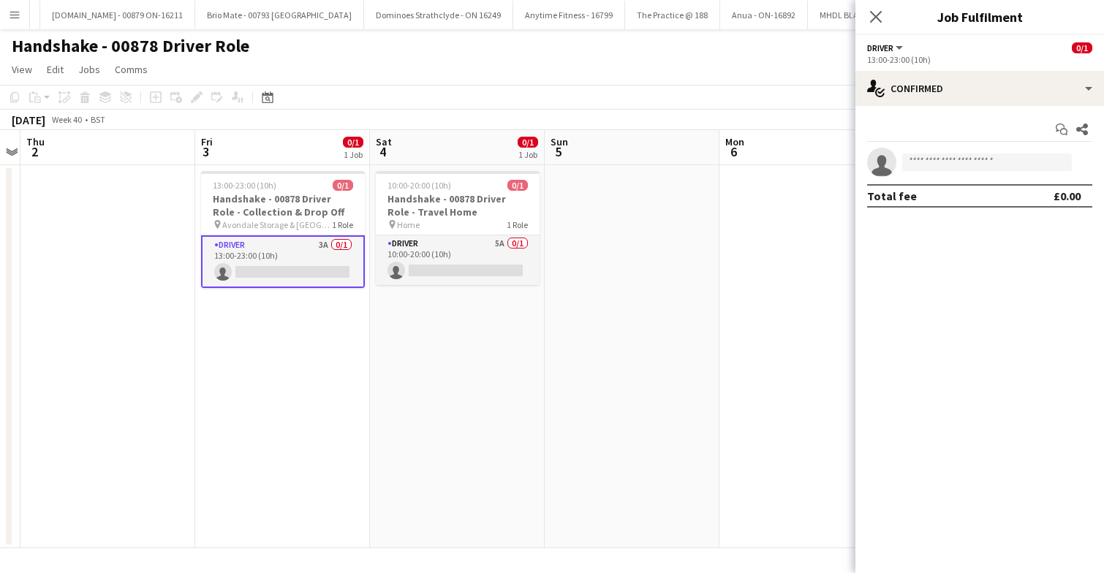
scroll to position [0, 4213]
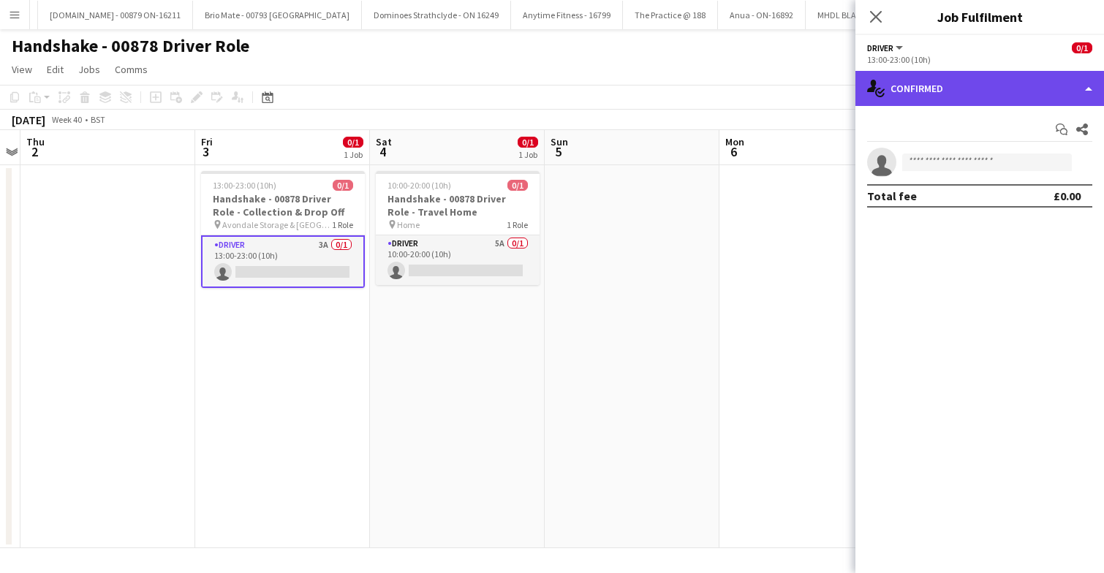
click at [980, 93] on div "single-neutral-actions-check-2 Confirmed" at bounding box center [979, 88] width 249 height 35
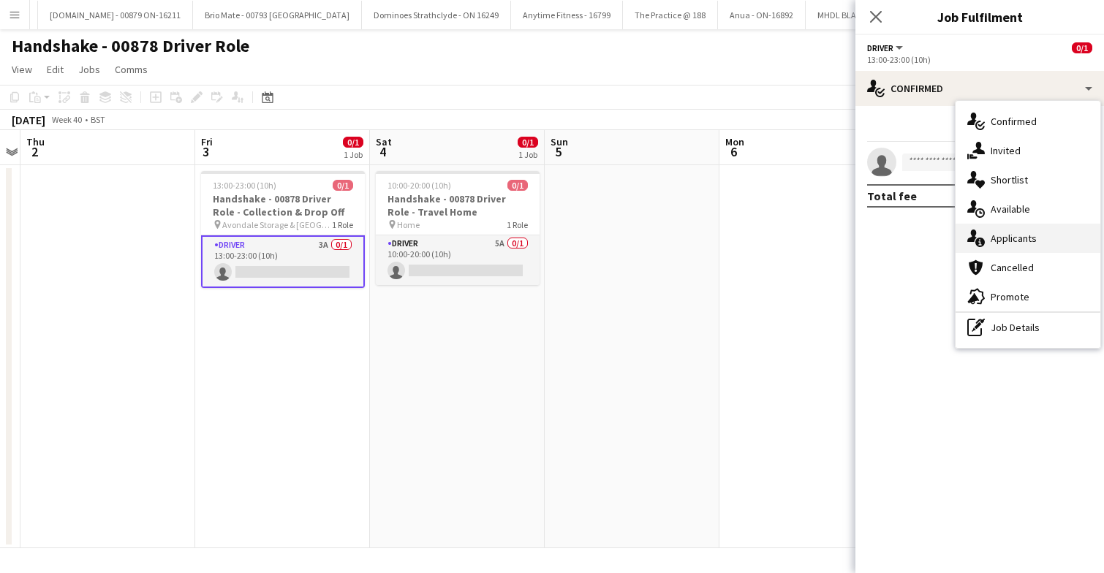
click at [1009, 246] on div "single-neutral-actions-information Applicants" at bounding box center [1028, 238] width 145 height 29
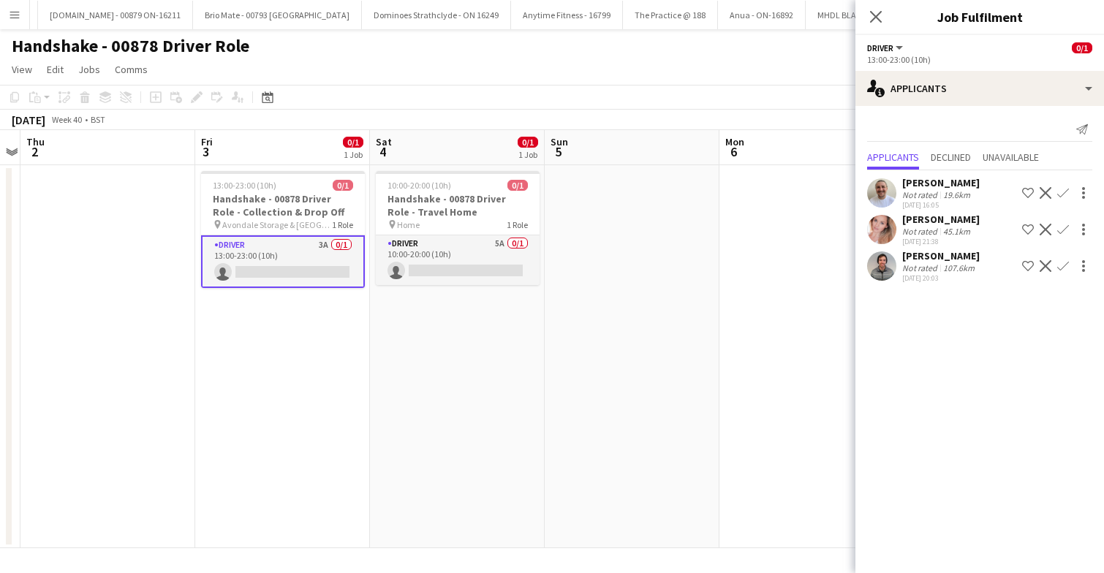
click at [1061, 230] on app-icon "Confirm" at bounding box center [1063, 230] width 12 height 12
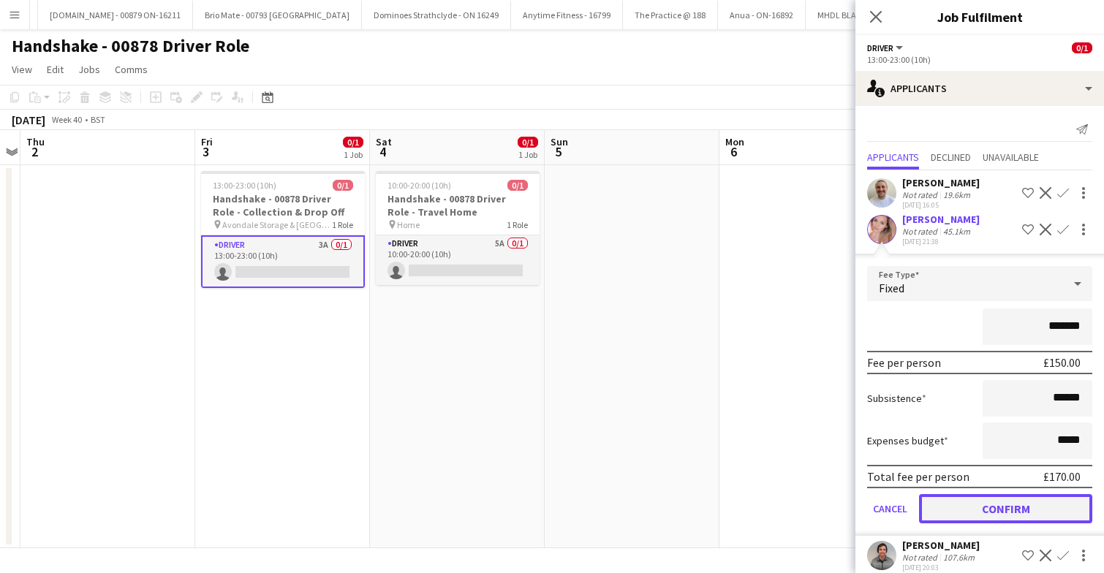
click at [976, 513] on button "Confirm" at bounding box center [1005, 508] width 173 height 29
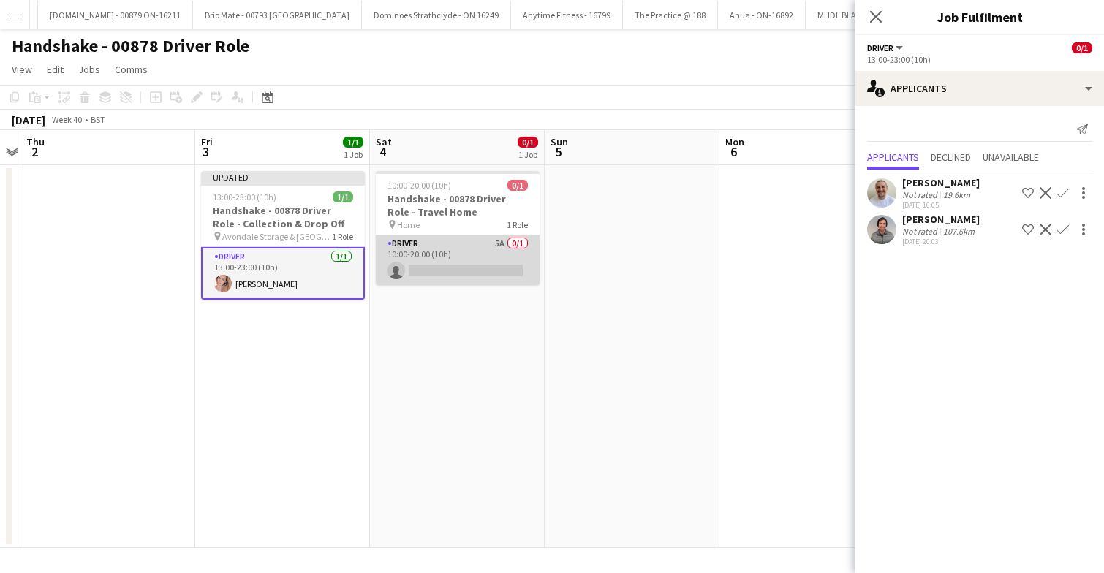
click at [440, 262] on app-card-role "Driver 5A 0/1 10:00-20:00 (10h) single-neutral-actions" at bounding box center [458, 260] width 164 height 50
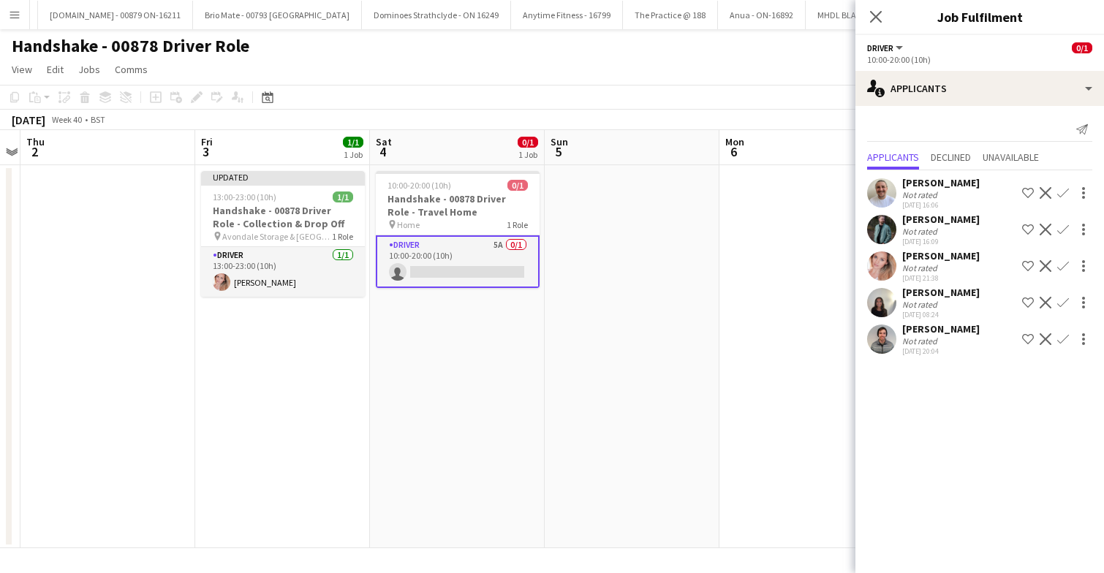
click at [1063, 268] on app-icon "Confirm" at bounding box center [1063, 266] width 12 height 12
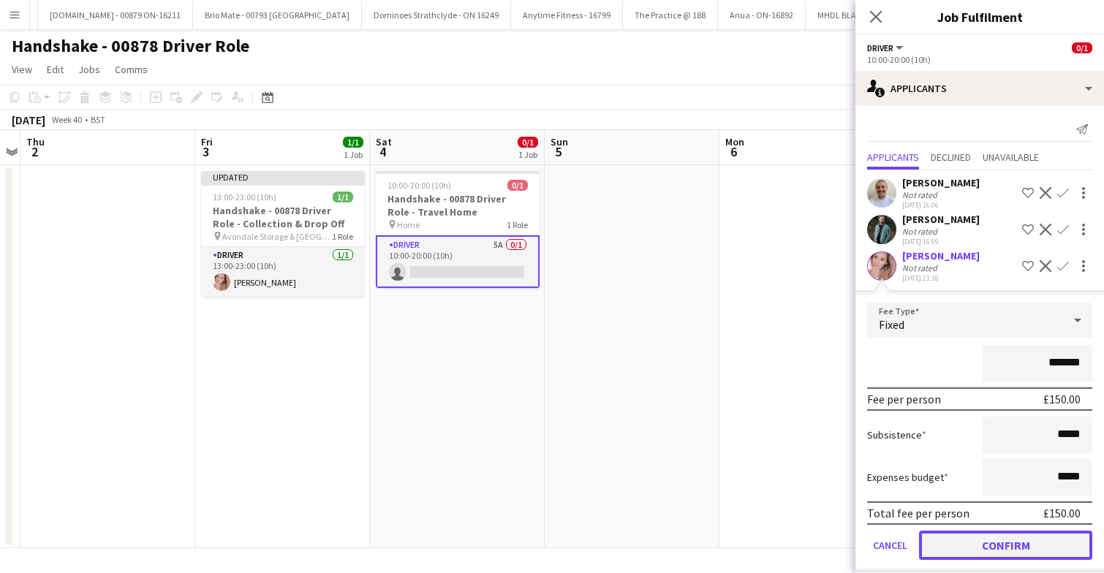
click at [981, 548] on button "Confirm" at bounding box center [1005, 545] width 173 height 29
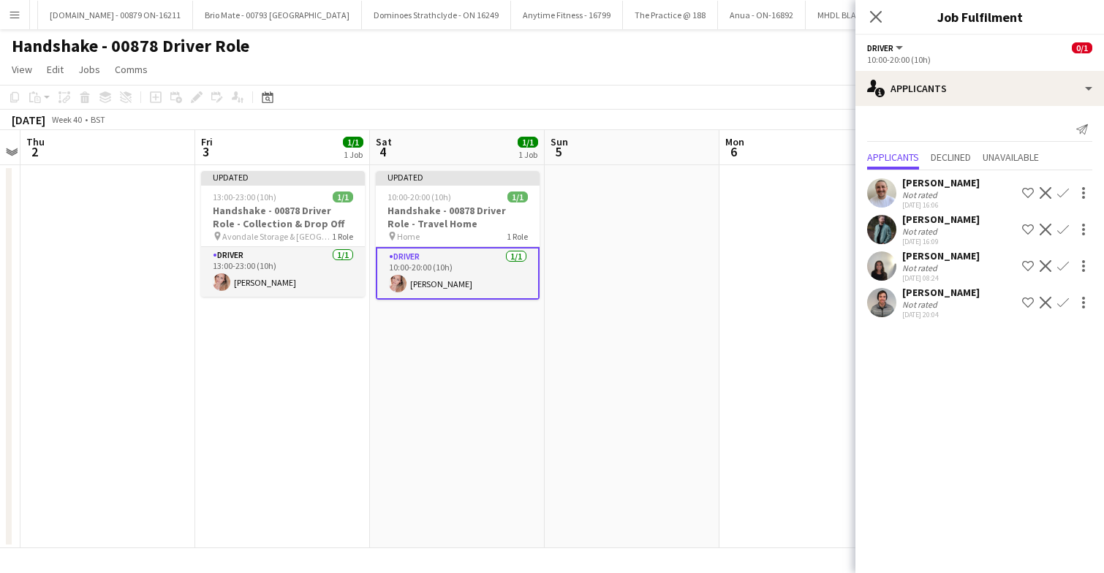
click at [635, 314] on app-date-cell at bounding box center [632, 356] width 175 height 383
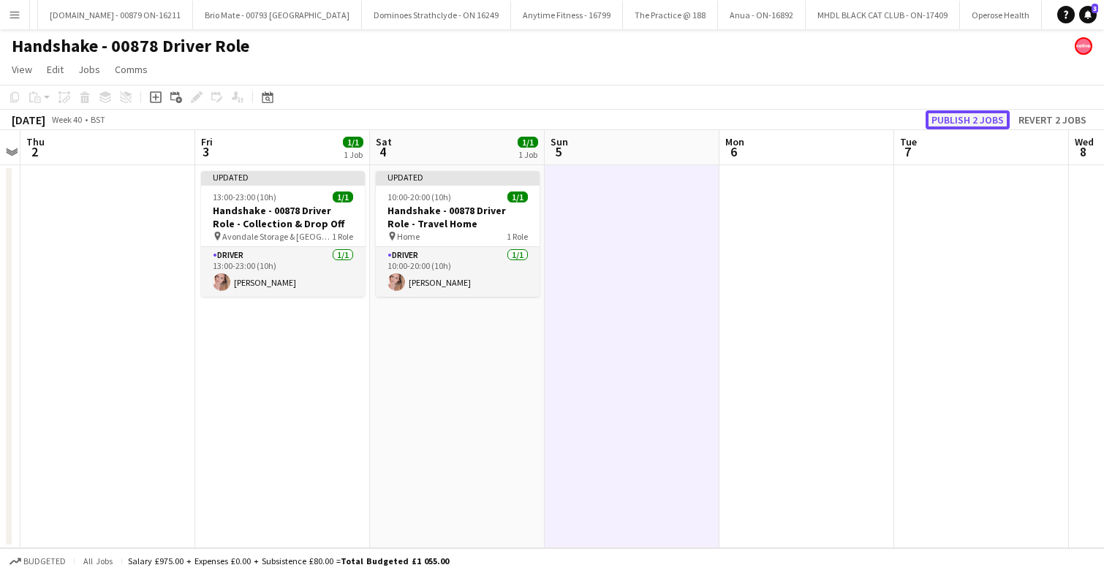
click at [955, 120] on button "Publish 2 jobs" at bounding box center [968, 119] width 84 height 19
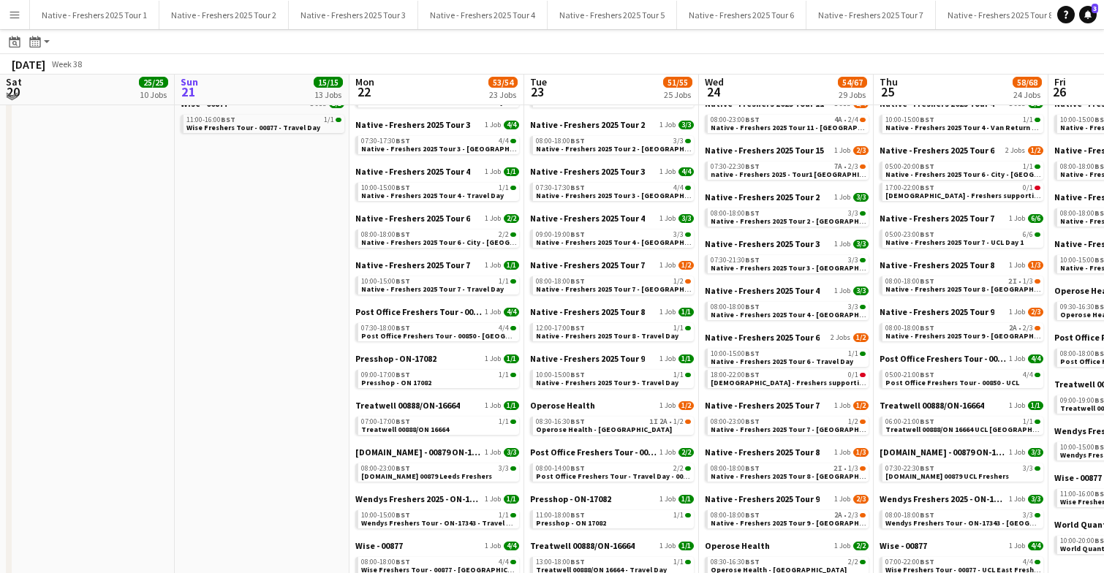
scroll to position [647, 0]
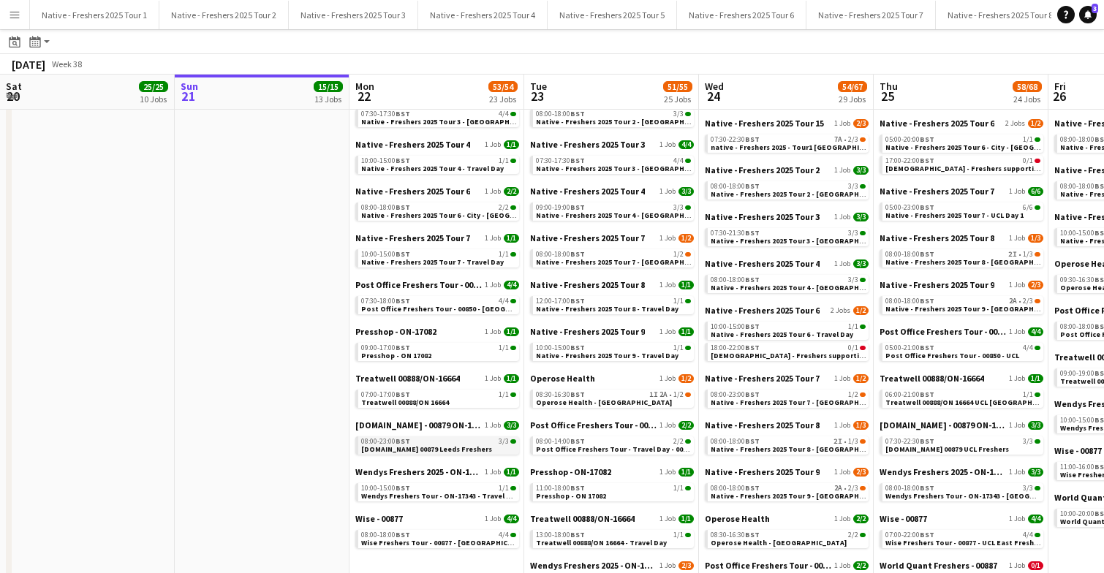
click at [415, 453] on app-brief-job-card "08:00-23:00 BST 3/3 [DOMAIN_NAME] 00879 Leeds Freshers" at bounding box center [437, 446] width 164 height 18
click at [422, 443] on div "08:00-23:00 BST 3/3" at bounding box center [438, 441] width 155 height 7
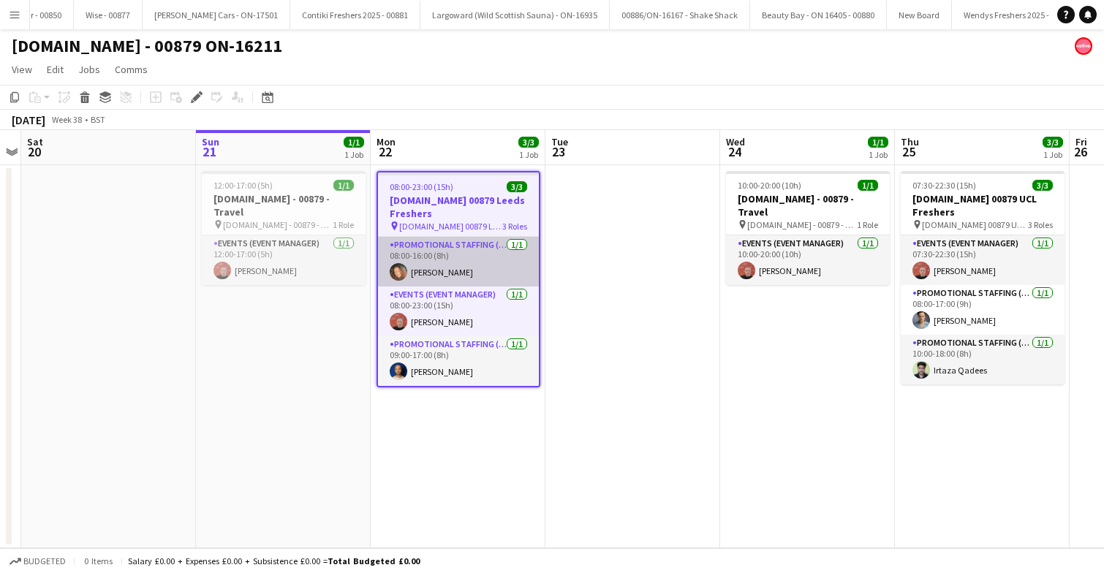
scroll to position [0, 3052]
click at [476, 265] on app-card-role "Promotional Staffing (Brand Ambassadors) [DATE] 08:00-16:00 (8h) [PERSON_NAME]" at bounding box center [458, 262] width 161 height 50
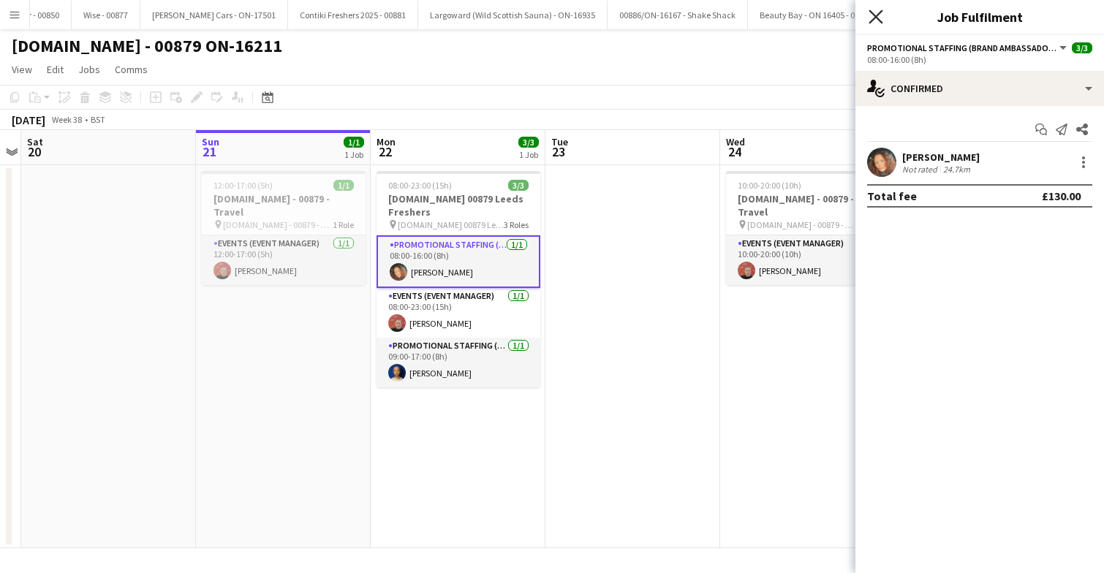
click at [882, 16] on icon "Close pop-in" at bounding box center [876, 17] width 14 height 14
